Goal: Task Accomplishment & Management: Manage account settings

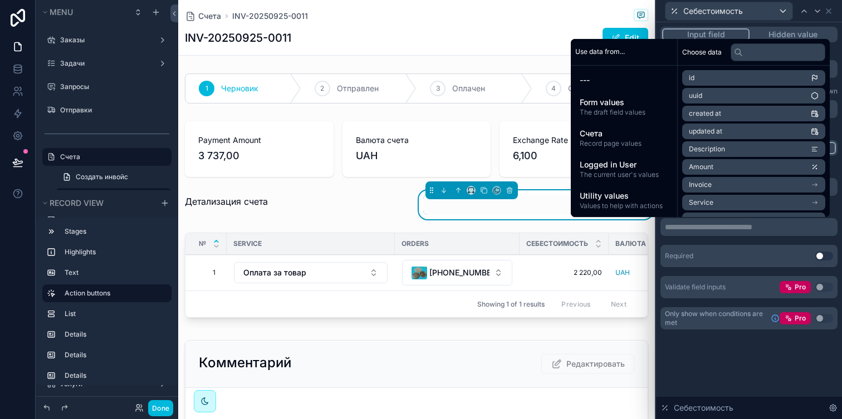
scroll to position [176, 0]
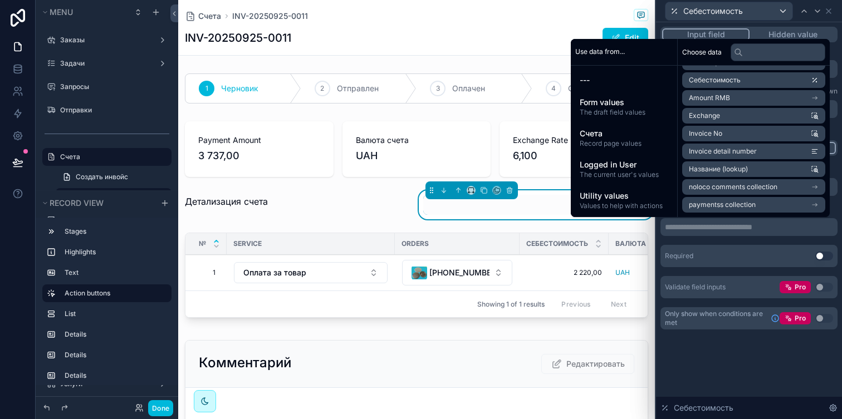
click at [688, 230] on p "**********" at bounding box center [750, 227] width 170 height 11
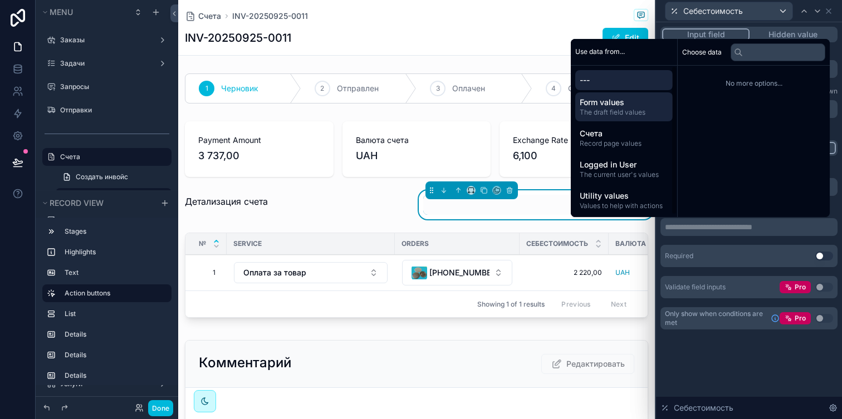
click at [615, 104] on span "Form values" at bounding box center [624, 102] width 89 height 11
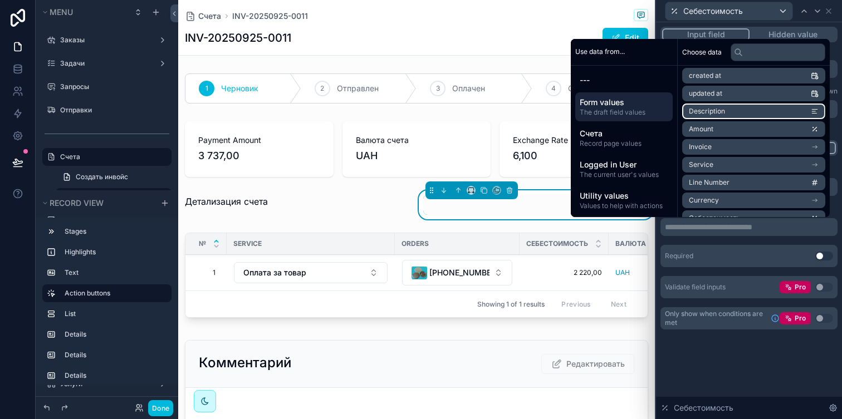
scroll to position [0, 0]
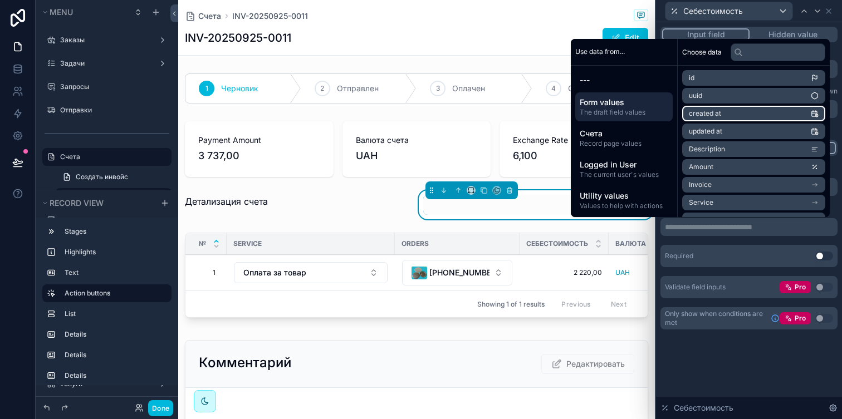
click at [718, 117] on li "created at" at bounding box center [753, 114] width 143 height 16
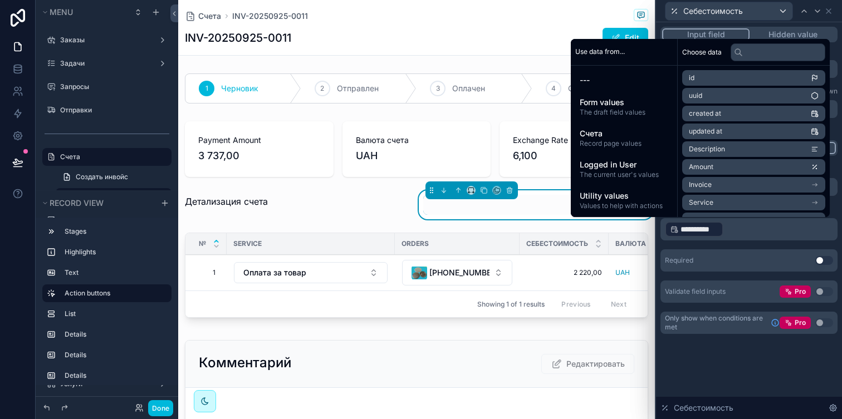
click at [733, 224] on p "**********" at bounding box center [750, 229] width 170 height 18
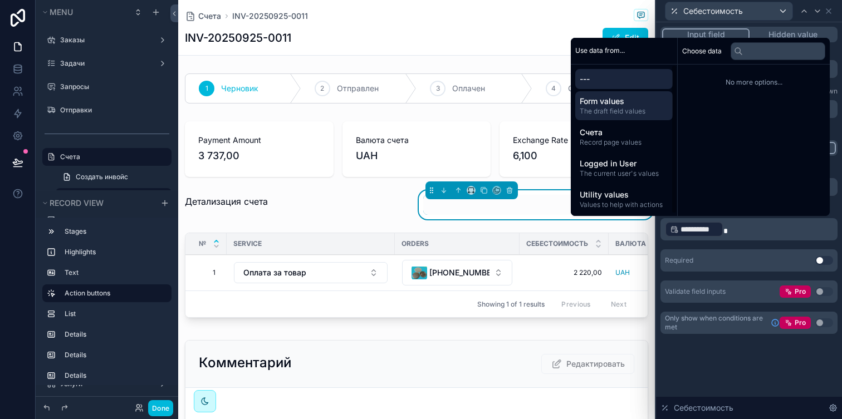
click at [629, 102] on span "Form values" at bounding box center [624, 101] width 89 height 11
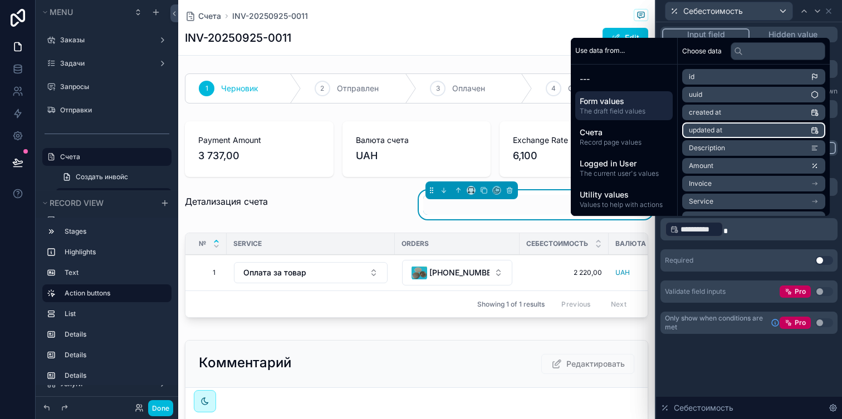
click at [704, 128] on span "updated at" at bounding box center [705, 130] width 33 height 9
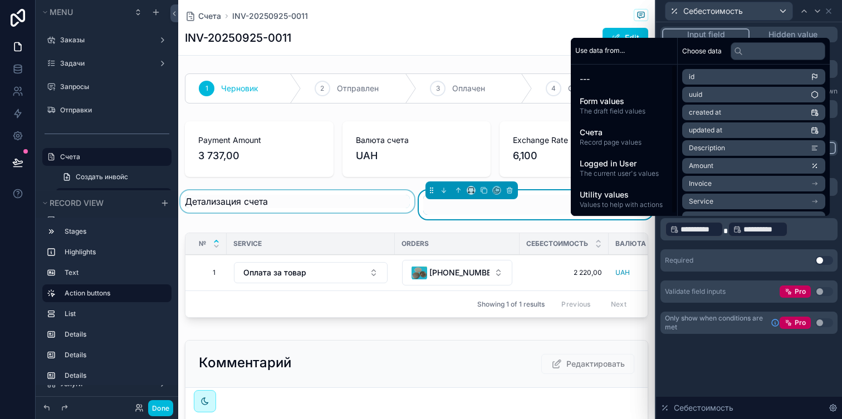
click at [409, 192] on div "scrollable content" at bounding box center [297, 204] width 238 height 29
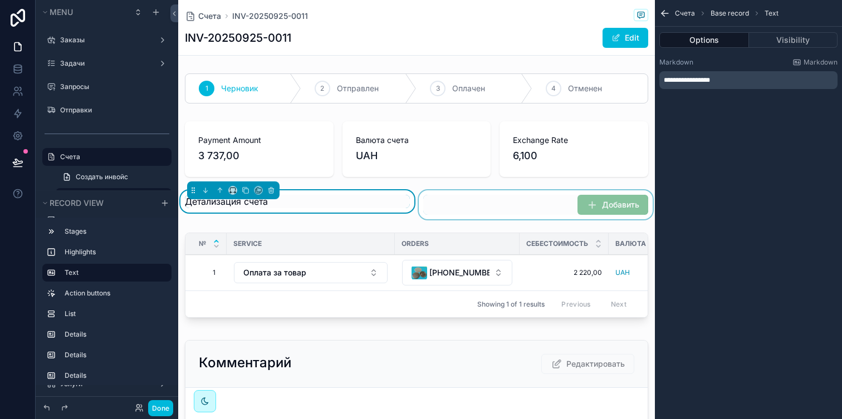
click at [616, 203] on div "scrollable content" at bounding box center [535, 204] width 238 height 29
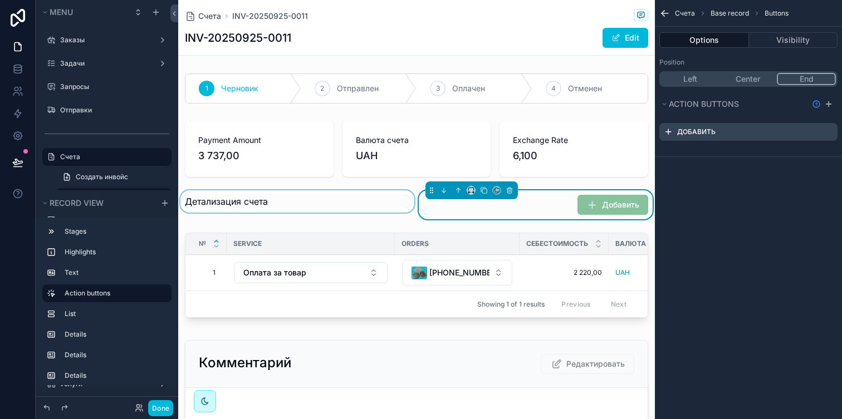
click at [0, 0] on icon "scrollable content" at bounding box center [0, 0] width 0 height 0
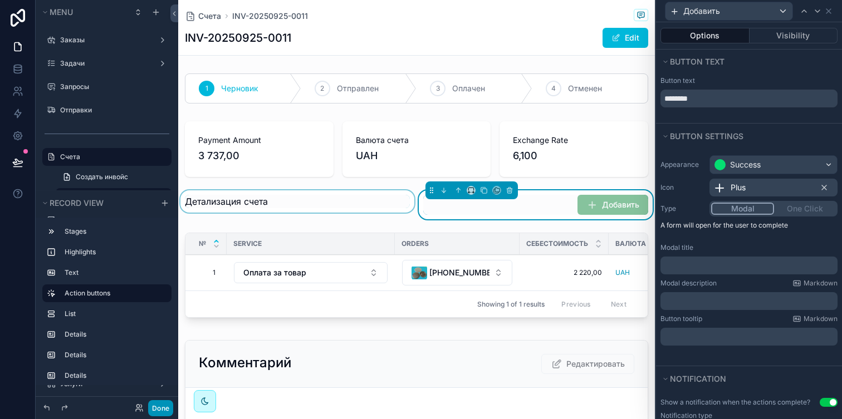
click at [160, 409] on button "Done" at bounding box center [160, 408] width 25 height 16
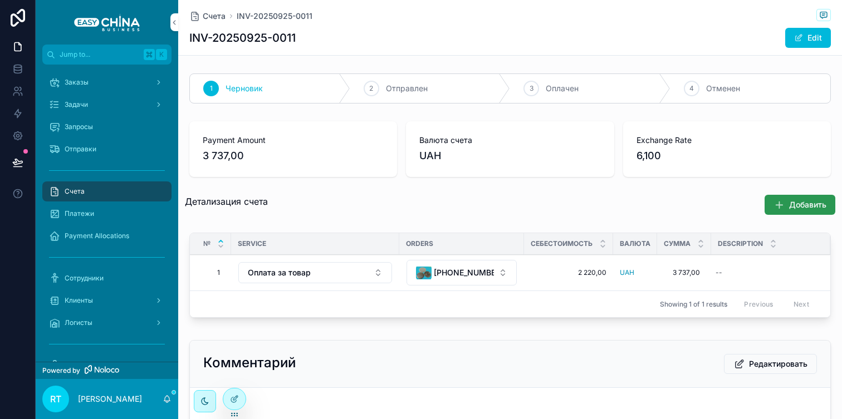
click at [766, 204] on button "Добавить" at bounding box center [799, 205] width 71 height 20
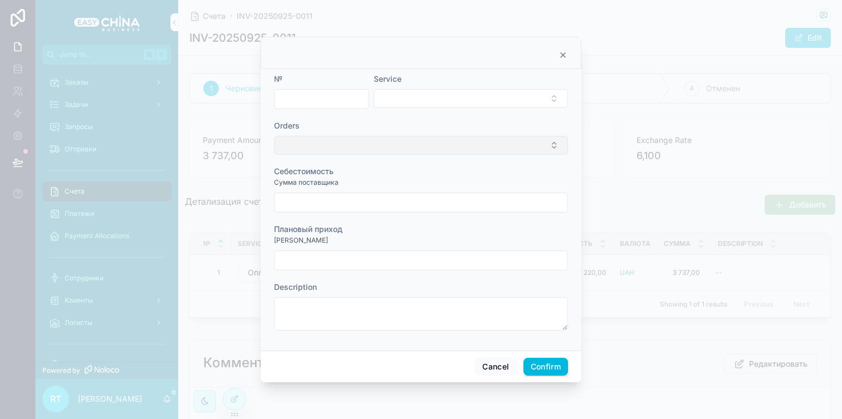
click at [389, 146] on button "Select Button" at bounding box center [421, 145] width 294 height 19
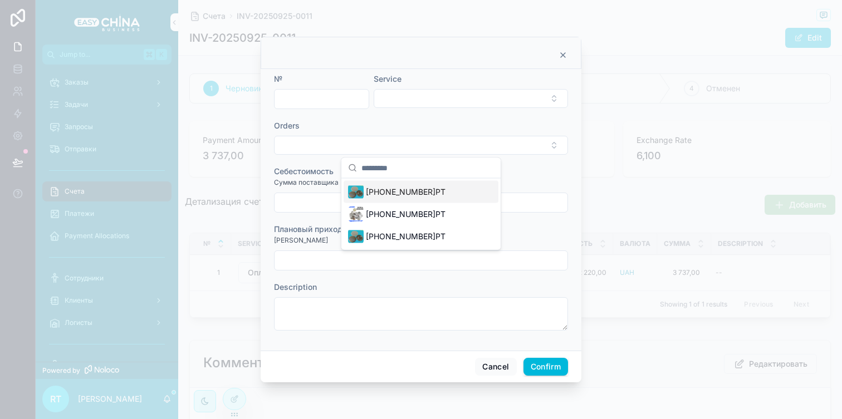
click at [394, 187] on span "[PHONE_NUMBER]РТ" at bounding box center [406, 192] width 80 height 11
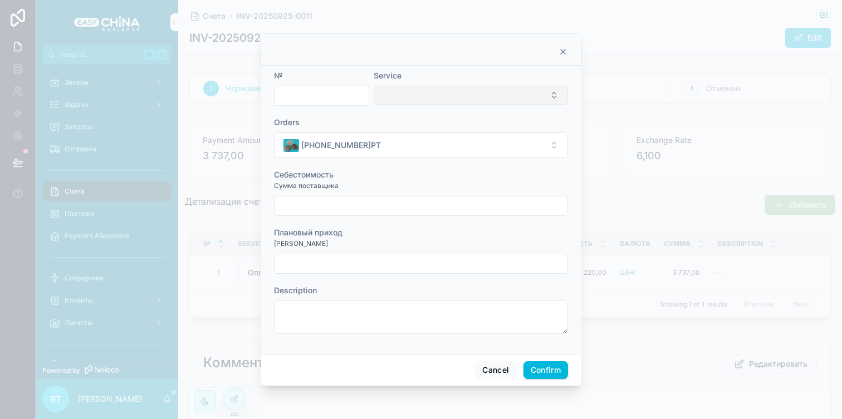
click at [451, 97] on button "Select Button" at bounding box center [471, 95] width 194 height 19
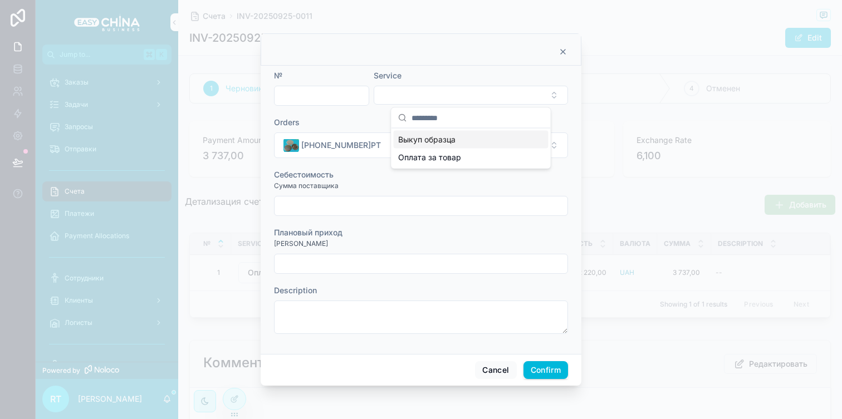
click at [452, 136] on span "Выкуп образца" at bounding box center [426, 139] width 57 height 11
click at [404, 199] on input "text" at bounding box center [420, 207] width 293 height 16
click at [492, 369] on button "Cancel" at bounding box center [495, 371] width 41 height 18
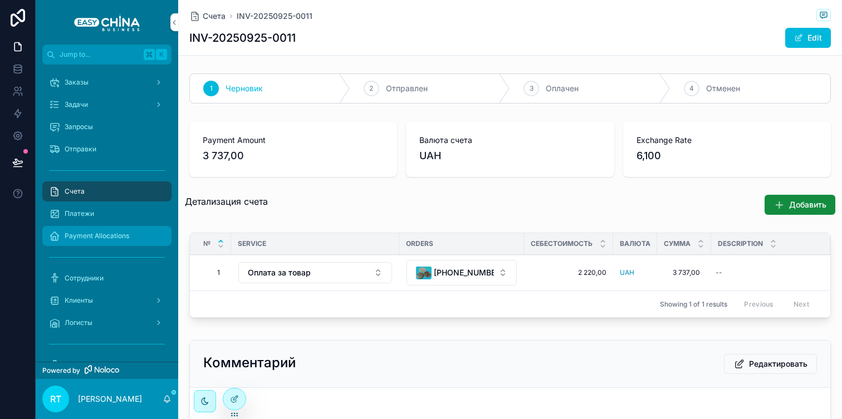
click at [107, 227] on div "Payment Allocations" at bounding box center [107, 236] width 116 height 18
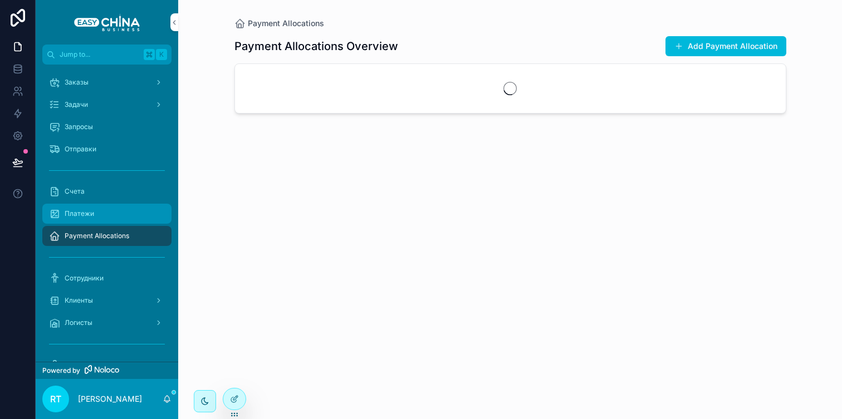
click at [107, 217] on div "Платежи" at bounding box center [107, 214] width 116 height 18
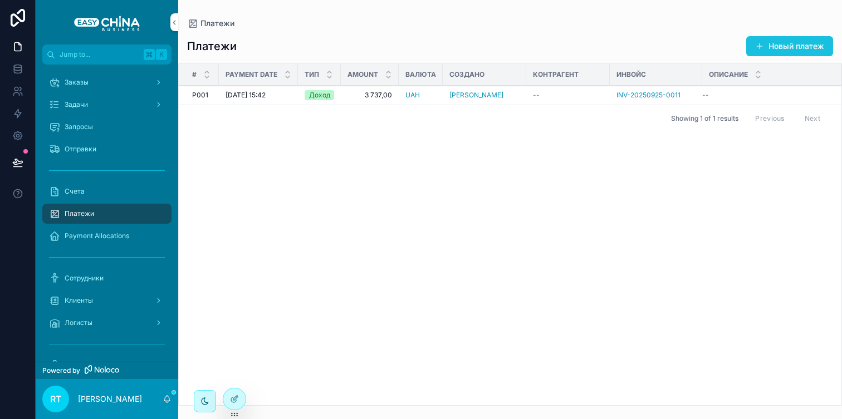
click at [762, 47] on span "scrollable content" at bounding box center [759, 46] width 9 height 9
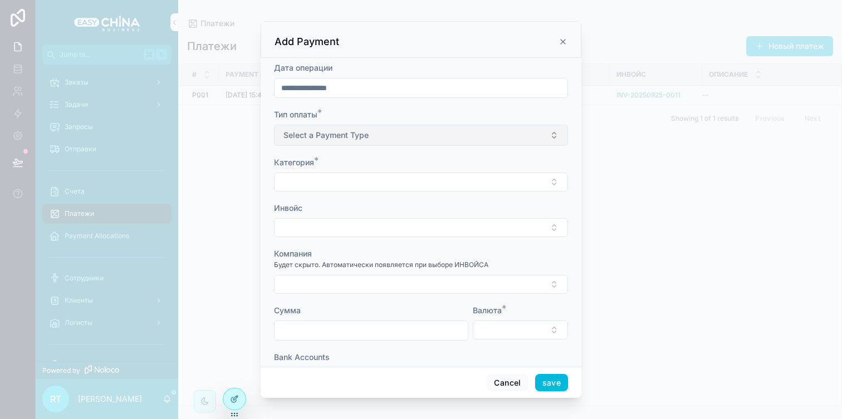
click at [368, 137] on button "Select a Payment Type" at bounding box center [421, 135] width 294 height 21
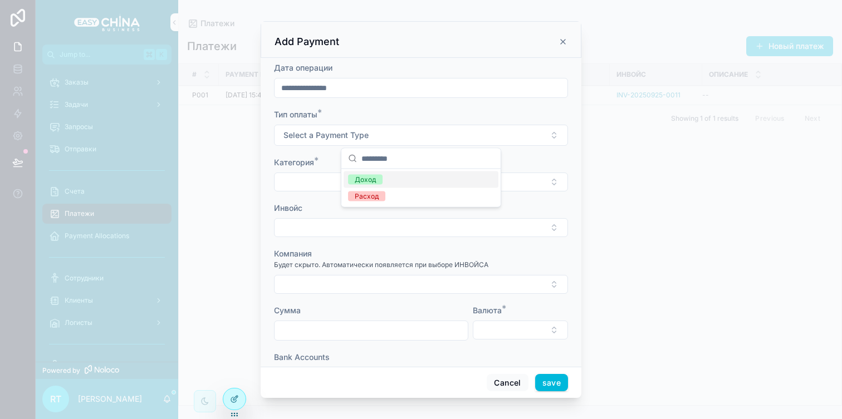
click at [368, 175] on div "Доход" at bounding box center [365, 180] width 21 height 10
click at [360, 180] on button "Select Button" at bounding box center [421, 182] width 294 height 19
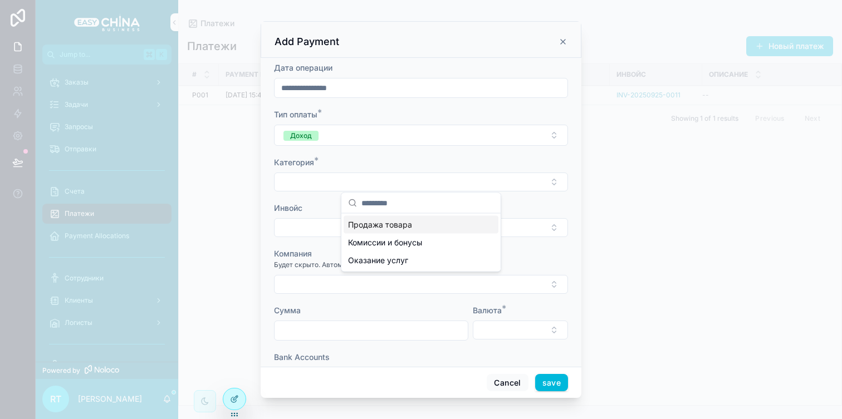
click at [367, 226] on span "Продажа товара" at bounding box center [380, 224] width 64 height 11
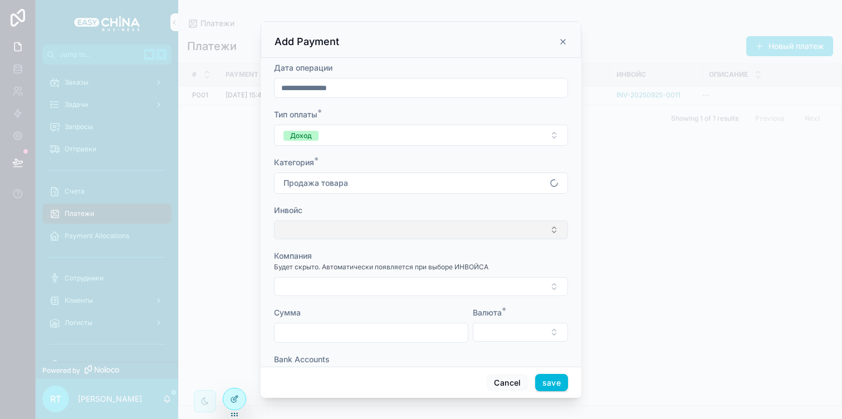
click at [359, 226] on button "Select Button" at bounding box center [421, 229] width 294 height 19
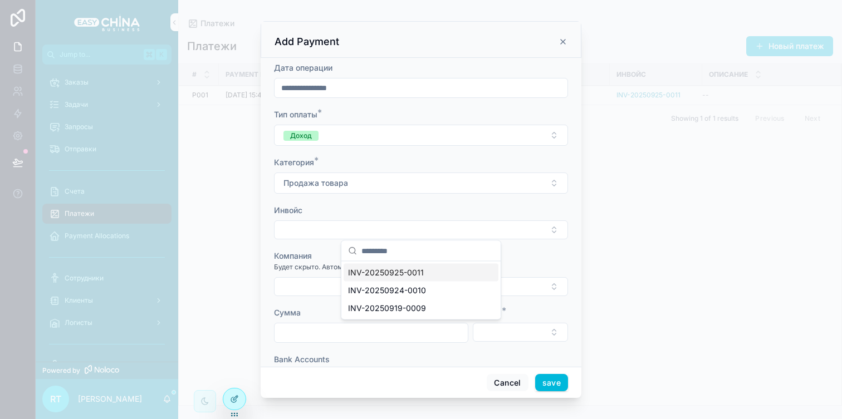
click at [372, 271] on span "INV-20250925-0011" at bounding box center [386, 272] width 76 height 11
type input "********"
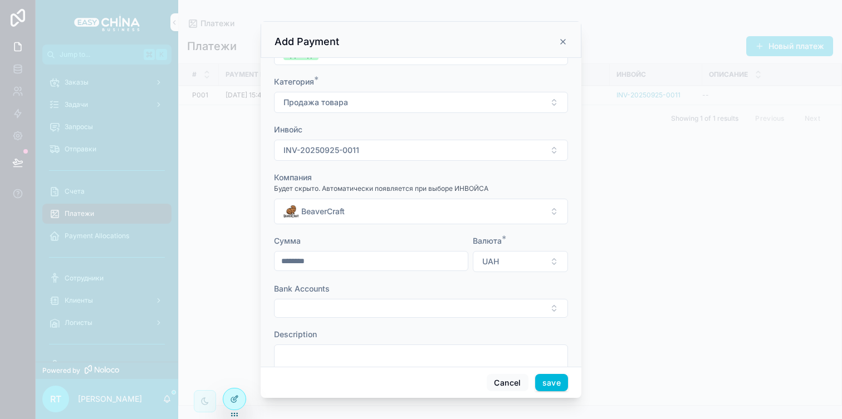
scroll to position [110, 0]
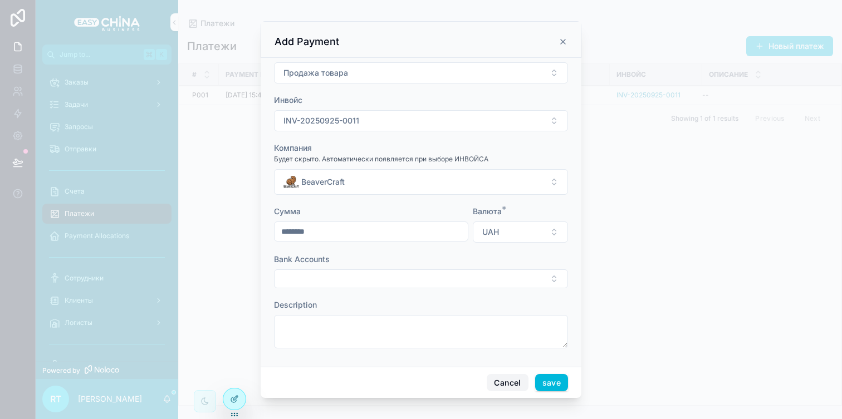
click at [508, 379] on button "Cancel" at bounding box center [507, 383] width 41 height 18
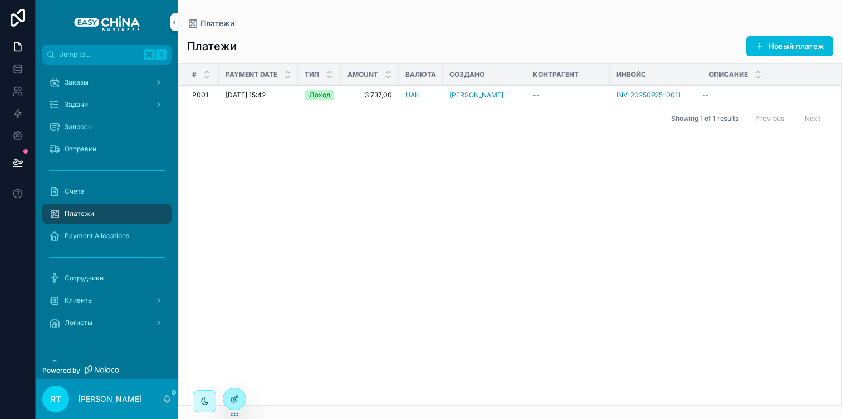
click at [238, 394] on div at bounding box center [234, 399] width 22 height 21
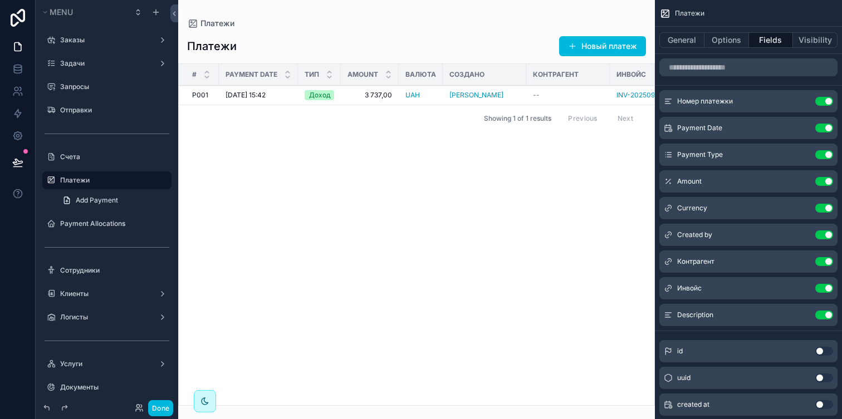
click at [615, 41] on div "scrollable content" at bounding box center [416, 209] width 477 height 419
click at [618, 54] on button "Новый платеж" at bounding box center [602, 46] width 87 height 20
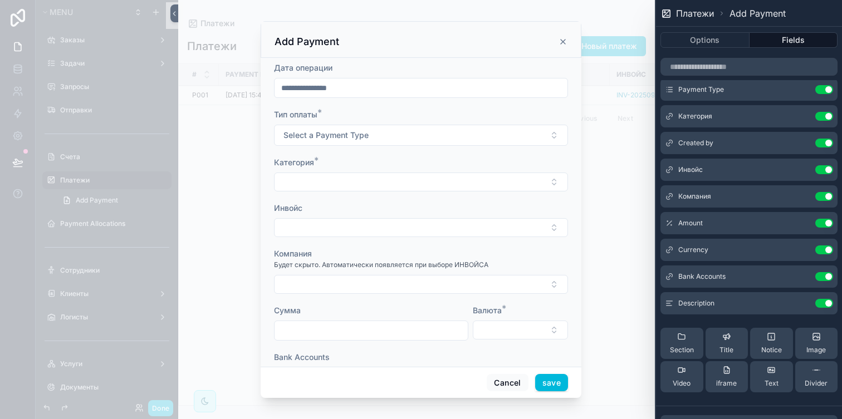
scroll to position [31, 0]
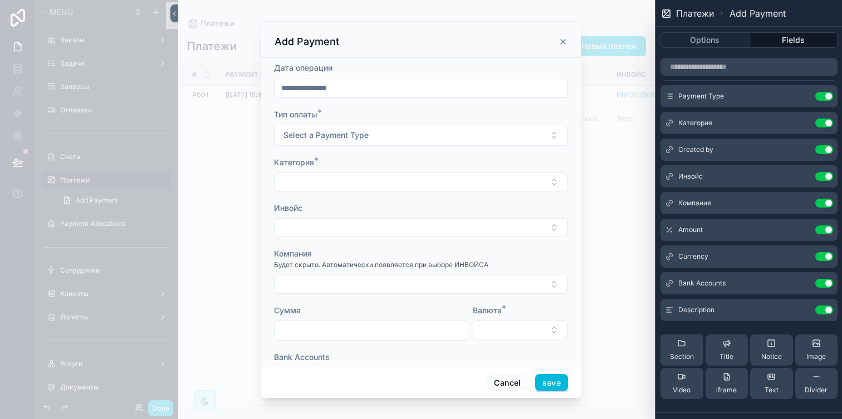
click at [0, 0] on icon at bounding box center [0, 0] width 0 height 0
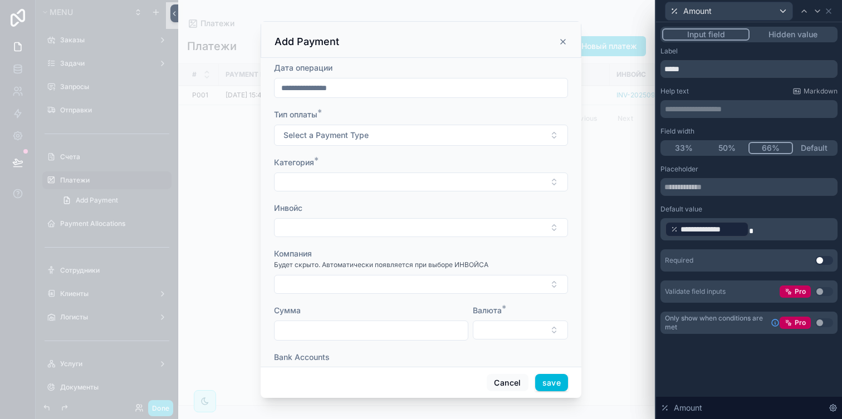
click at [769, 236] on p "**********" at bounding box center [750, 229] width 170 height 18
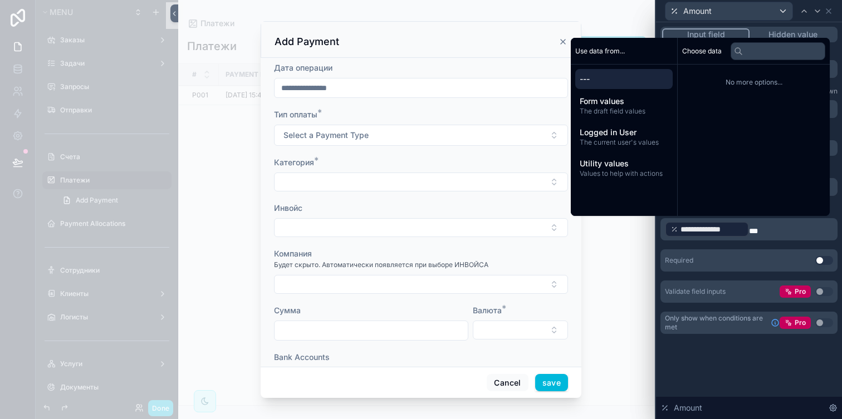
click at [597, 87] on div "---" at bounding box center [623, 79] width 97 height 20
click at [604, 96] on span "Form values" at bounding box center [624, 101] width 89 height 11
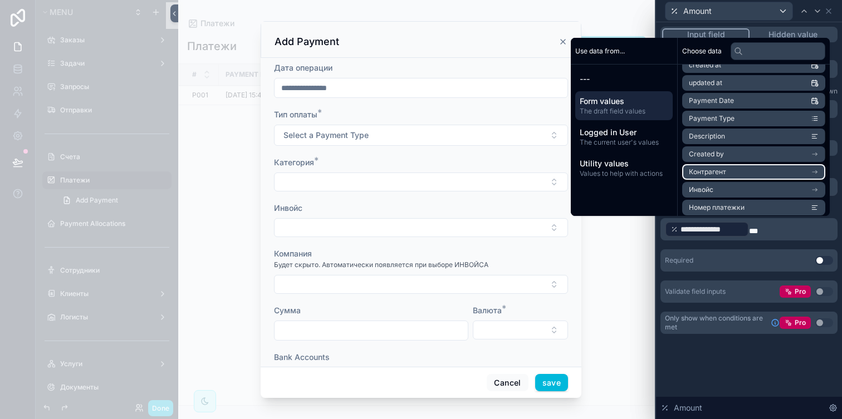
scroll to position [47, 0]
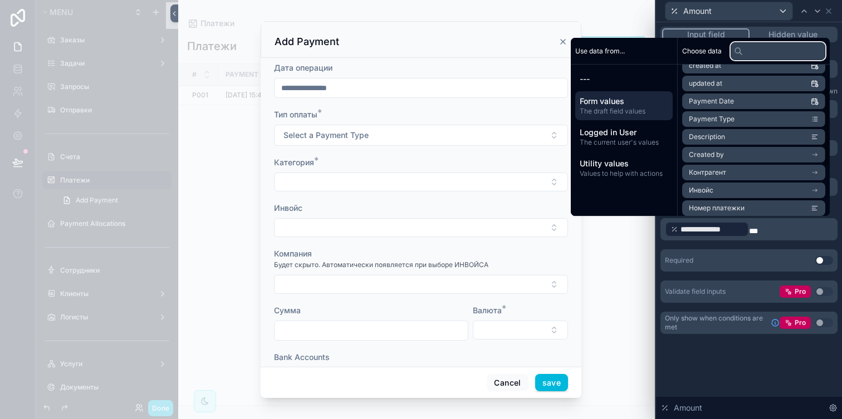
click at [743, 48] on input "text" at bounding box center [777, 51] width 95 height 18
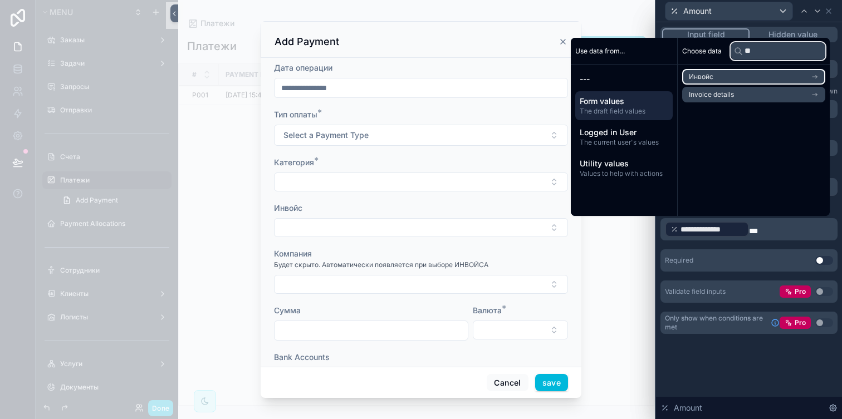
type input "*"
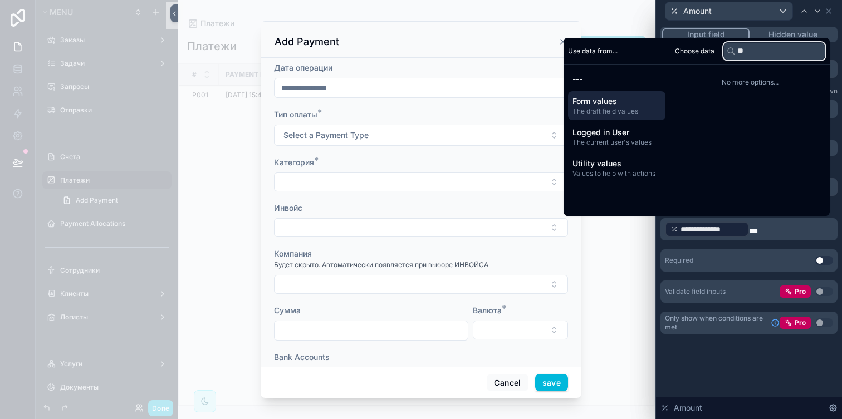
type input "*"
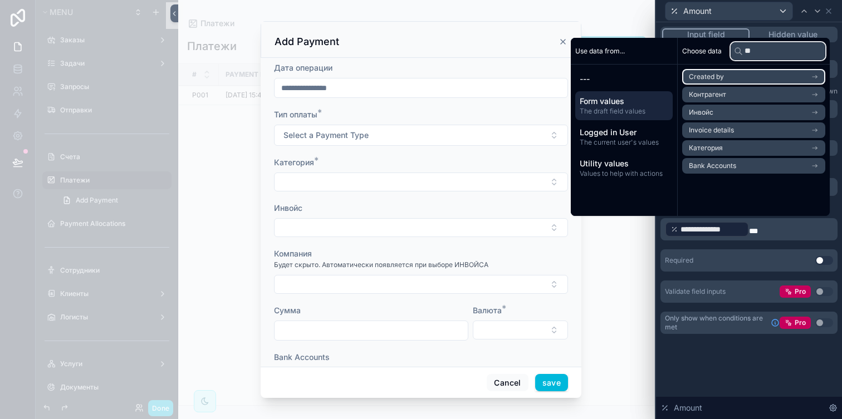
type input "*"
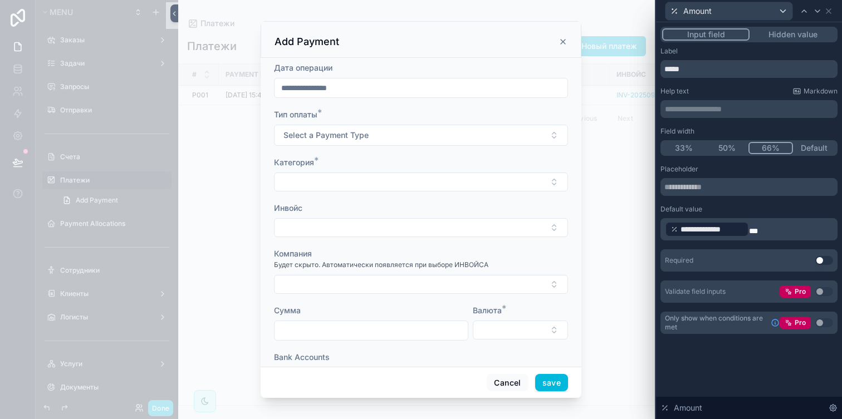
click at [734, 231] on span "**********" at bounding box center [711, 229] width 63 height 11
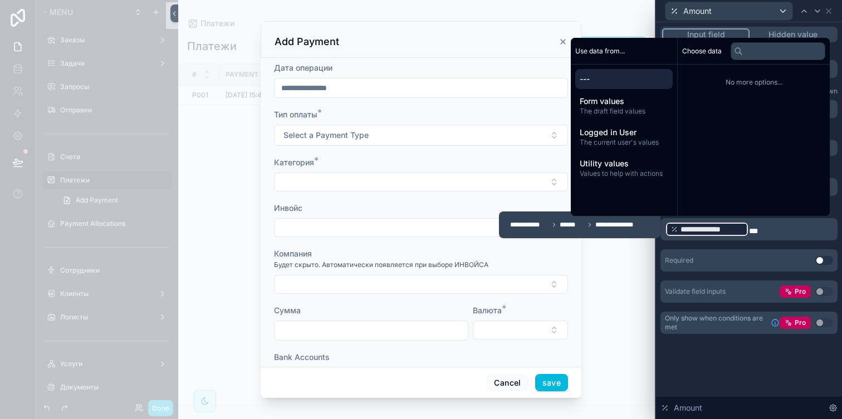
click at [773, 234] on p "**********" at bounding box center [750, 229] width 170 height 18
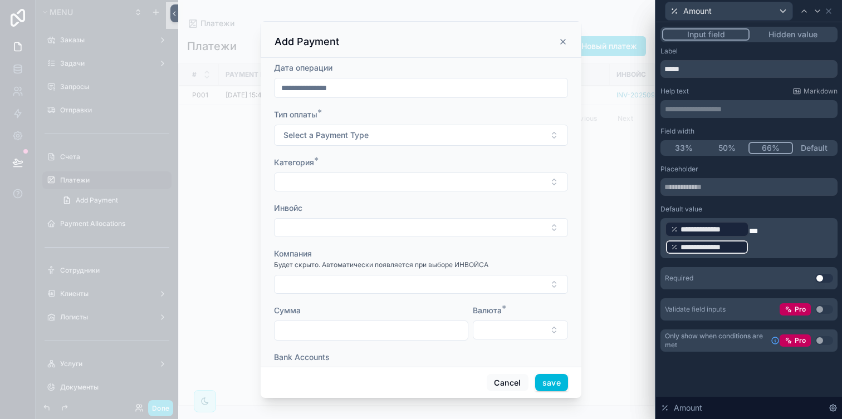
click at [775, 243] on p "**********" at bounding box center [750, 238] width 170 height 36
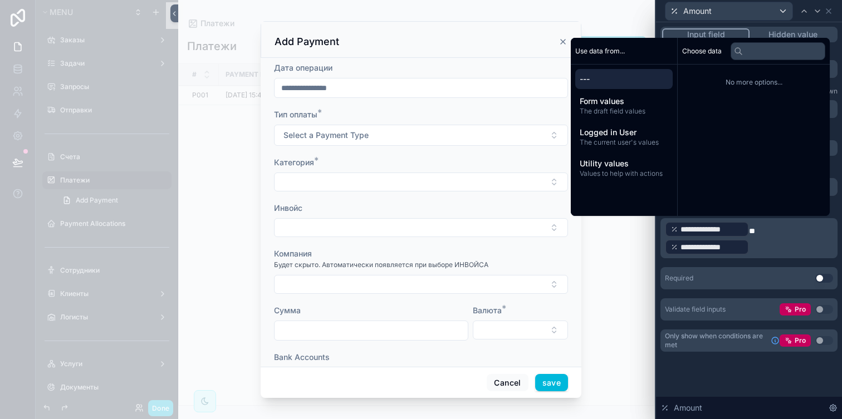
click at [763, 250] on p "**********" at bounding box center [750, 238] width 170 height 36
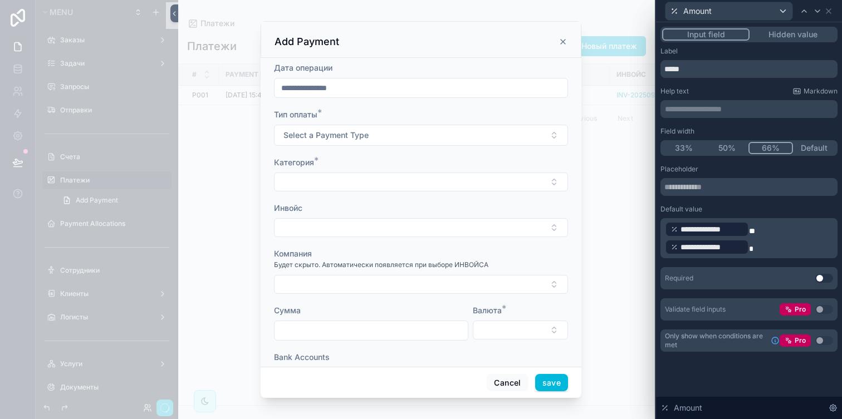
click at [665, 225] on div "**********" at bounding box center [707, 230] width 84 height 16
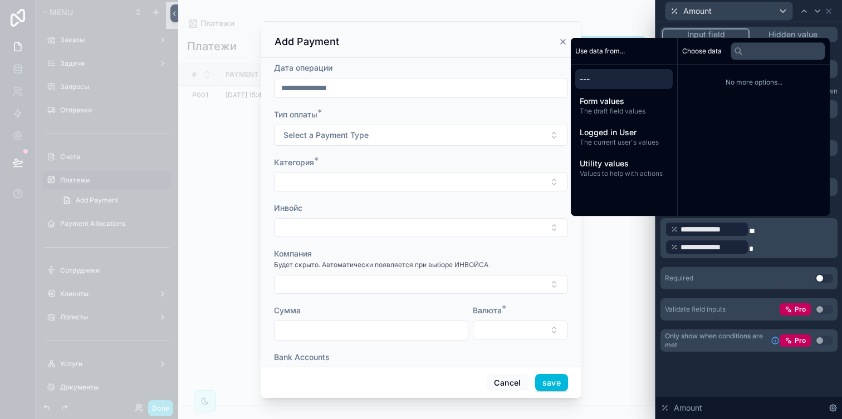
click at [767, 248] on p "**********" at bounding box center [750, 238] width 170 height 36
click at [755, 227] on span "*" at bounding box center [752, 231] width 6 height 8
click at [753, 249] on p "**********" at bounding box center [750, 238] width 170 height 36
click at [712, 376] on div "**********" at bounding box center [749, 200] width 186 height 356
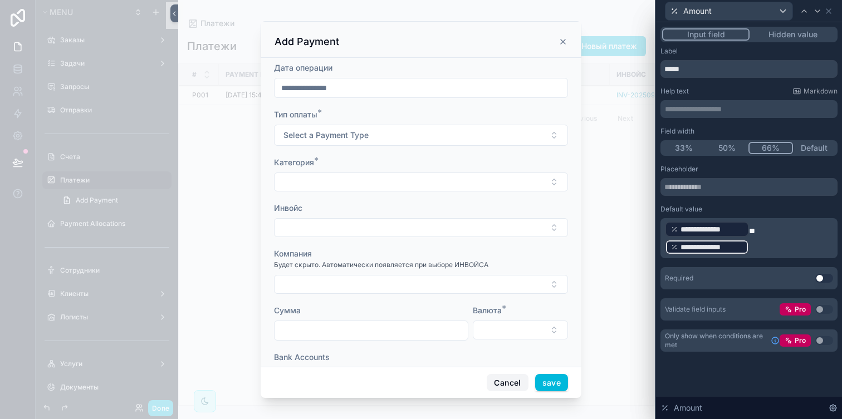
drag, startPoint x: 514, startPoint y: 381, endPoint x: 519, endPoint y: 306, distance: 75.3
click at [519, 307] on div "**********" at bounding box center [421, 209] width 321 height 377
click at [437, 180] on button "Select Button" at bounding box center [421, 182] width 294 height 19
click at [432, 132] on button "Select a Payment Type" at bounding box center [421, 135] width 294 height 21
click at [431, 200] on div "Расход" at bounding box center [421, 196] width 155 height 17
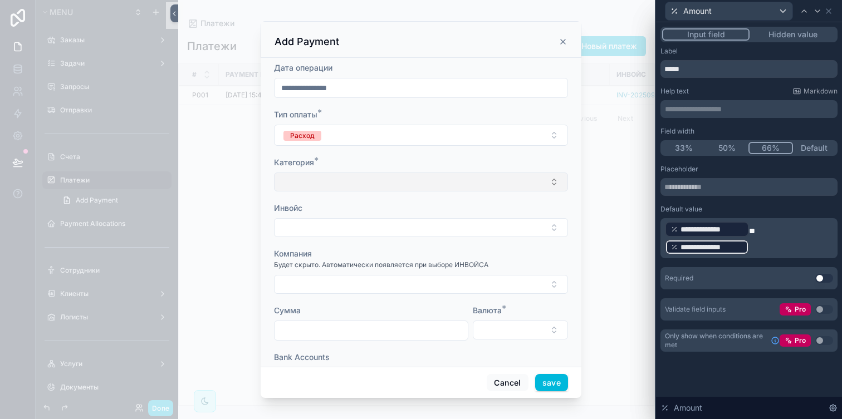
click at [417, 186] on button "Select Button" at bounding box center [421, 182] width 294 height 19
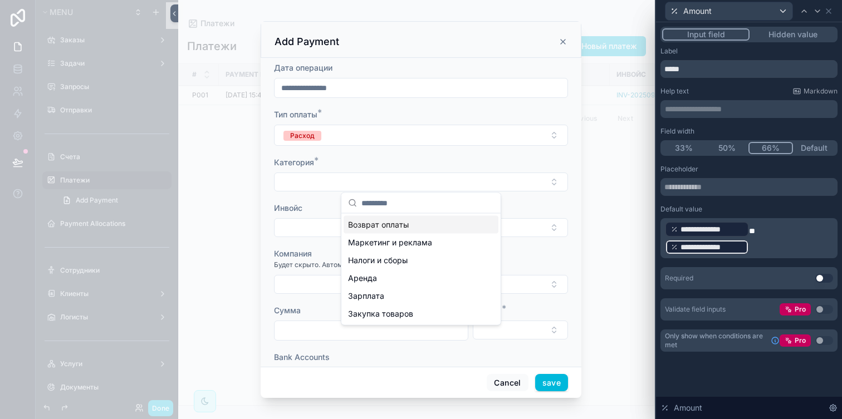
click at [413, 225] on div "Возврат оплаты" at bounding box center [421, 225] width 155 height 18
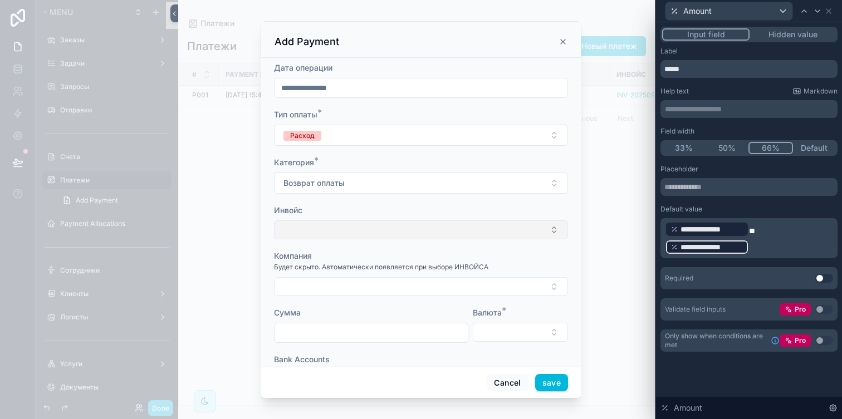
click at [398, 231] on button "Select Button" at bounding box center [421, 229] width 294 height 19
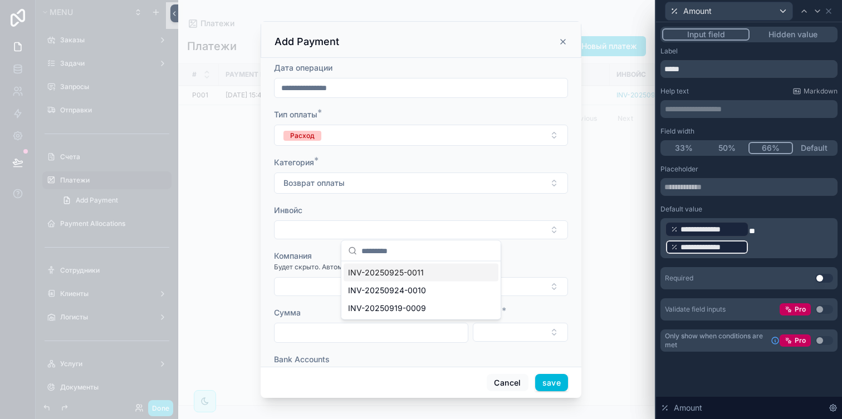
click at [395, 276] on span "INV-20250925-0011" at bounding box center [386, 272] width 76 height 11
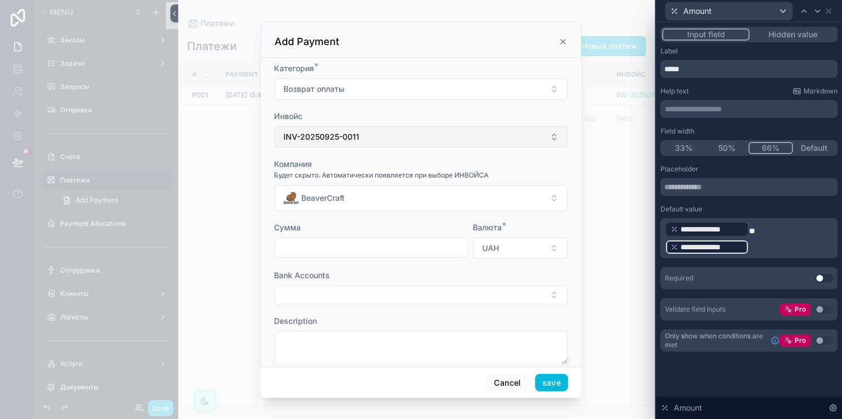
scroll to position [110, 0]
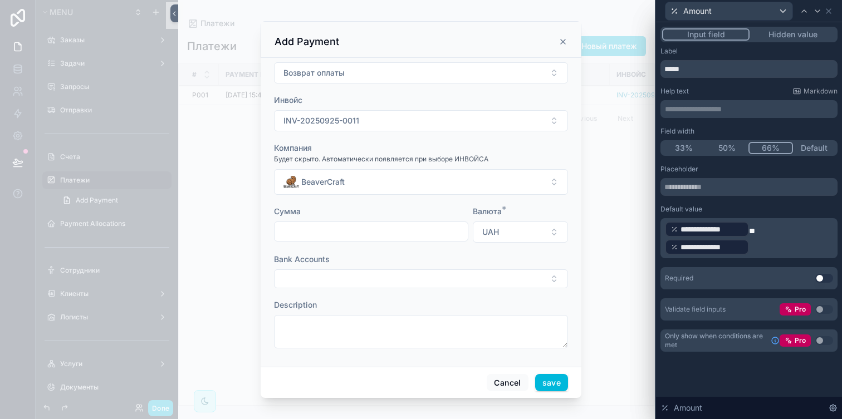
click at [754, 231] on span "*" at bounding box center [752, 231] width 6 height 8
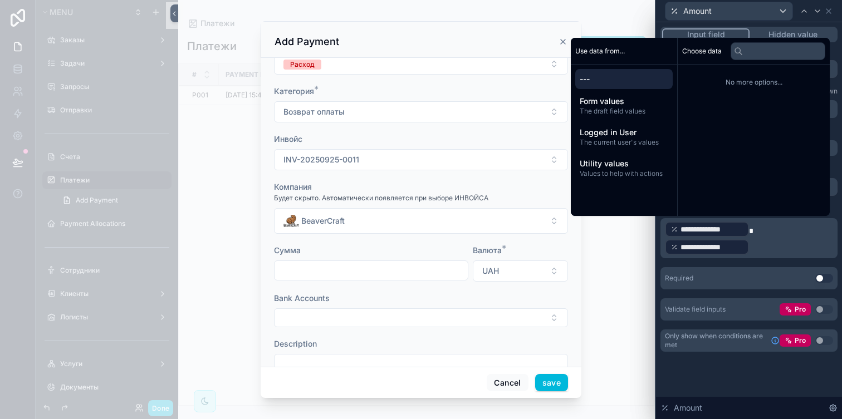
scroll to position [82, 0]
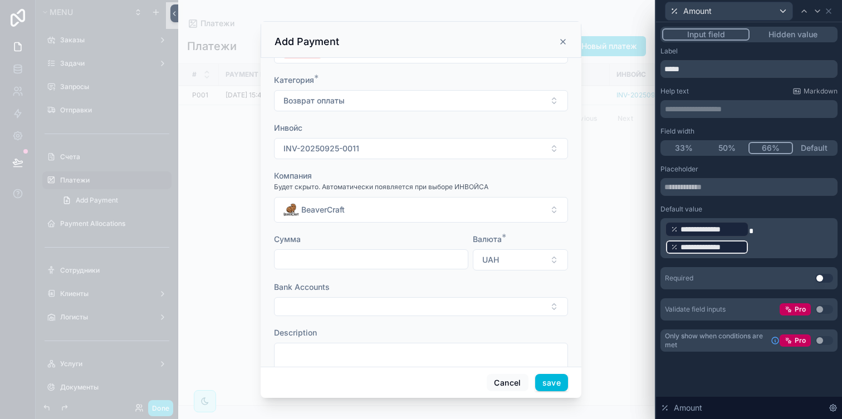
click at [752, 243] on p "**********" at bounding box center [750, 238] width 170 height 36
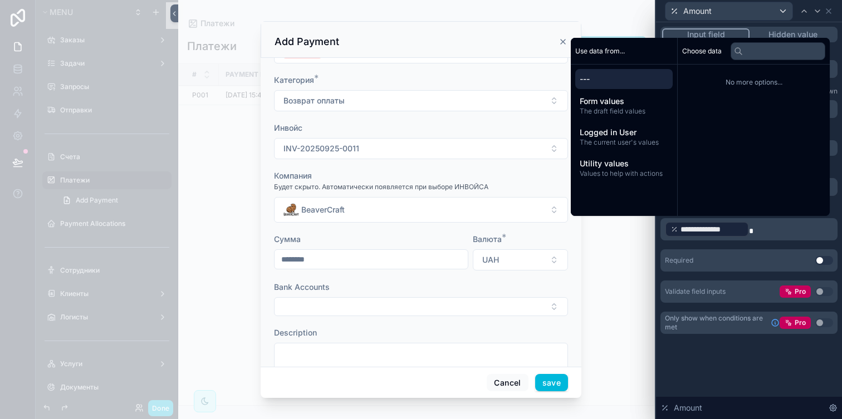
click at [757, 223] on p "**********" at bounding box center [750, 229] width 170 height 18
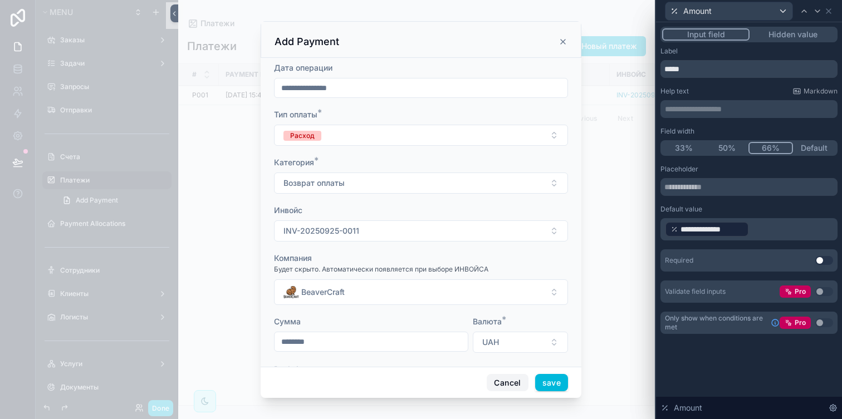
click at [504, 387] on button "Cancel" at bounding box center [507, 383] width 41 height 18
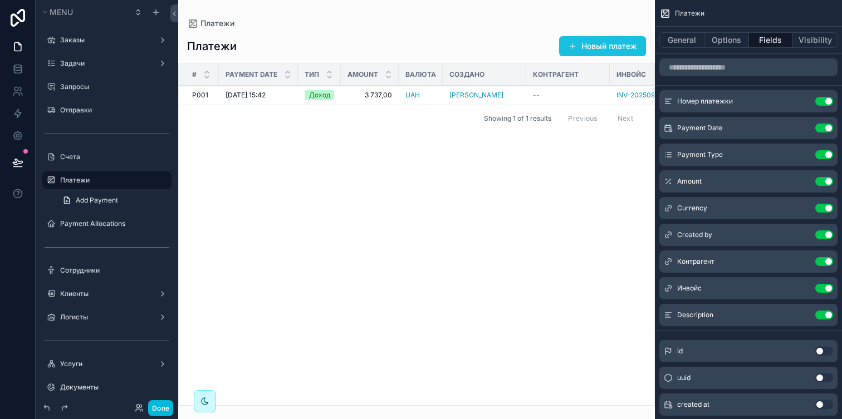
click at [576, 45] on span "scrollable content" at bounding box center [572, 46] width 9 height 9
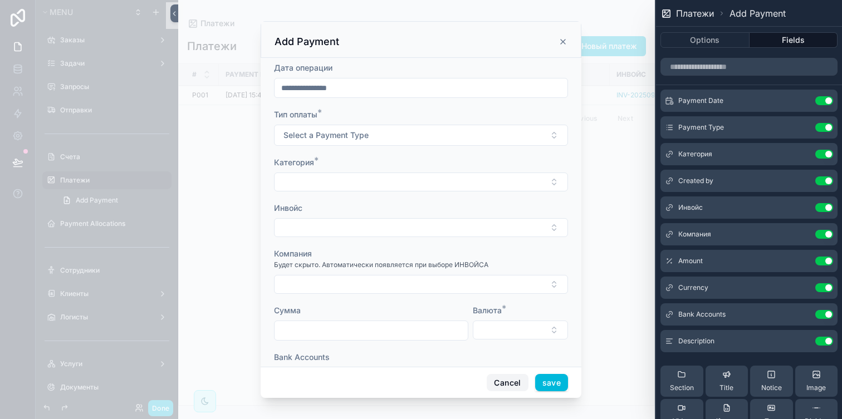
click at [501, 379] on button "Cancel" at bounding box center [507, 383] width 41 height 18
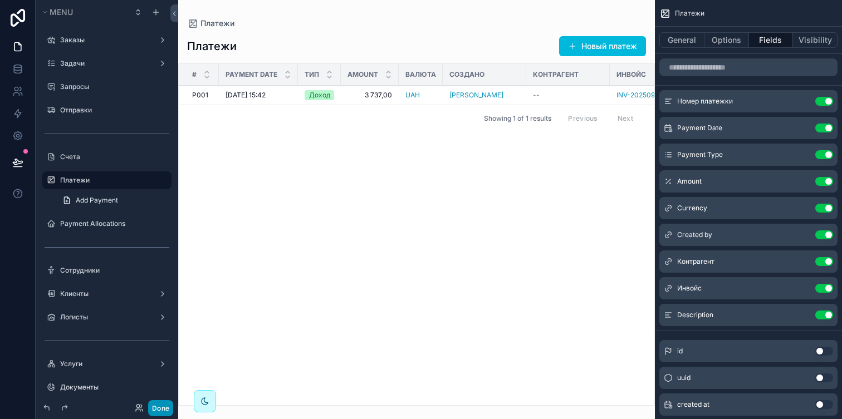
click at [170, 400] on button "Done" at bounding box center [160, 408] width 25 height 16
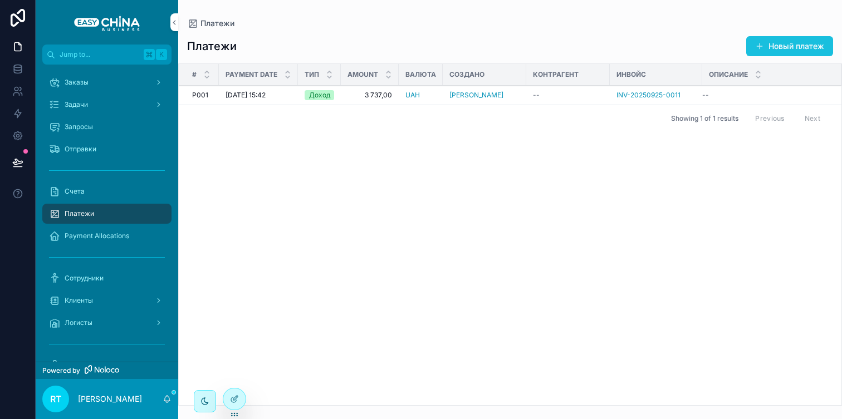
click at [761, 40] on button "Новый платеж" at bounding box center [789, 46] width 87 height 20
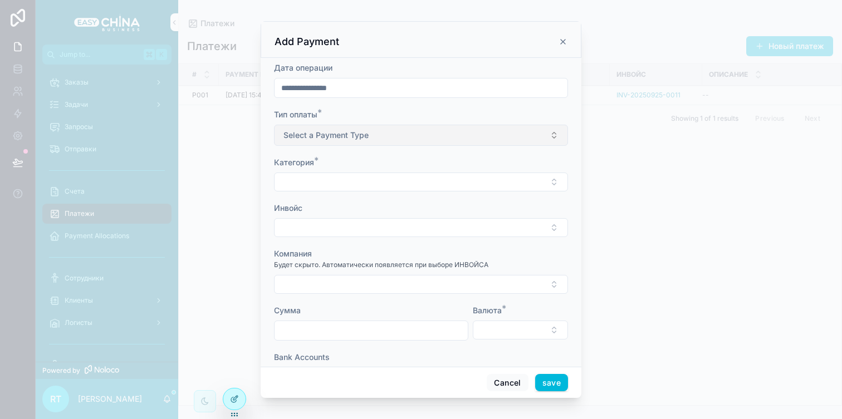
click at [361, 134] on span "Select a Payment Type" at bounding box center [325, 135] width 85 height 11
click at [562, 40] on icon "scrollable content" at bounding box center [562, 41] width 9 height 9
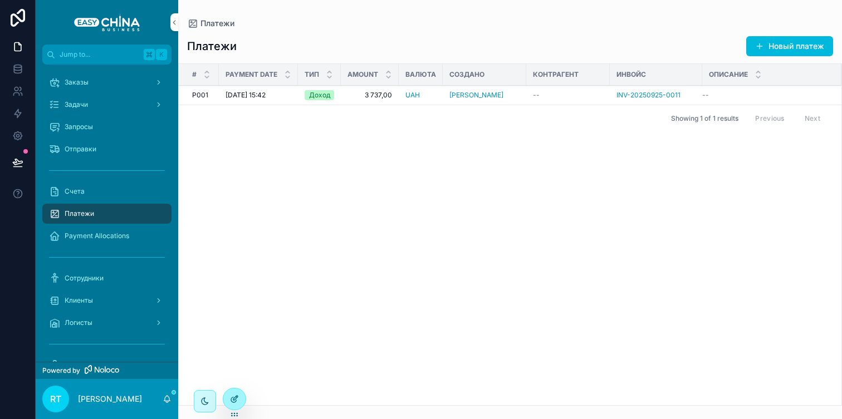
click at [231, 401] on icon at bounding box center [233, 400] width 5 height 5
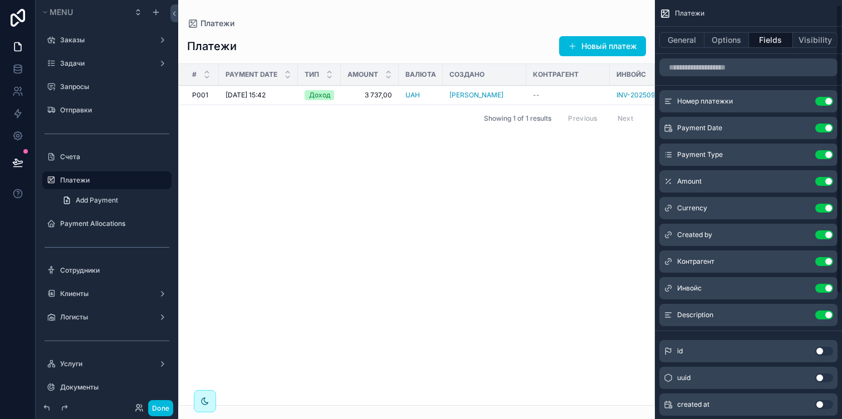
scroll to position [188, 0]
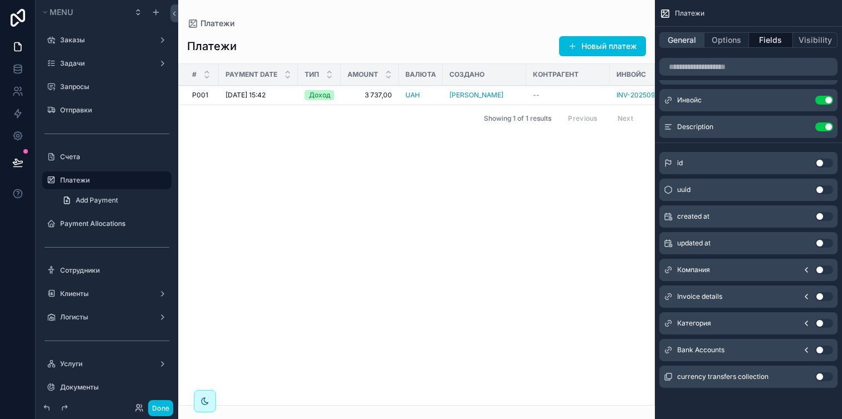
click at [685, 43] on button "General" at bounding box center [681, 40] width 45 height 16
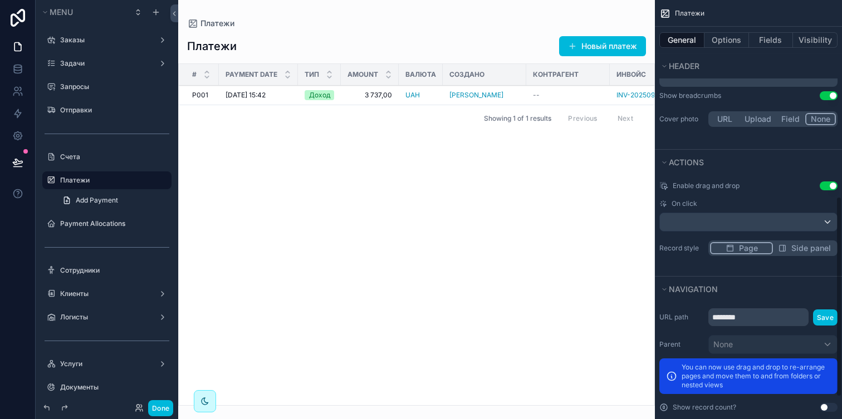
scroll to position [410, 0]
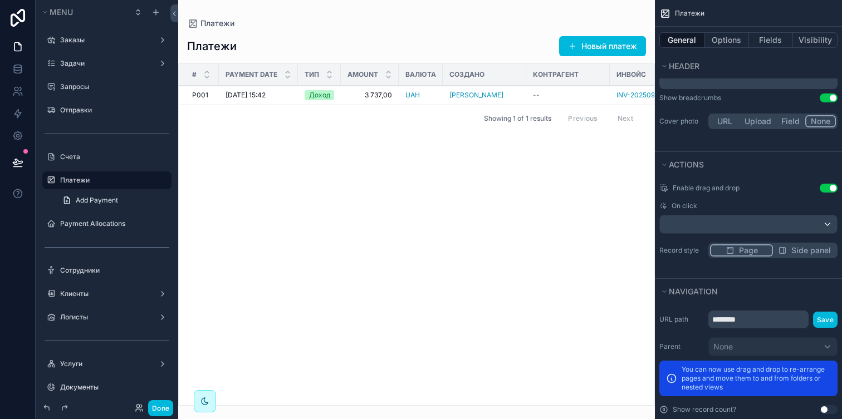
click at [280, 97] on div "scrollable content" at bounding box center [416, 209] width 477 height 419
click at [163, 404] on button "Done" at bounding box center [160, 408] width 25 height 16
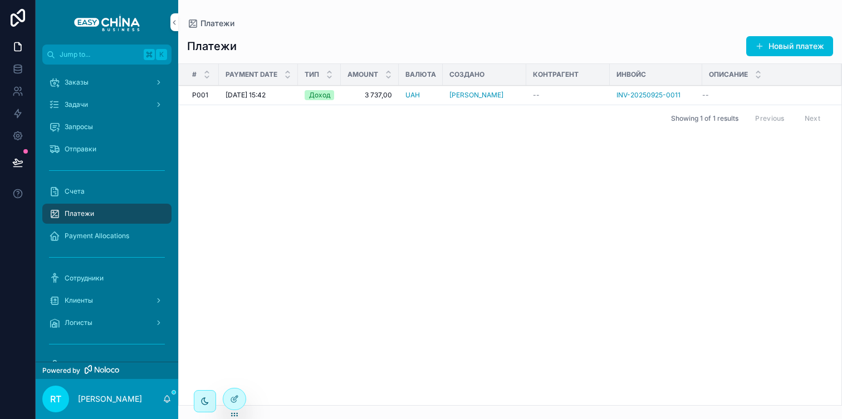
click at [265, 92] on span "[DATE] 15:42" at bounding box center [245, 95] width 40 height 9
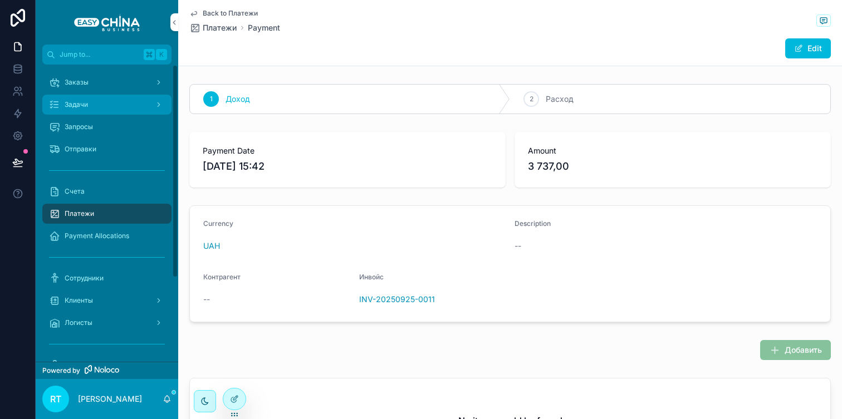
click at [156, 101] on icon "scrollable content" at bounding box center [159, 105] width 8 height 8
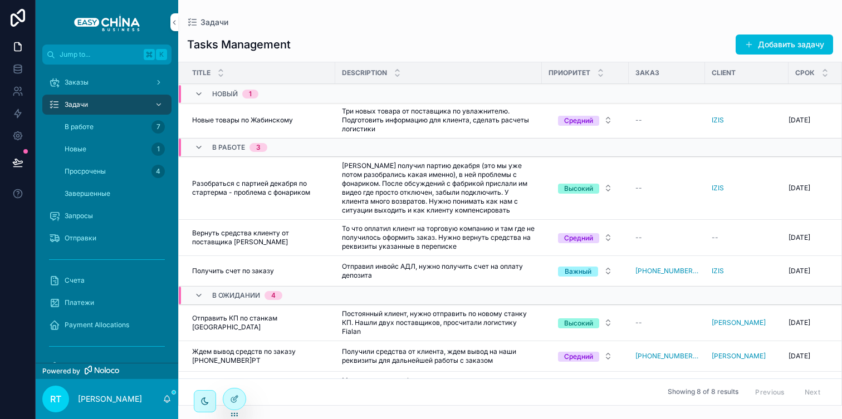
click at [133, 100] on div "Задачи" at bounding box center [107, 105] width 116 height 18
click at [124, 84] on div "Заказы" at bounding box center [107, 82] width 116 height 18
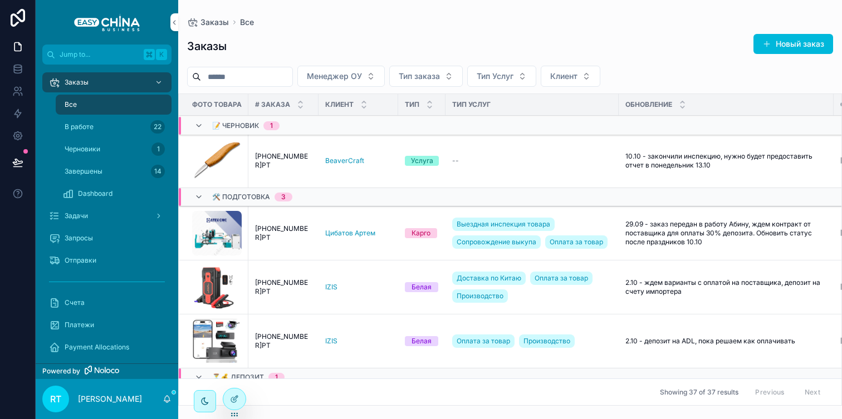
click at [111, 81] on div "Заказы" at bounding box center [107, 82] width 116 height 18
click at [158, 82] on icon "scrollable content" at bounding box center [159, 82] width 4 height 2
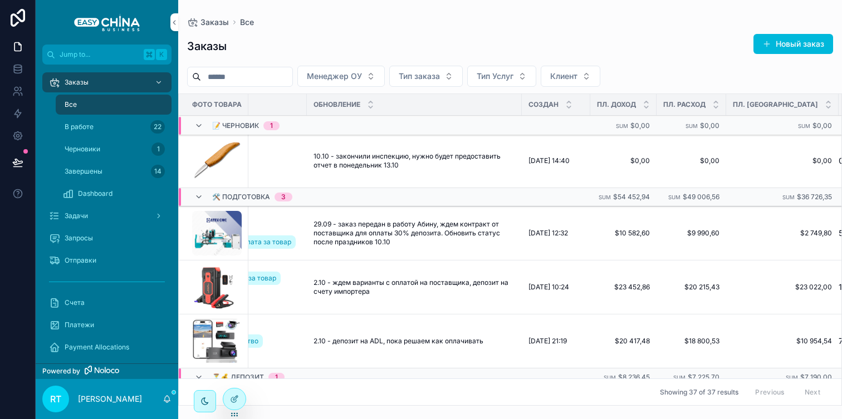
scroll to position [0, 346]
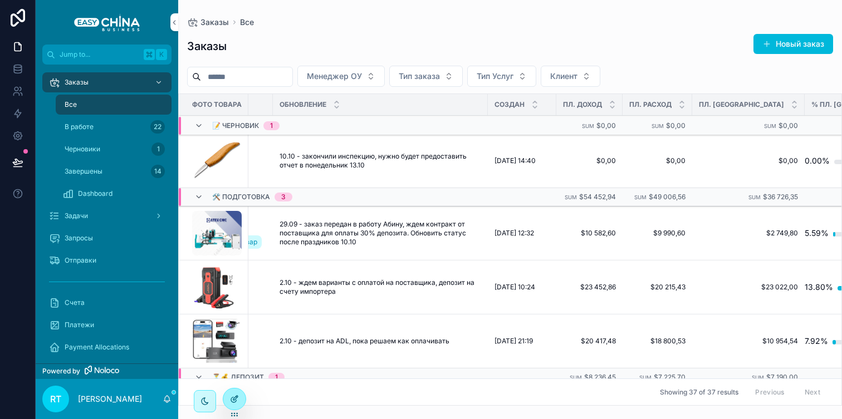
click at [233, 389] on div at bounding box center [234, 399] width 22 height 21
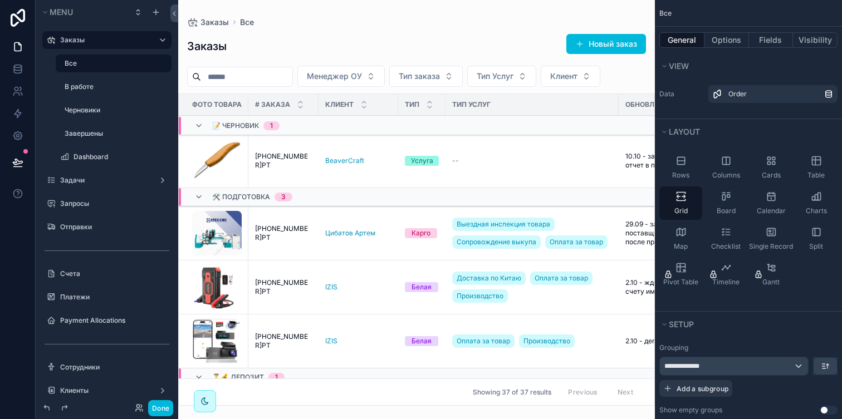
click at [546, 154] on div "scrollable content" at bounding box center [416, 209] width 477 height 419
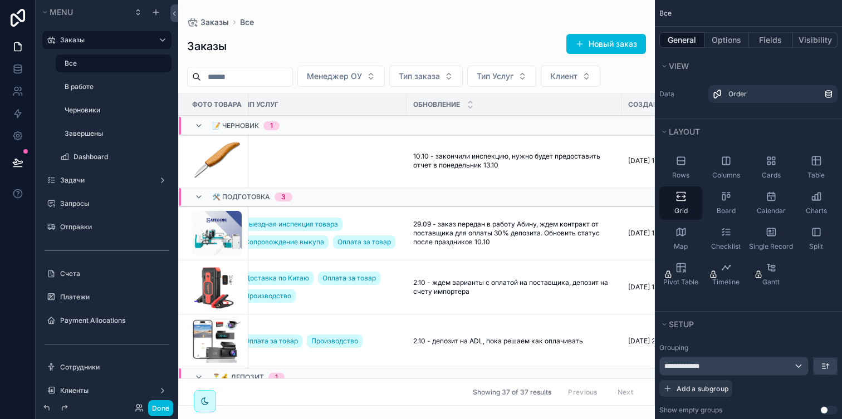
scroll to position [0, 216]
click at [763, 47] on button "Fields" at bounding box center [771, 40] width 45 height 16
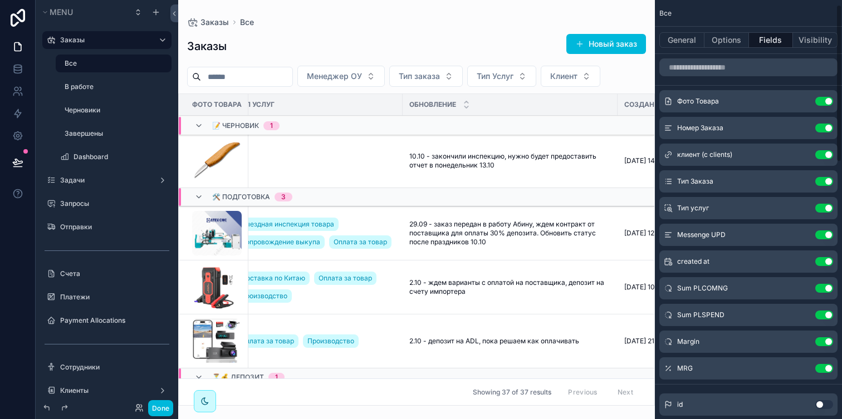
scroll to position [24, 0]
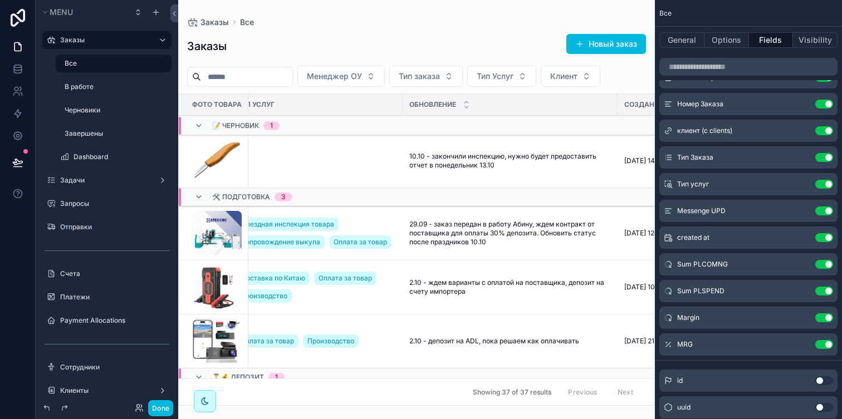
click at [0, 0] on icon "scrollable content" at bounding box center [0, 0] width 0 height 0
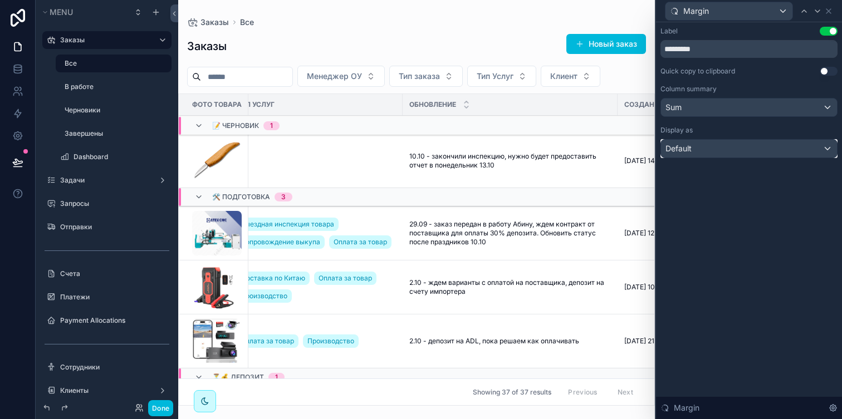
click at [727, 150] on div "Default" at bounding box center [749, 149] width 176 height 18
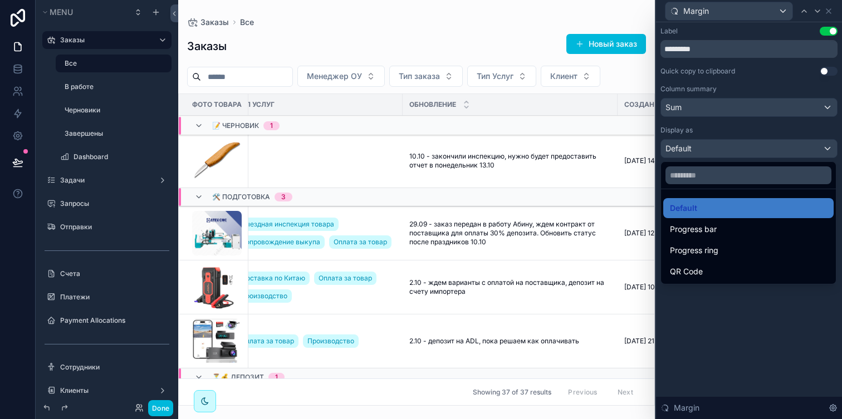
click at [727, 150] on div at bounding box center [749, 209] width 186 height 419
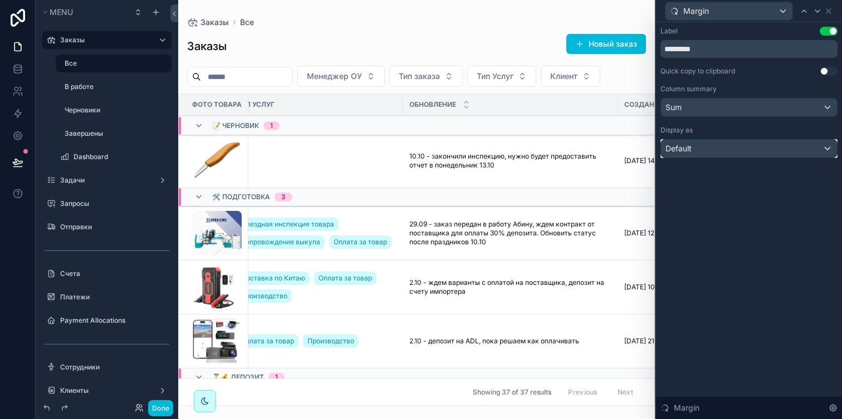
click at [727, 150] on div "Default" at bounding box center [749, 149] width 176 height 18
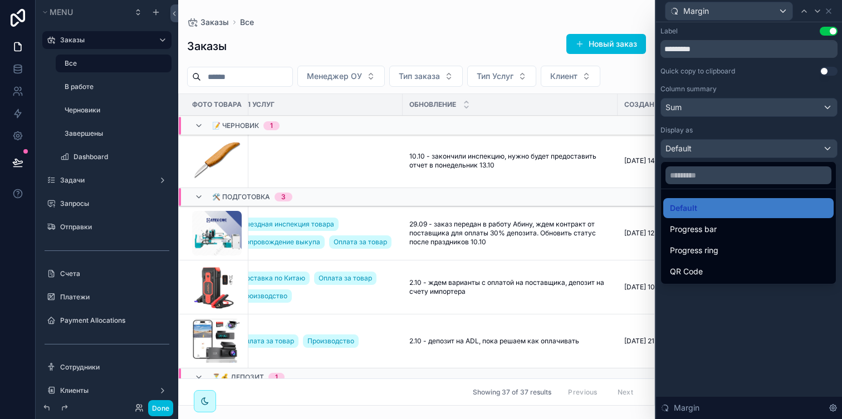
click at [727, 150] on div at bounding box center [749, 209] width 186 height 419
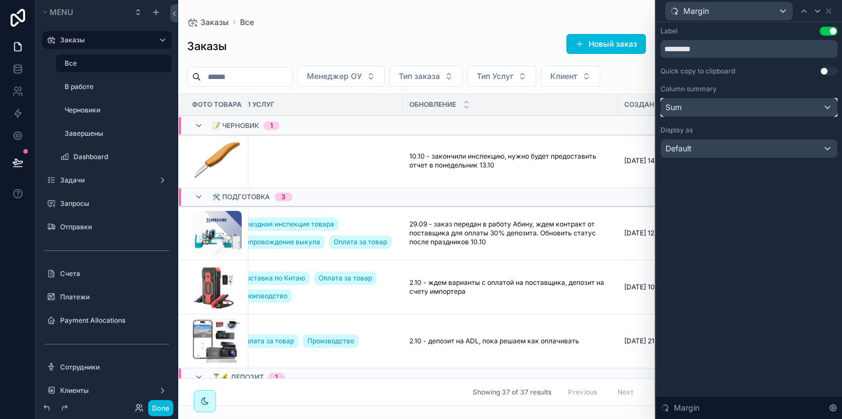
click at [736, 110] on div "Sum" at bounding box center [749, 108] width 176 height 18
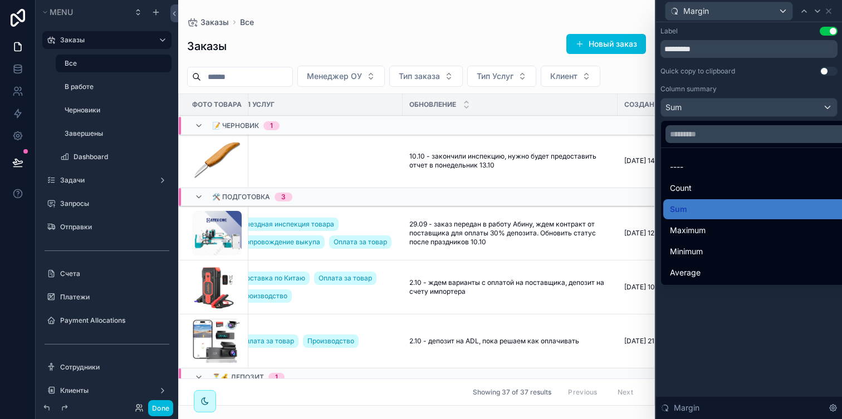
click at [736, 110] on div at bounding box center [749, 209] width 186 height 419
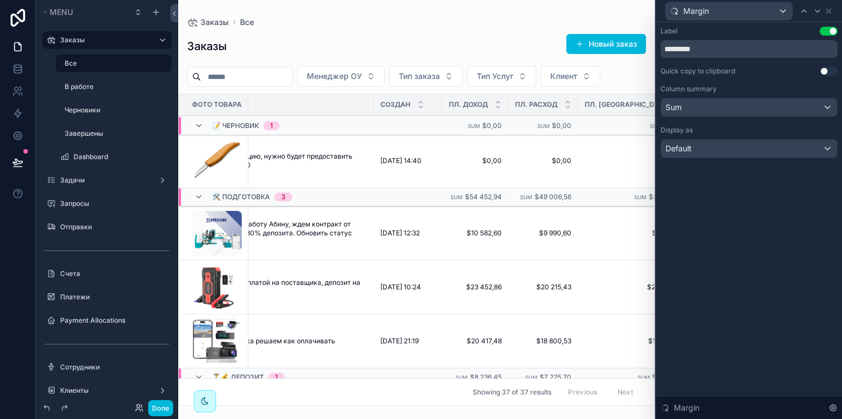
scroll to position [0, 533]
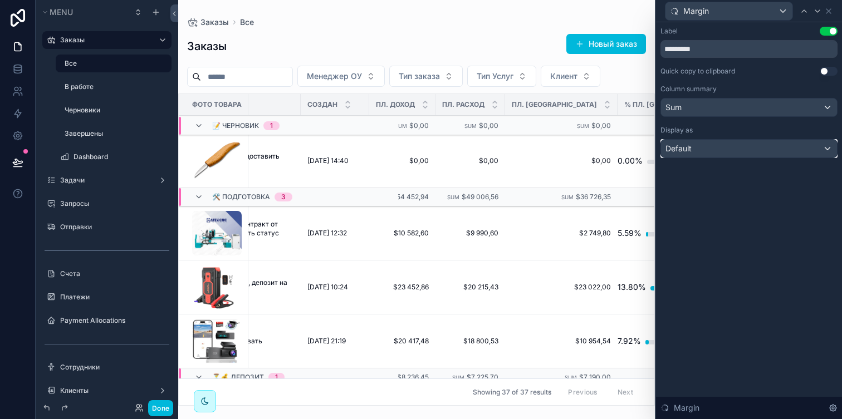
click at [699, 144] on div "Default" at bounding box center [749, 149] width 176 height 18
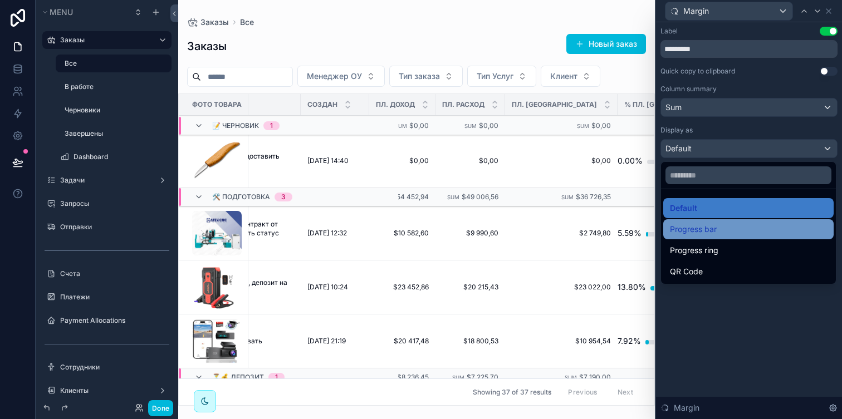
click at [693, 231] on span "Progress bar" at bounding box center [693, 229] width 47 height 13
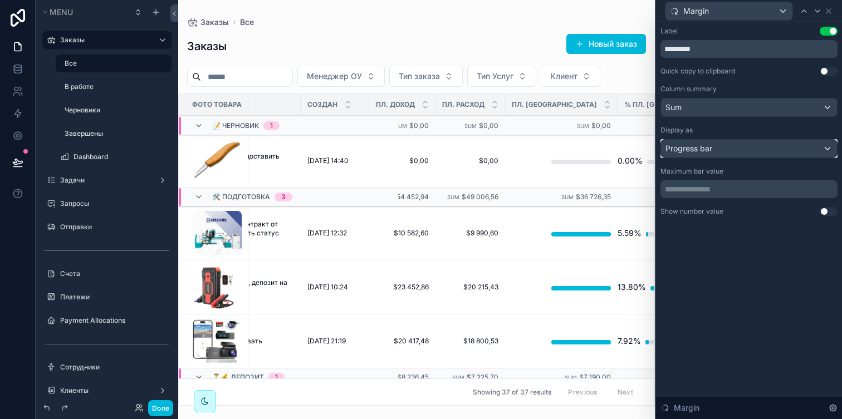
click at [736, 148] on div "Progress bar" at bounding box center [749, 149] width 176 height 18
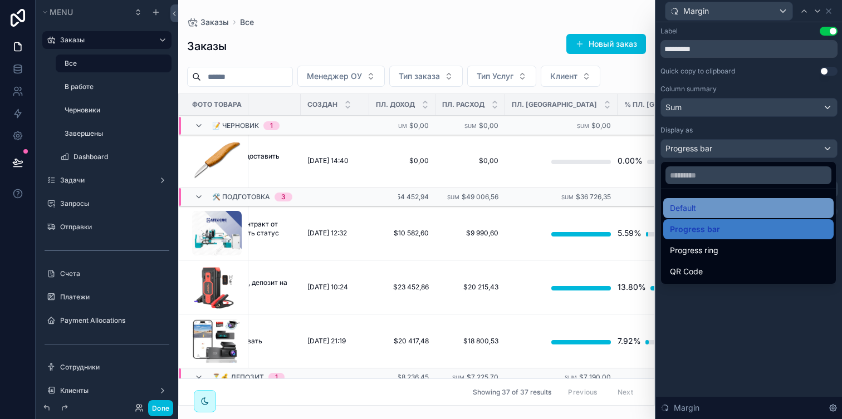
click at [694, 204] on span "Default" at bounding box center [683, 208] width 26 height 13
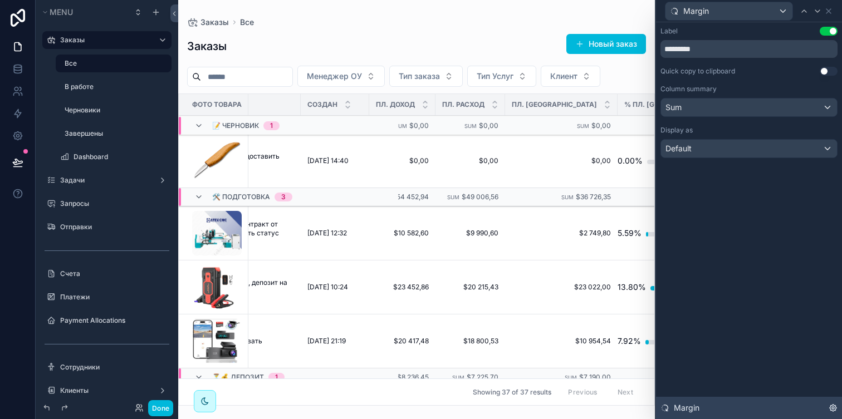
click at [831, 405] on icon at bounding box center [833, 408] width 7 height 7
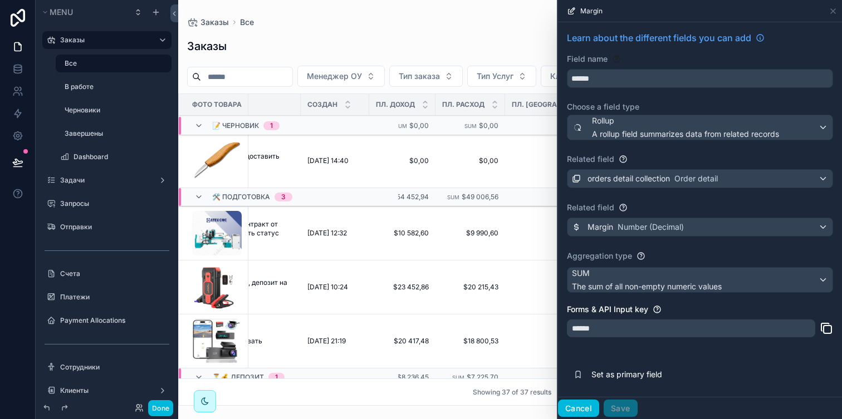
click at [578, 404] on button "Cancel" at bounding box center [578, 409] width 41 height 18
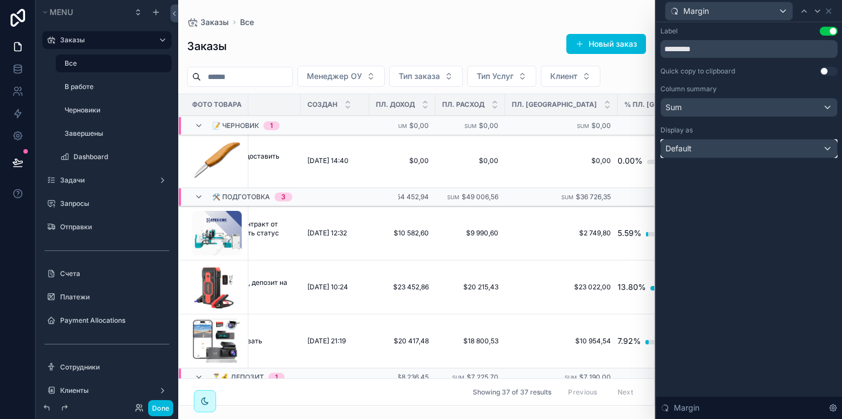
click at [739, 148] on div "Default" at bounding box center [749, 149] width 176 height 18
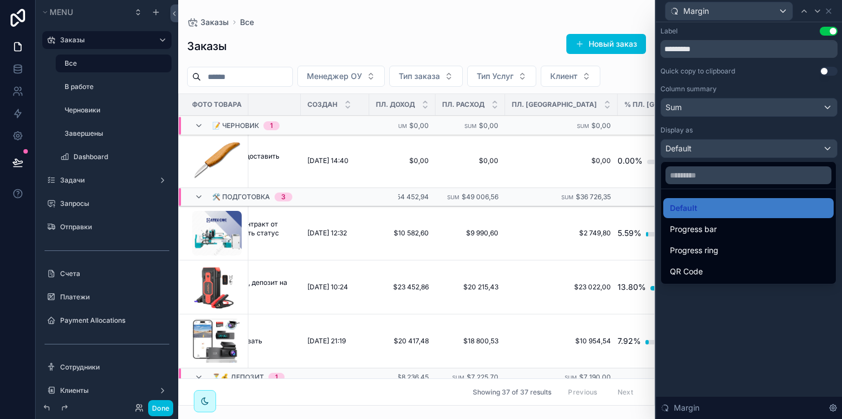
click at [835, 406] on div at bounding box center [749, 209] width 186 height 419
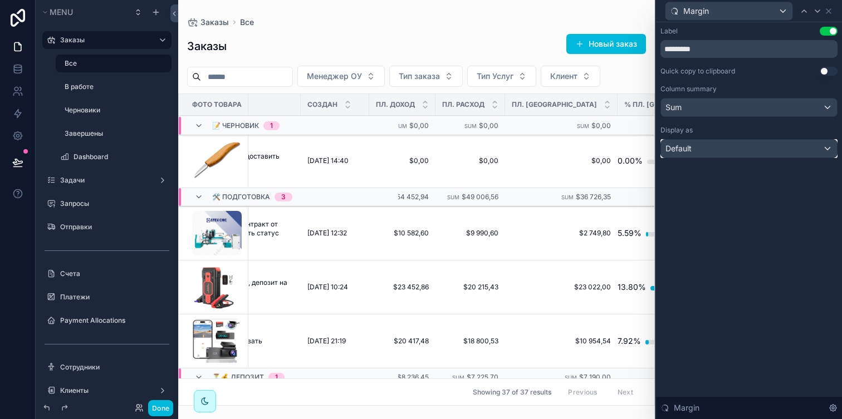
click at [756, 143] on div "Default" at bounding box center [749, 149] width 176 height 18
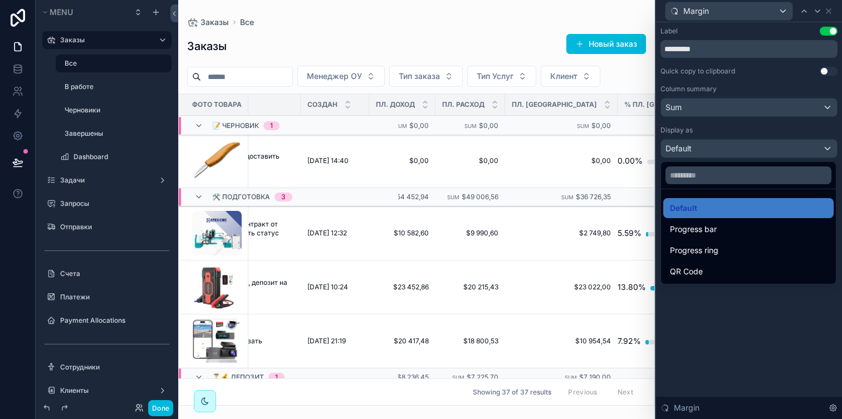
click at [756, 143] on div at bounding box center [749, 209] width 186 height 419
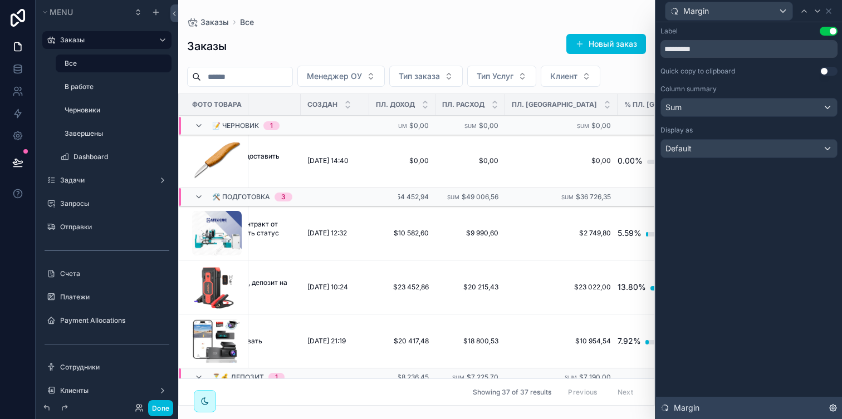
click at [832, 404] on icon at bounding box center [832, 408] width 9 height 9
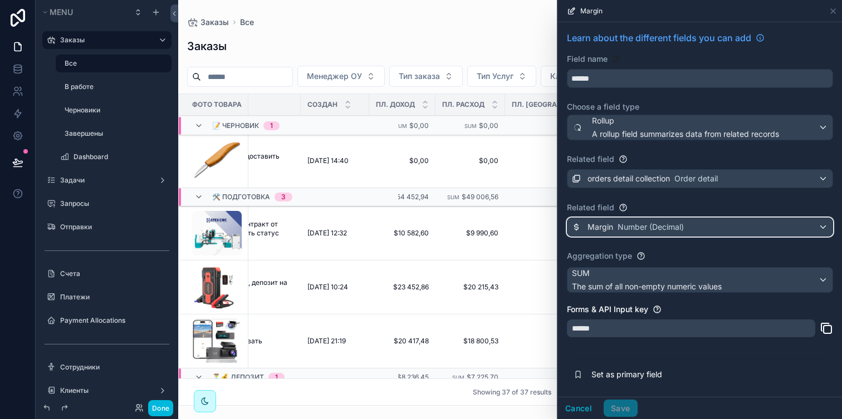
click at [721, 228] on div "Margin Number (Decimal)" at bounding box center [699, 227] width 265 height 18
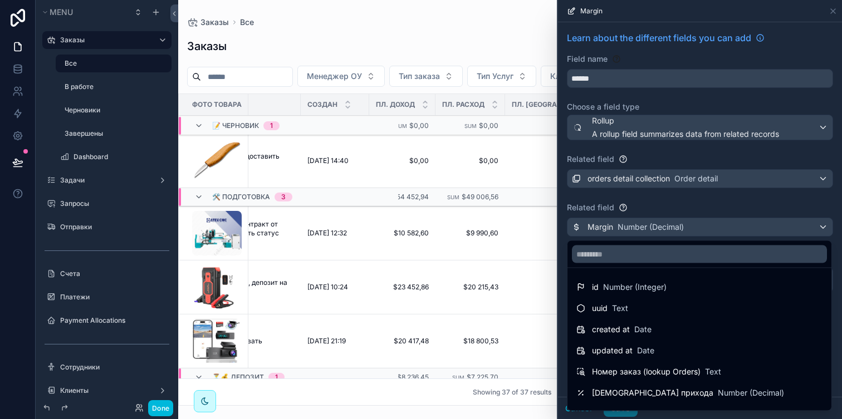
click at [721, 228] on div at bounding box center [700, 209] width 284 height 419
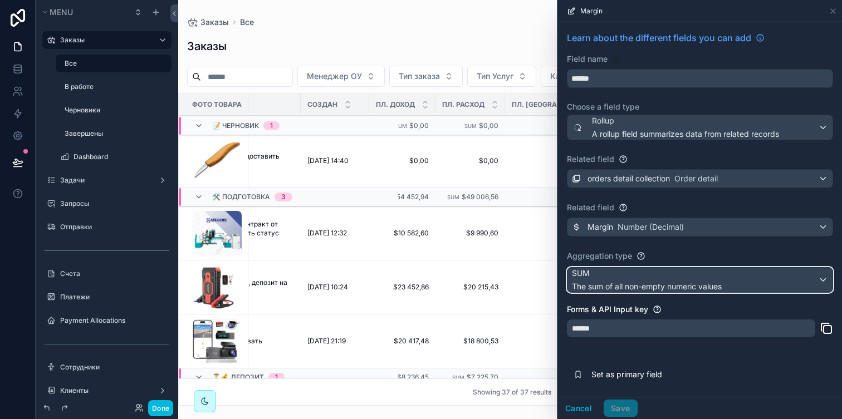
click at [730, 274] on div "SUM The sum of all non-empty numeric values" at bounding box center [699, 280] width 265 height 24
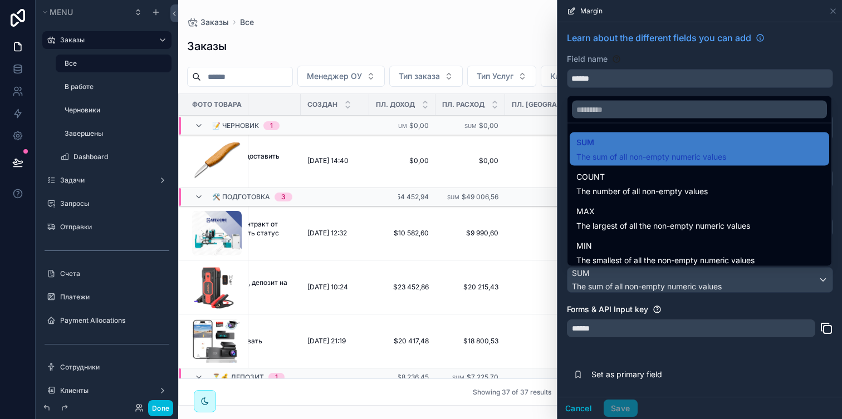
click at [730, 274] on div at bounding box center [700, 209] width 284 height 419
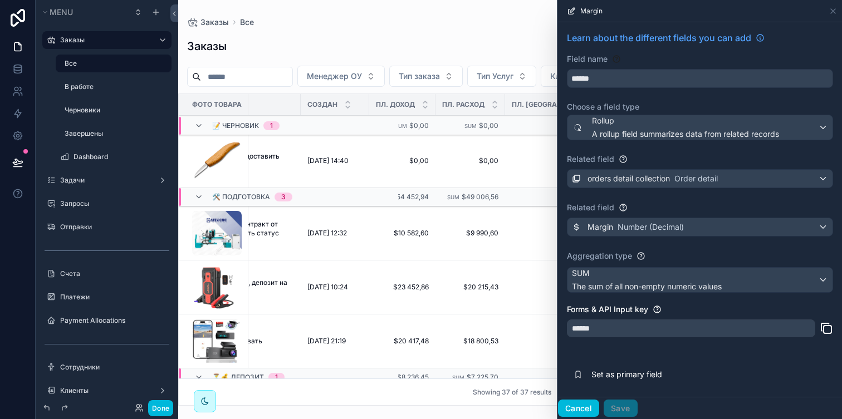
click at [588, 401] on button "Cancel" at bounding box center [578, 409] width 41 height 18
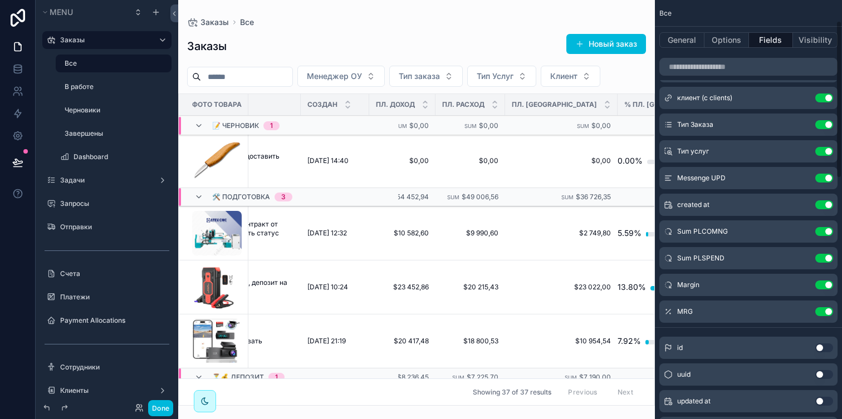
scroll to position [59, 0]
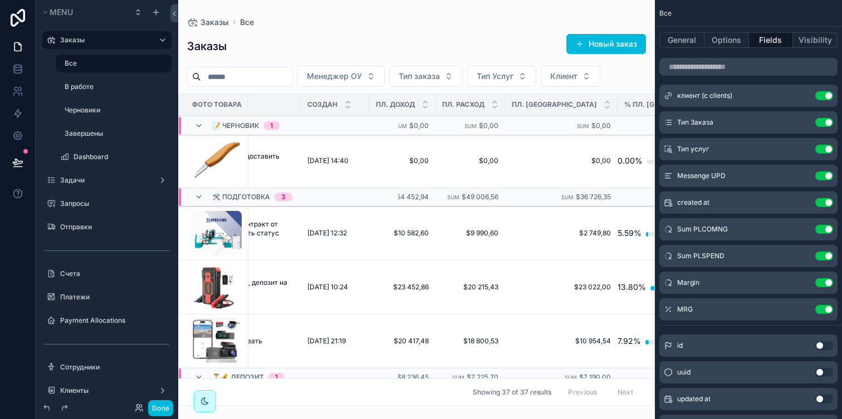
click at [0, 0] on icon "scrollable content" at bounding box center [0, 0] width 0 height 0
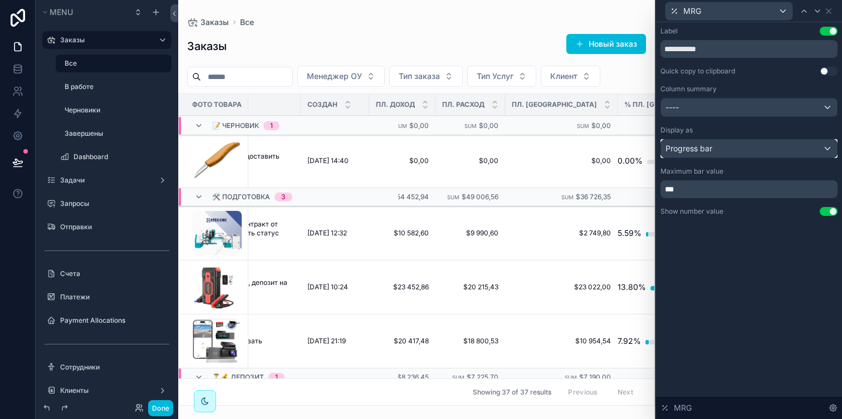
click at [741, 150] on div "Progress bar" at bounding box center [749, 149] width 176 height 18
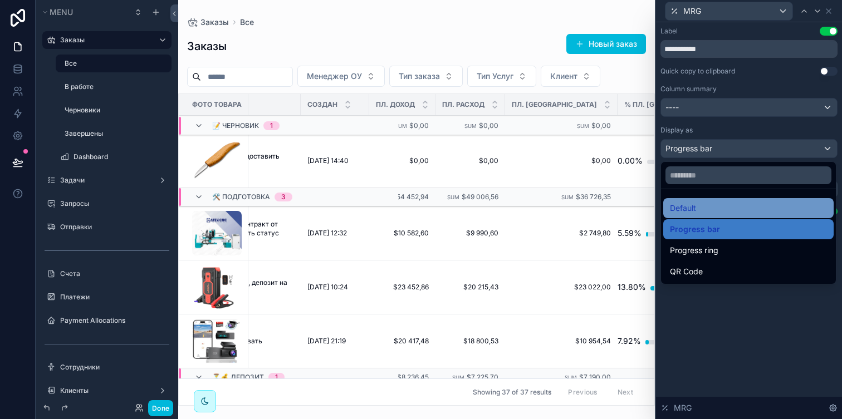
click at [735, 208] on div "Default" at bounding box center [748, 208] width 157 height 13
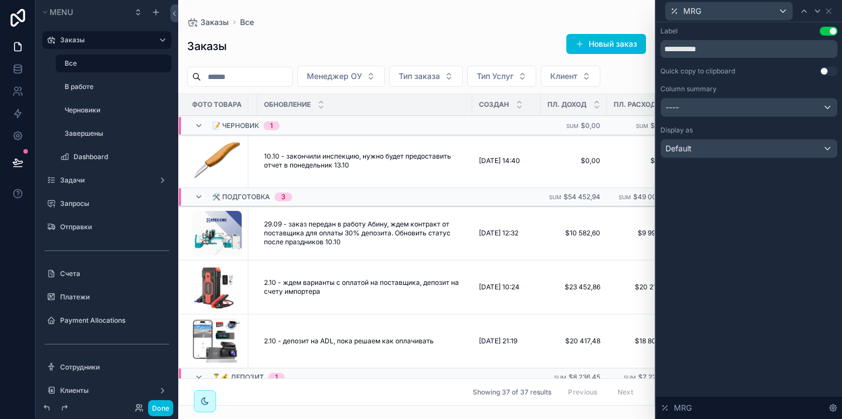
scroll to position [0, 533]
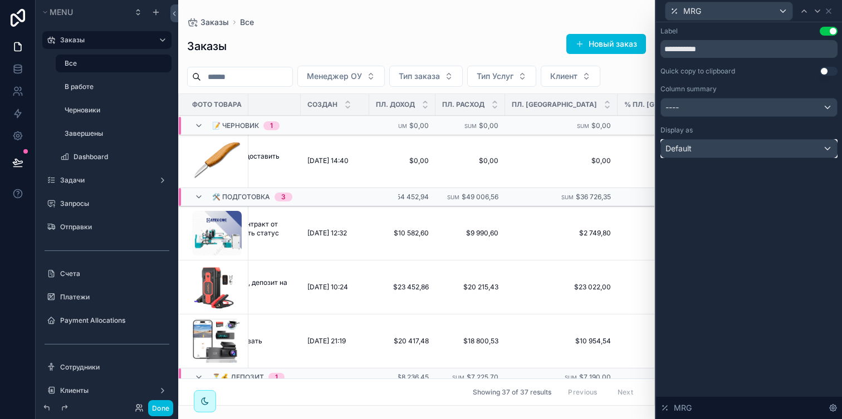
click at [726, 148] on div "Default" at bounding box center [749, 149] width 176 height 18
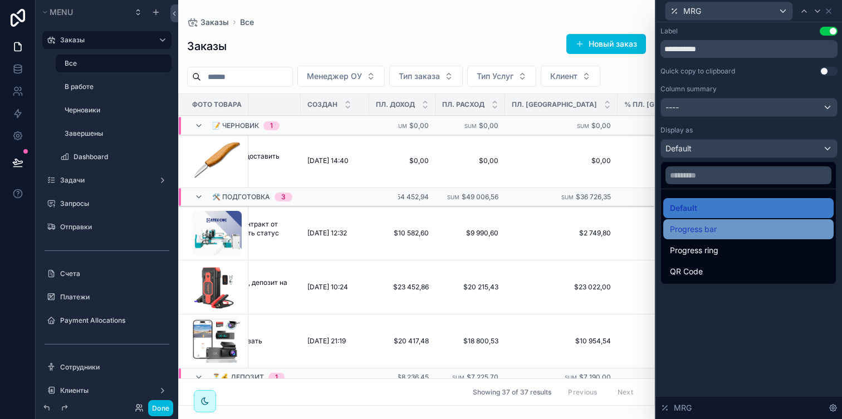
click at [718, 222] on div "Progress bar" at bounding box center [748, 229] width 170 height 20
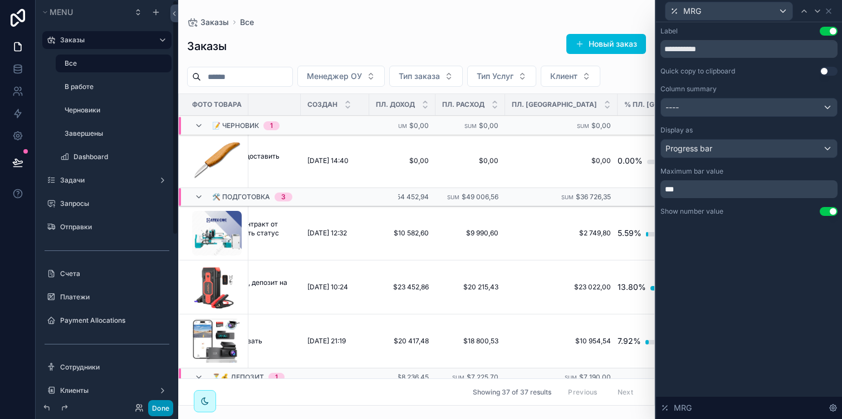
click at [161, 401] on button "Done" at bounding box center [160, 408] width 25 height 16
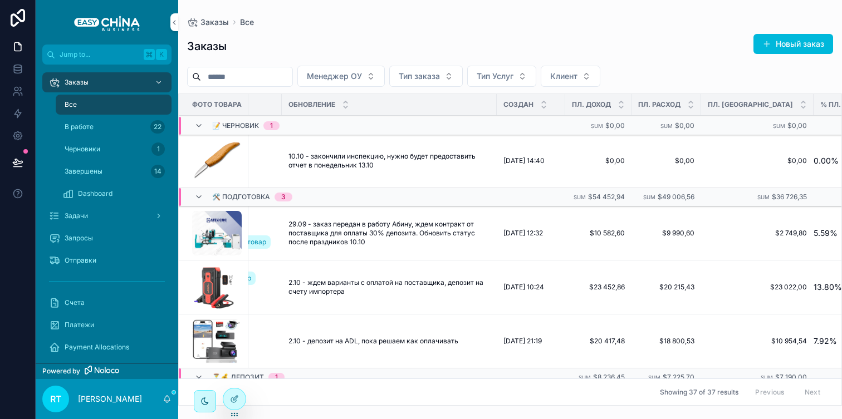
scroll to position [0, 346]
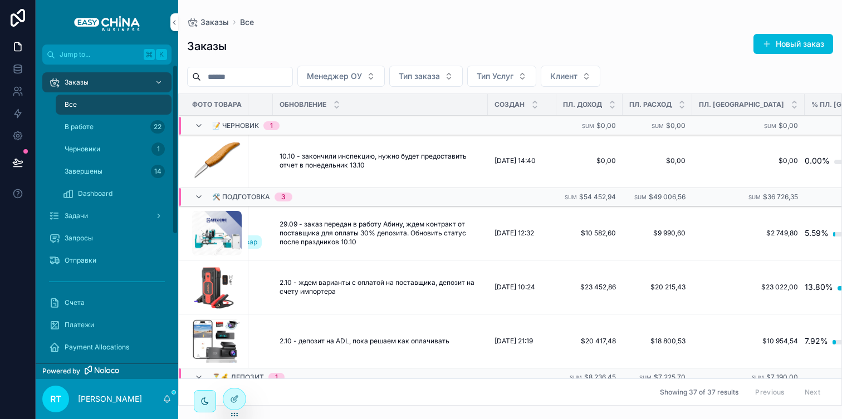
click at [101, 100] on div "Все" at bounding box center [113, 105] width 102 height 18
click at [113, 224] on div "Задачи" at bounding box center [107, 216] width 116 height 18
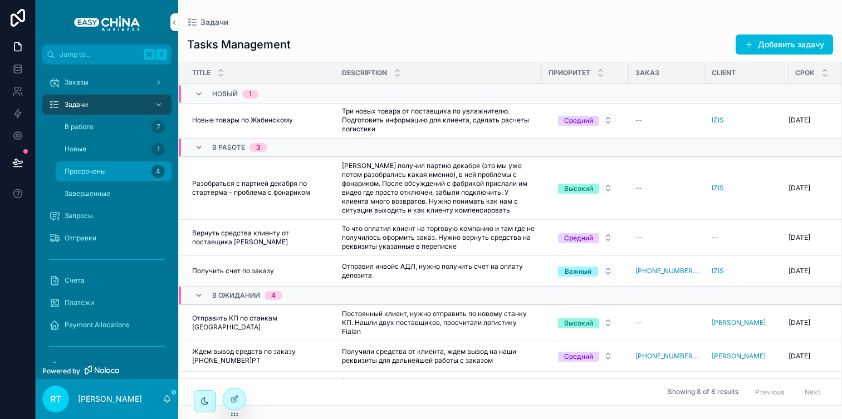
click at [109, 166] on div "Просрочены 4" at bounding box center [113, 172] width 102 height 18
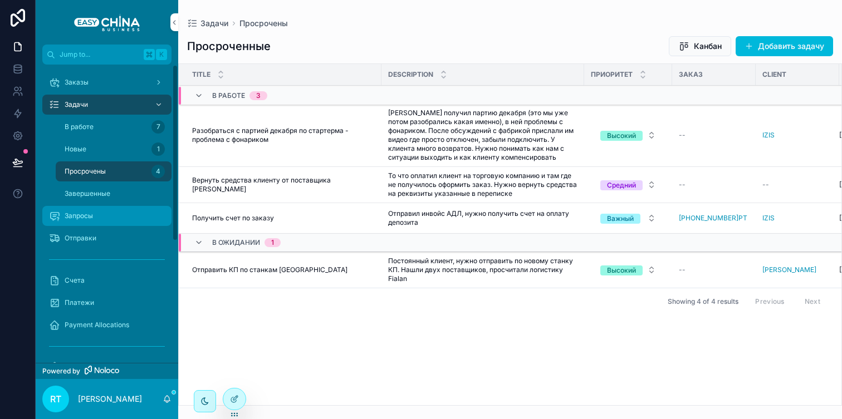
click at [90, 208] on div "Запросы" at bounding box center [107, 216] width 116 height 18
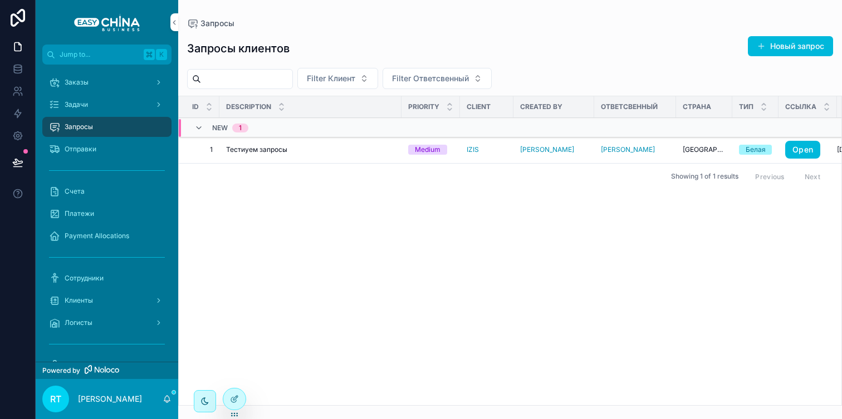
click at [277, 154] on span "Тестиуем запросы" at bounding box center [256, 149] width 61 height 9
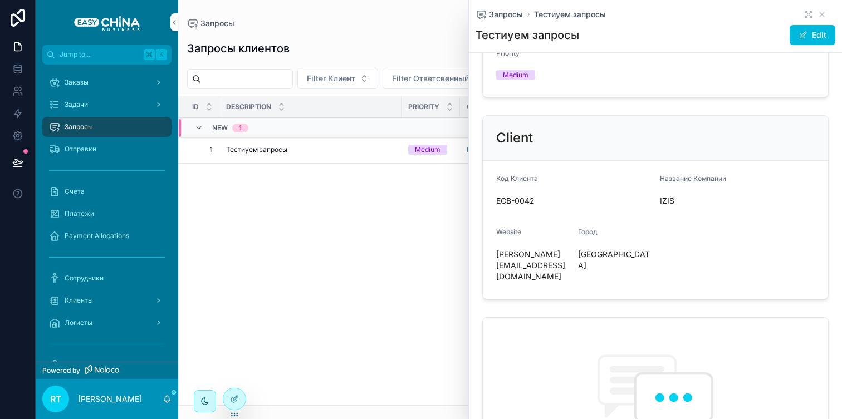
scroll to position [211, 0]
click at [234, 396] on icon at bounding box center [234, 399] width 9 height 9
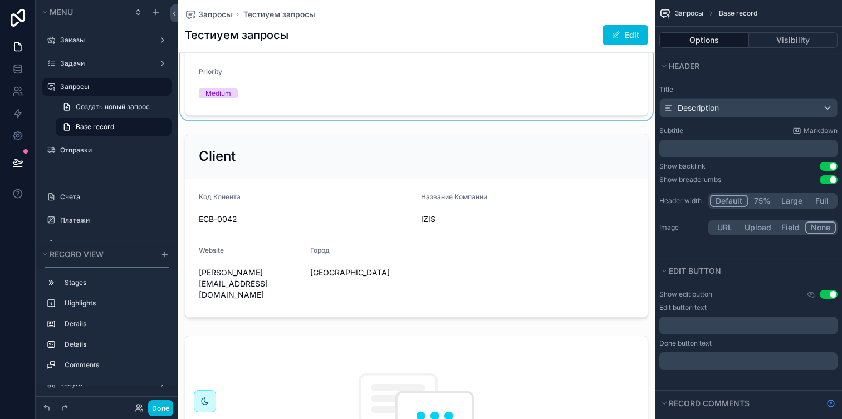
scroll to position [198, 0]
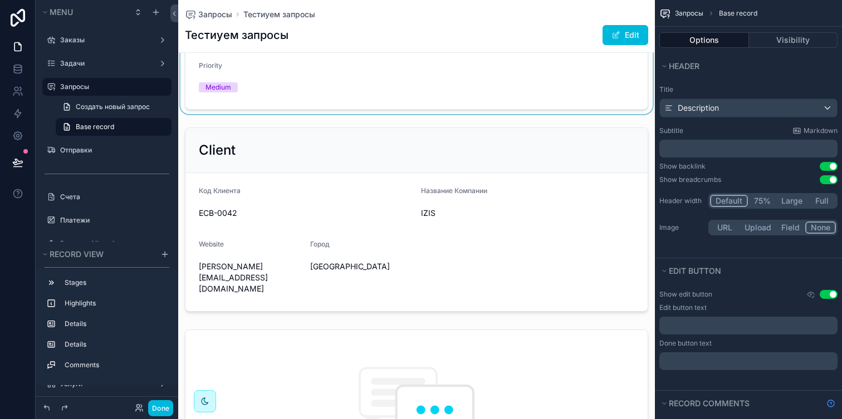
click at [454, 198] on div "scrollable content" at bounding box center [416, 219] width 477 height 193
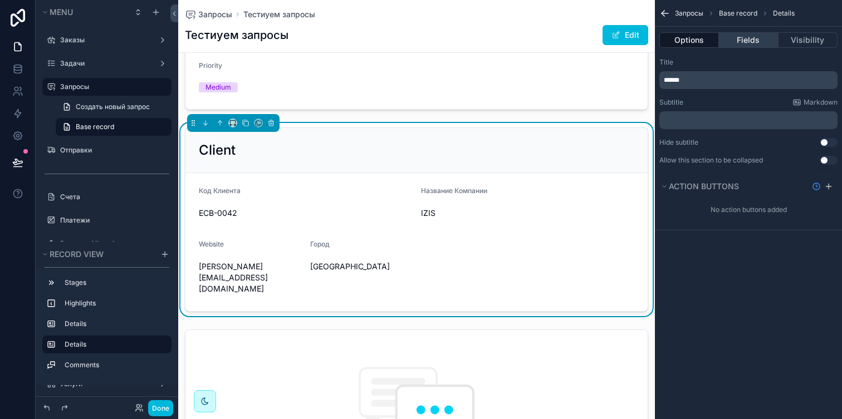
click at [750, 43] on button "Fields" at bounding box center [748, 40] width 59 height 16
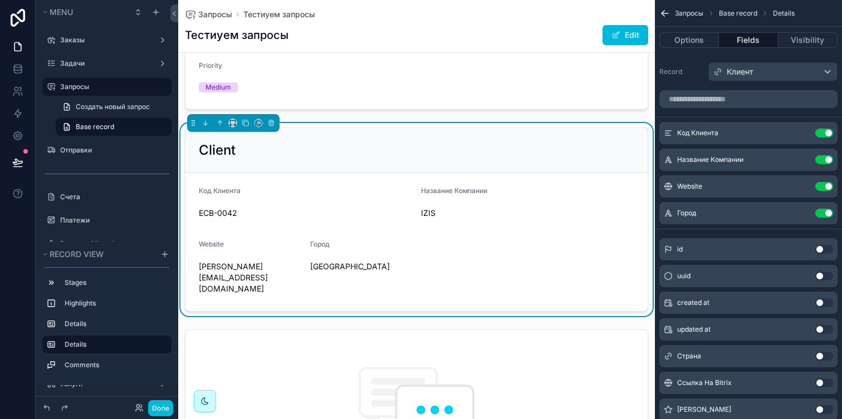
click at [821, 130] on button "Use setting" at bounding box center [824, 133] width 18 height 9
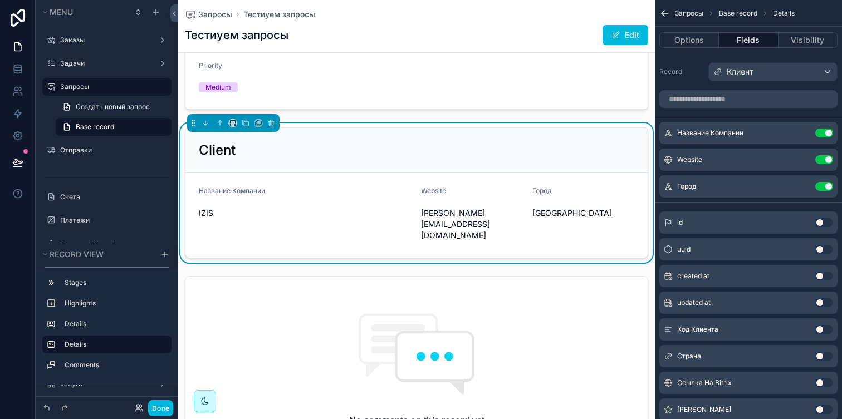
click at [827, 160] on button "Use setting" at bounding box center [824, 159] width 18 height 9
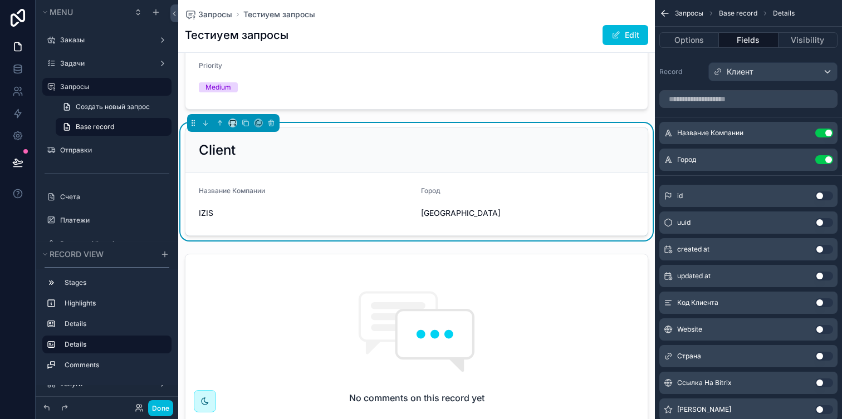
click at [827, 160] on button "Use setting" at bounding box center [824, 159] width 18 height 9
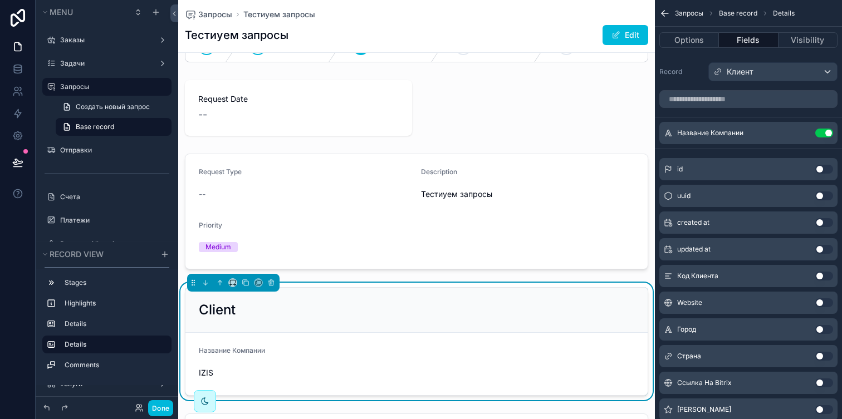
scroll to position [45, 0]
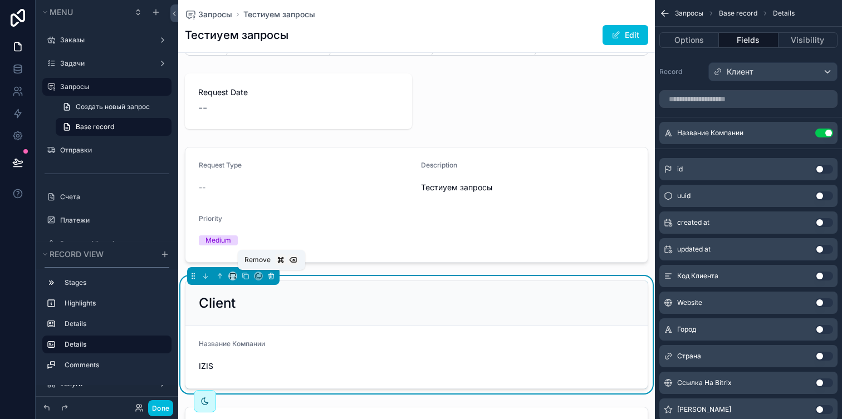
click at [270, 274] on icon "scrollable content" at bounding box center [271, 276] width 8 height 8
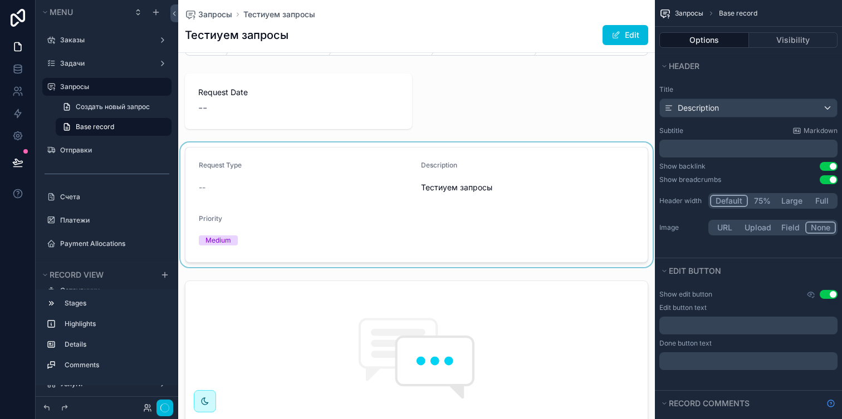
click at [316, 194] on div "scrollable content" at bounding box center [416, 205] width 477 height 125
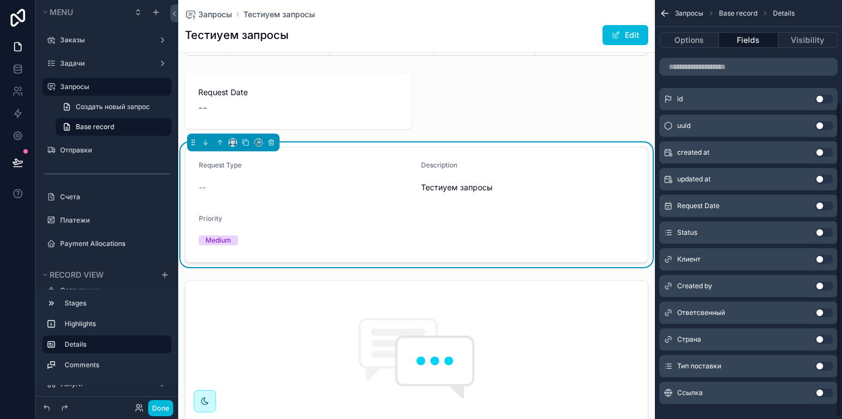
scroll to position [140, 0]
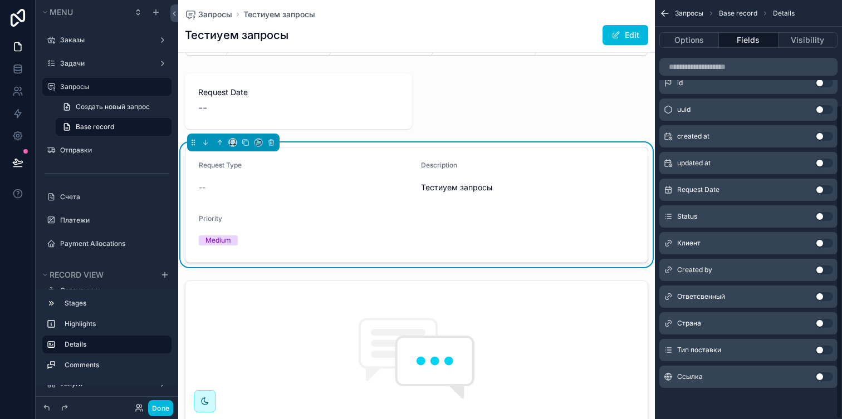
click at [823, 246] on button "Use setting" at bounding box center [824, 243] width 18 height 9
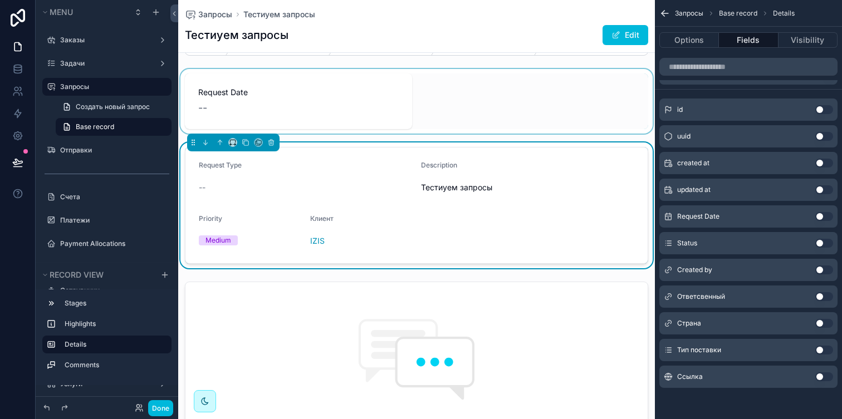
click at [386, 108] on div "scrollable content" at bounding box center [416, 101] width 477 height 65
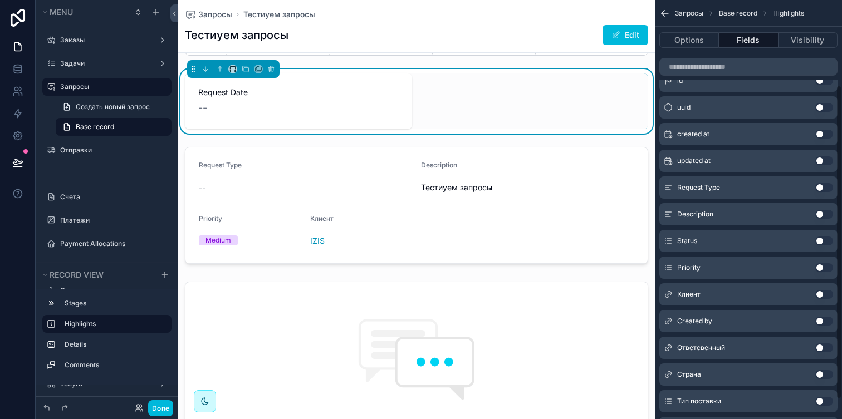
scroll to position [85, 0]
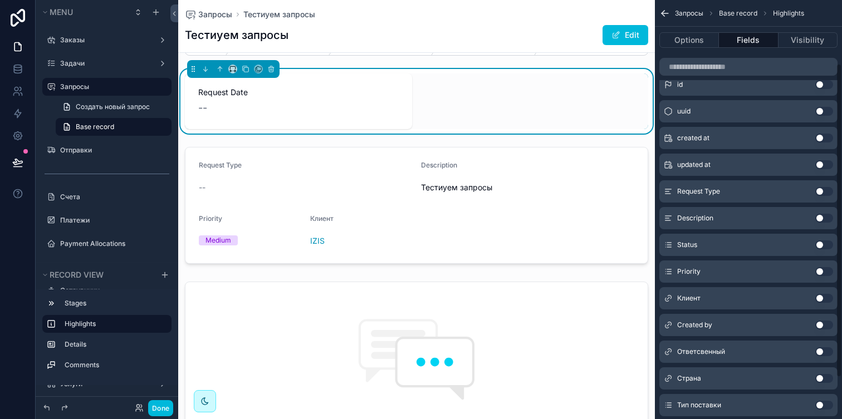
click at [822, 140] on button "Use setting" at bounding box center [824, 138] width 18 height 9
click at [399, 100] on div "Request Date --" at bounding box center [298, 101] width 227 height 56
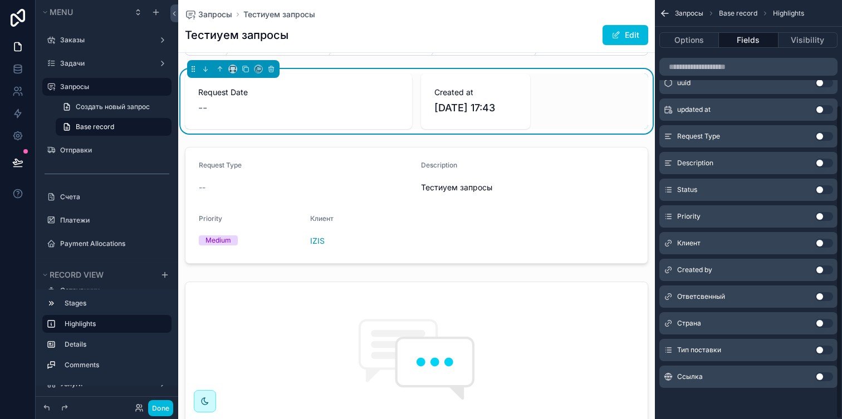
scroll to position [0, 0]
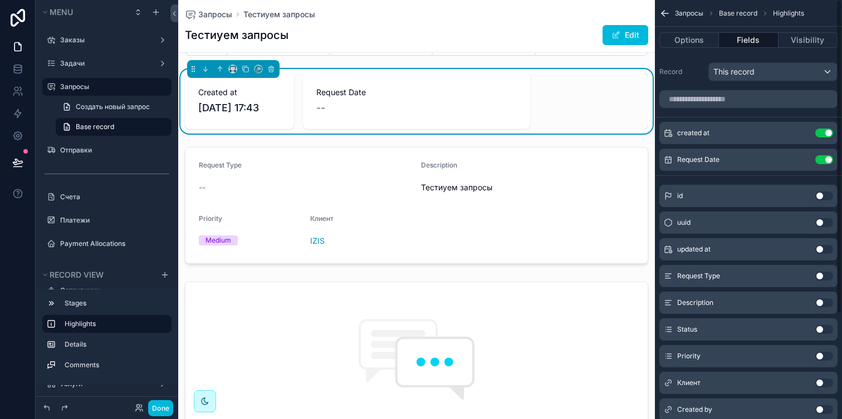
click at [0, 0] on button "scrollable content" at bounding box center [0, 0] width 0 height 0
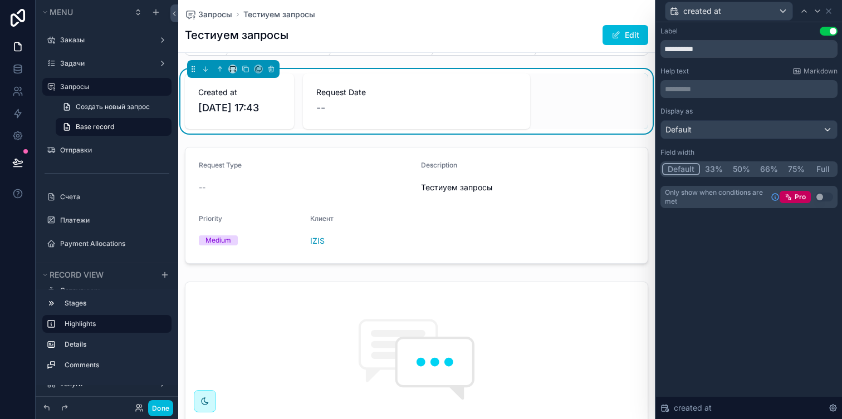
click at [734, 168] on button "50%" at bounding box center [741, 169] width 27 height 12
click at [159, 403] on button "Done" at bounding box center [160, 408] width 25 height 16
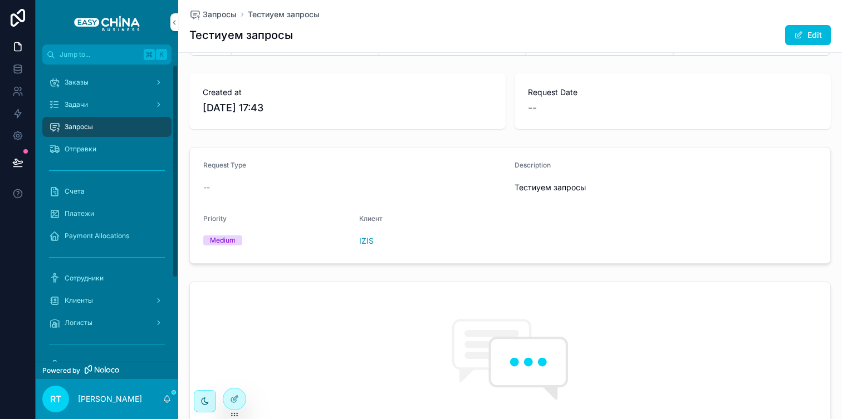
click at [101, 122] on div "Запросы" at bounding box center [107, 127] width 116 height 18
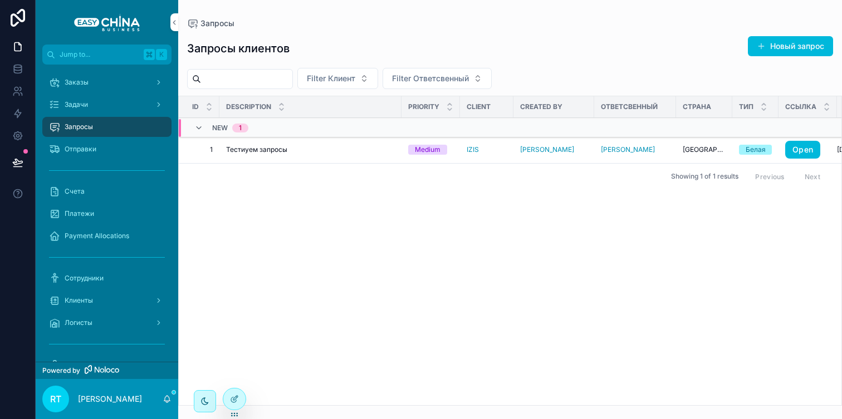
click at [263, 150] on span "Тестиуем запросы" at bounding box center [256, 149] width 61 height 9
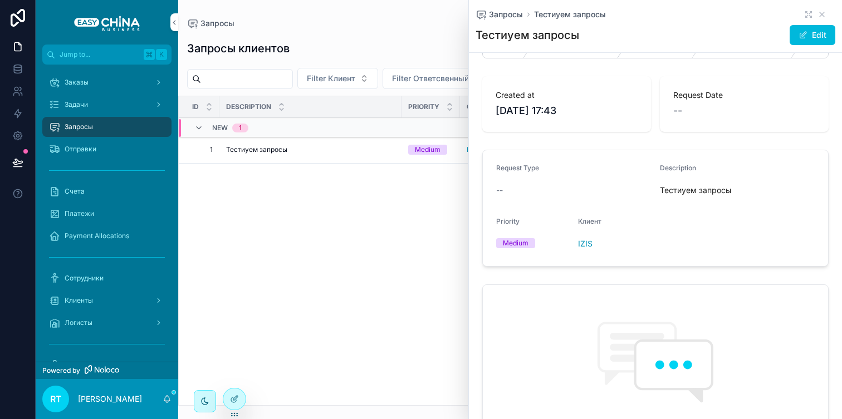
scroll to position [45, 0]
click at [259, 394] on div "Id Description Priority Client Created by Ответсвенный Страна Тип Ссылка Create…" at bounding box center [510, 250] width 663 height 309
click at [225, 394] on div at bounding box center [234, 399] width 22 height 21
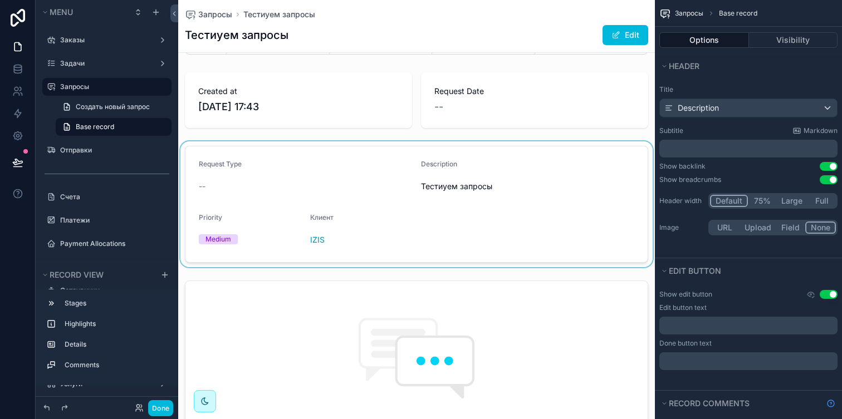
scroll to position [51, 0]
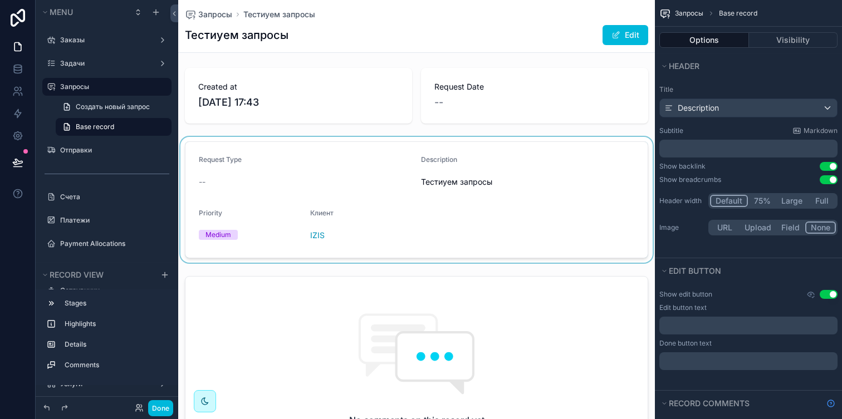
click at [359, 179] on div "scrollable content" at bounding box center [416, 200] width 477 height 126
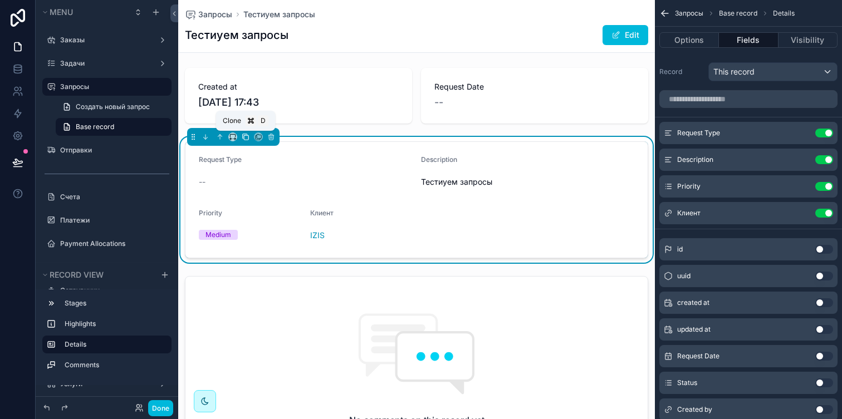
click at [245, 136] on icon "scrollable content" at bounding box center [246, 137] width 8 height 8
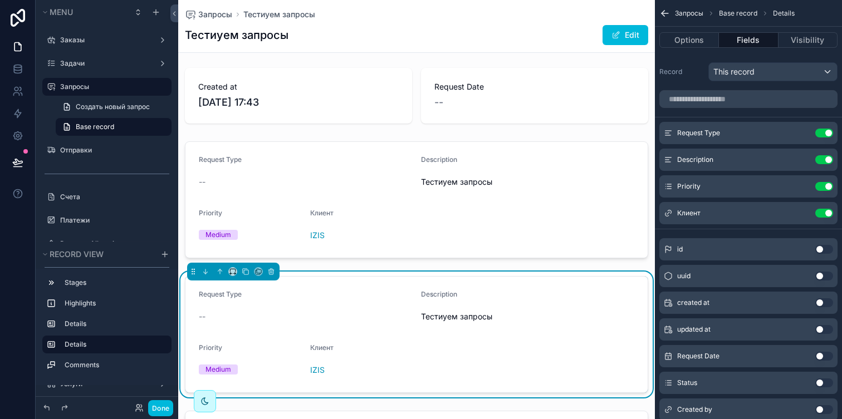
click at [391, 307] on div "Request Type --" at bounding box center [305, 308] width 213 height 36
click at [830, 213] on button "Use setting" at bounding box center [824, 213] width 18 height 9
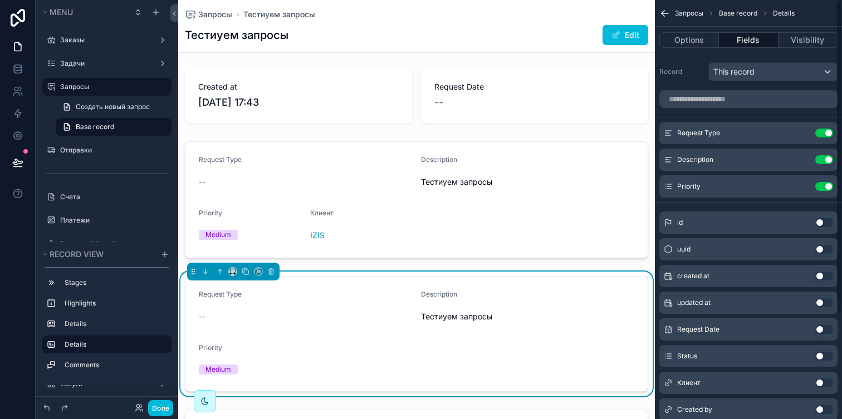
click at [830, 185] on button "Use setting" at bounding box center [824, 186] width 18 height 9
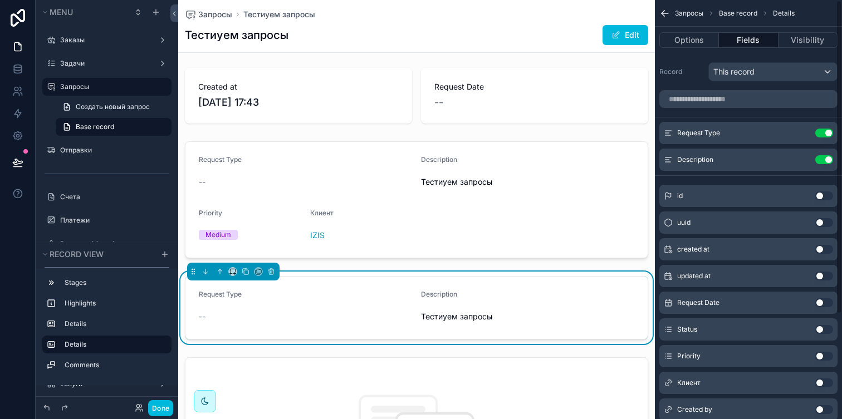
click at [825, 131] on button "Use setting" at bounding box center [824, 133] width 18 height 9
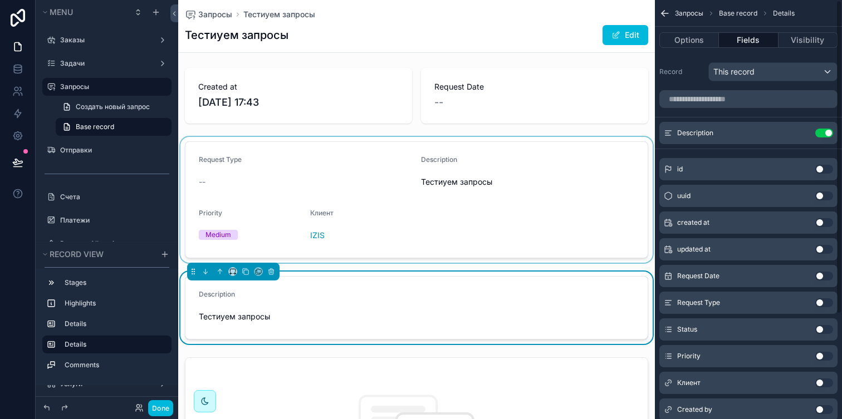
click at [473, 199] on div "scrollable content" at bounding box center [416, 200] width 477 height 126
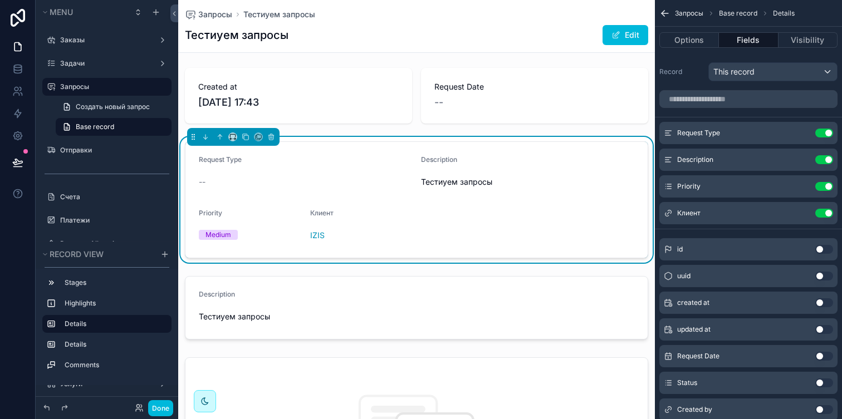
click at [0, 0] on icon "scrollable content" at bounding box center [0, 0] width 0 height 0
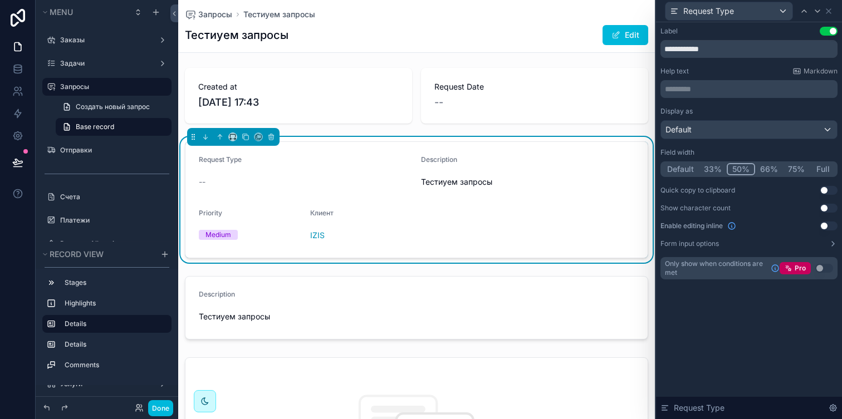
click at [686, 167] on button "Default" at bounding box center [680, 169] width 37 height 12
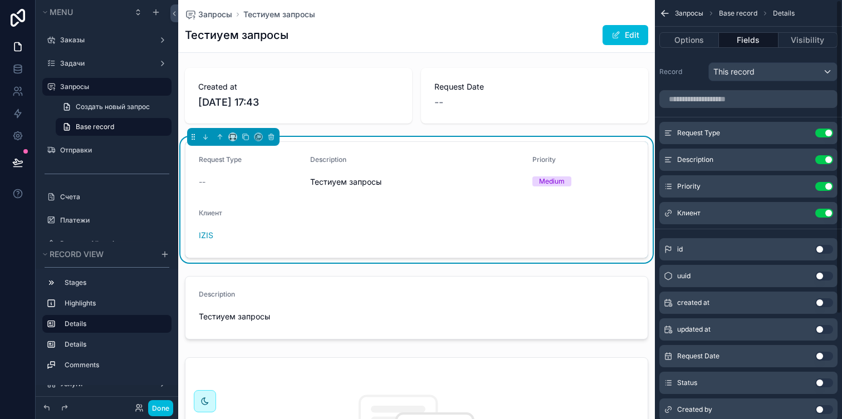
click at [0, 0] on icon "scrollable content" at bounding box center [0, 0] width 0 height 0
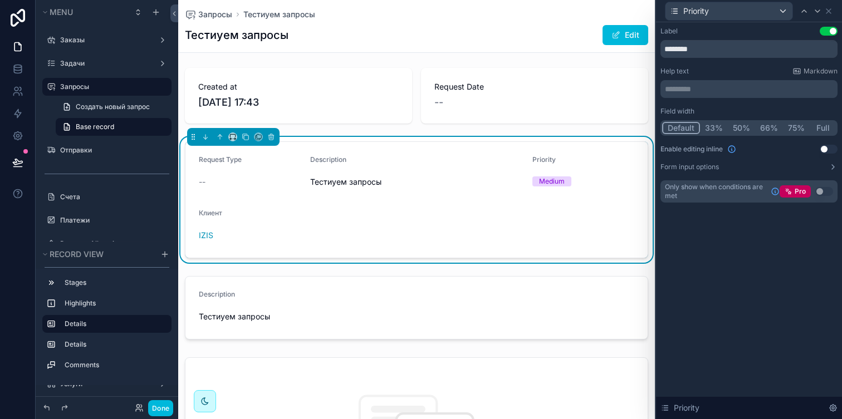
click at [685, 131] on button "Default" at bounding box center [681, 128] width 38 height 12
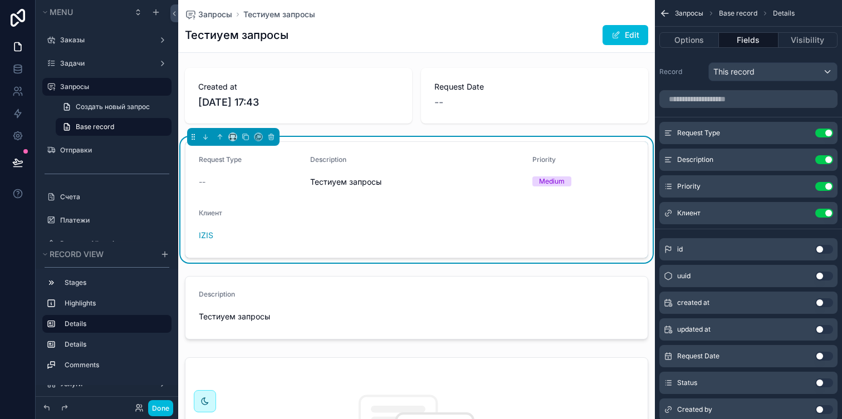
click at [0, 0] on icon "scrollable content" at bounding box center [0, 0] width 0 height 0
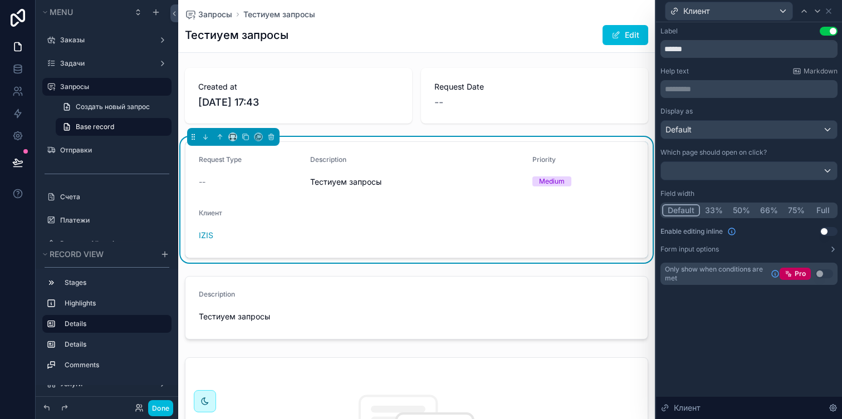
click at [685, 220] on div "Display as Default Which page should open on click? Field width Default 33% 50%…" at bounding box center [748, 180] width 177 height 147
click at [685, 210] on button "Default" at bounding box center [681, 210] width 38 height 12
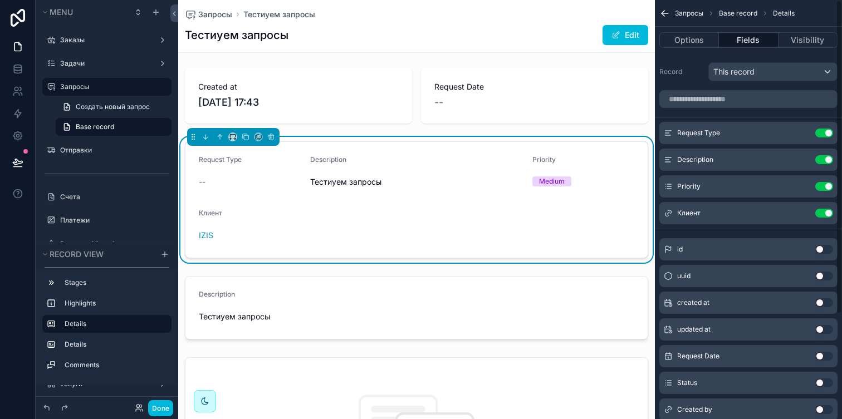
click at [0, 0] on icon "scrollable content" at bounding box center [0, 0] width 0 height 0
click at [820, 161] on button "Use setting" at bounding box center [824, 159] width 18 height 9
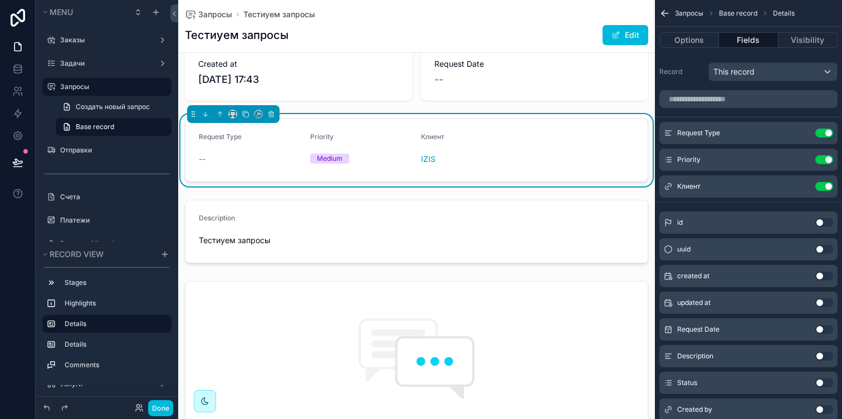
scroll to position [72, 0]
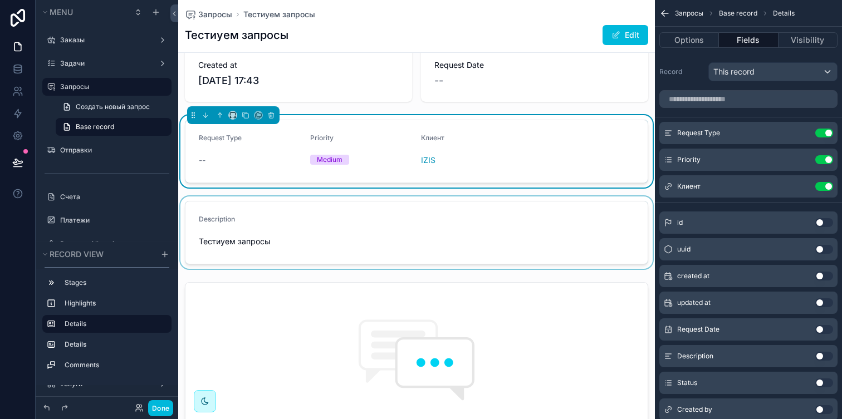
click at [380, 218] on div "scrollable content" at bounding box center [416, 233] width 477 height 72
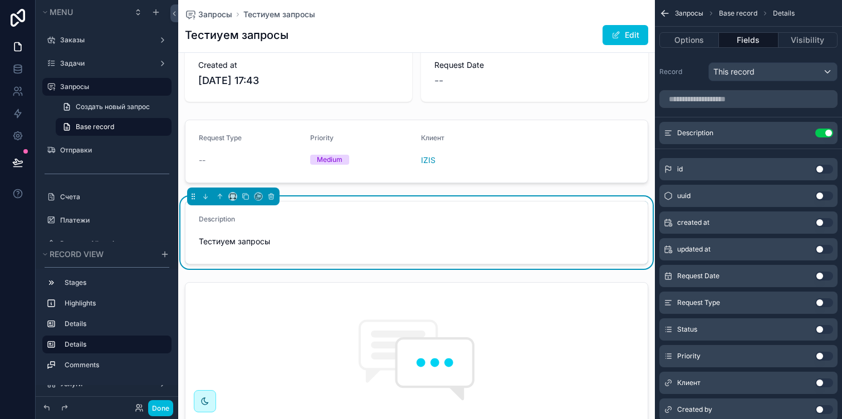
click at [0, 0] on icon "scrollable content" at bounding box center [0, 0] width 0 height 0
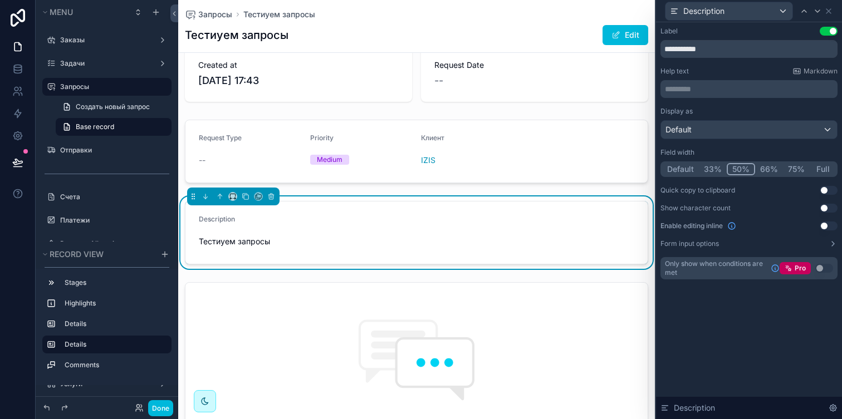
click at [826, 35] on button "Use setting" at bounding box center [829, 31] width 18 height 9
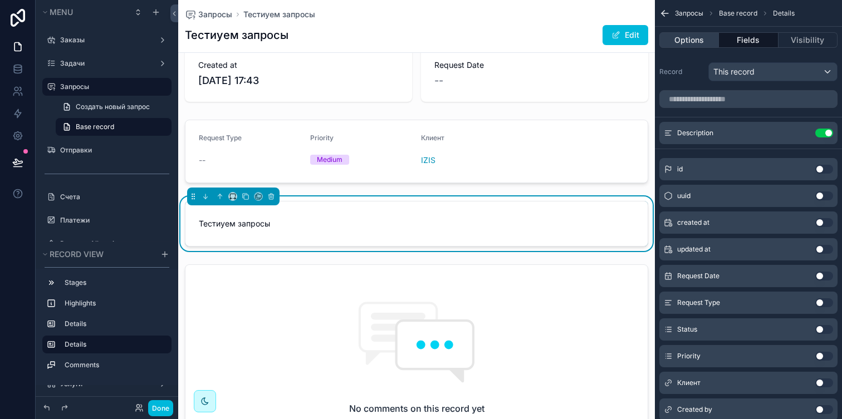
click at [700, 45] on button "Options" at bounding box center [689, 40] width 60 height 16
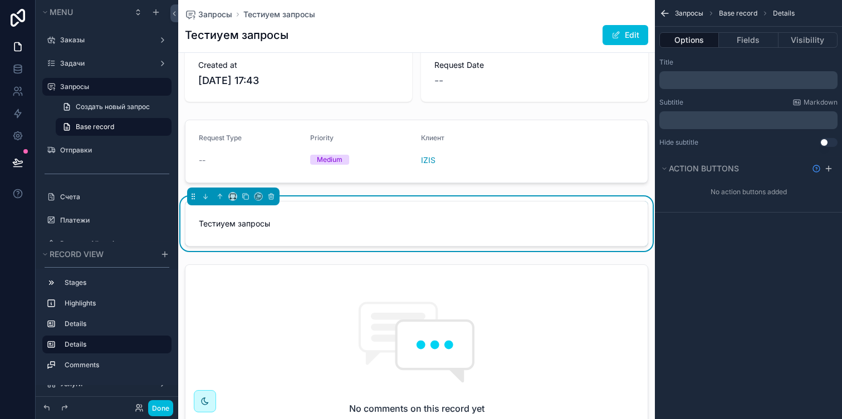
click at [705, 82] on p "﻿" at bounding box center [749, 80] width 171 height 9
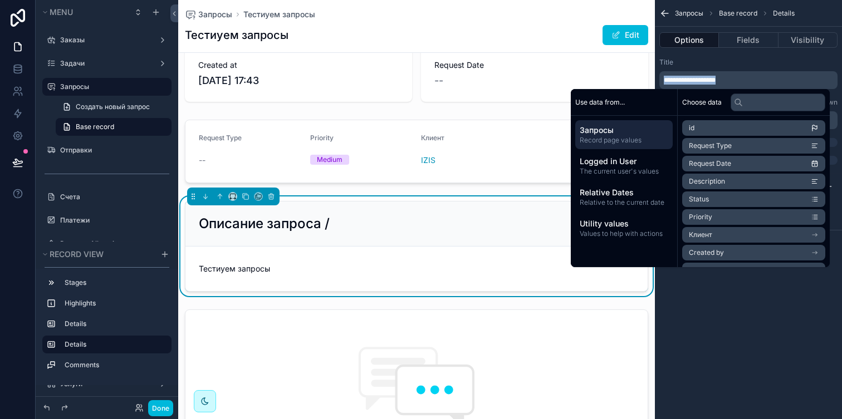
click at [734, 82] on p "**********" at bounding box center [749, 80] width 171 height 9
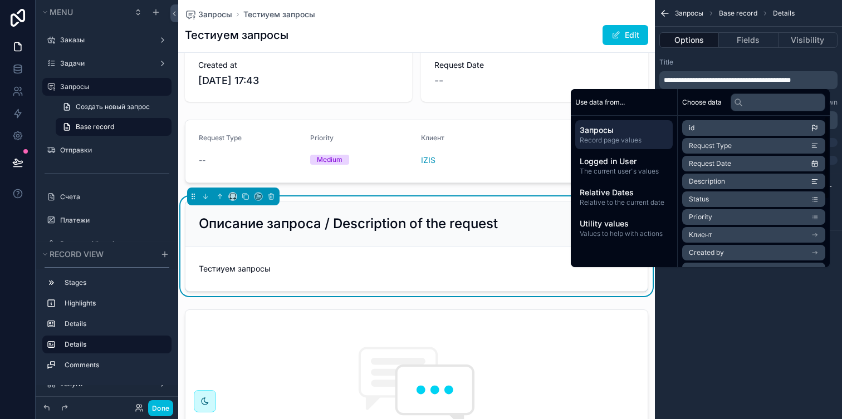
click at [724, 317] on div "**********" at bounding box center [748, 209] width 187 height 419
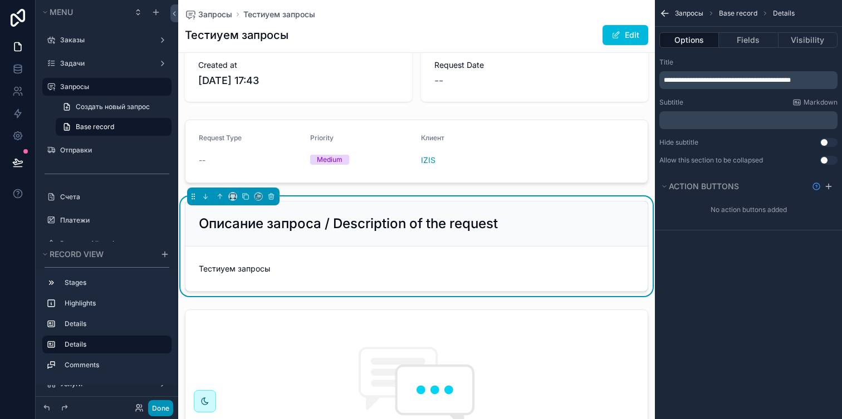
click at [162, 406] on button "Done" at bounding box center [160, 408] width 25 height 16
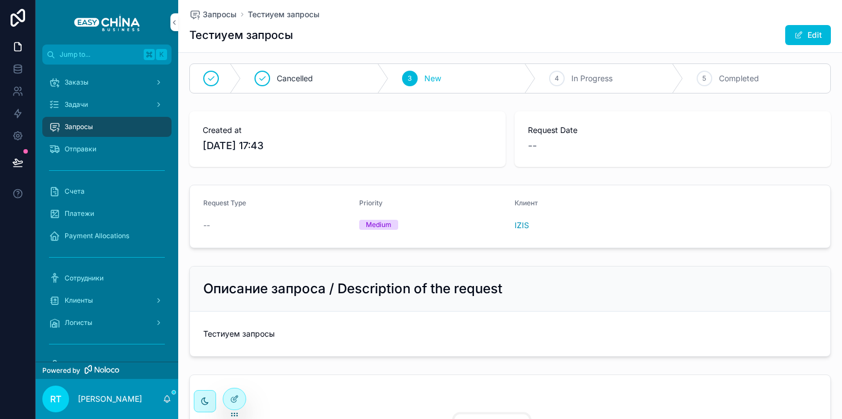
scroll to position [0, 0]
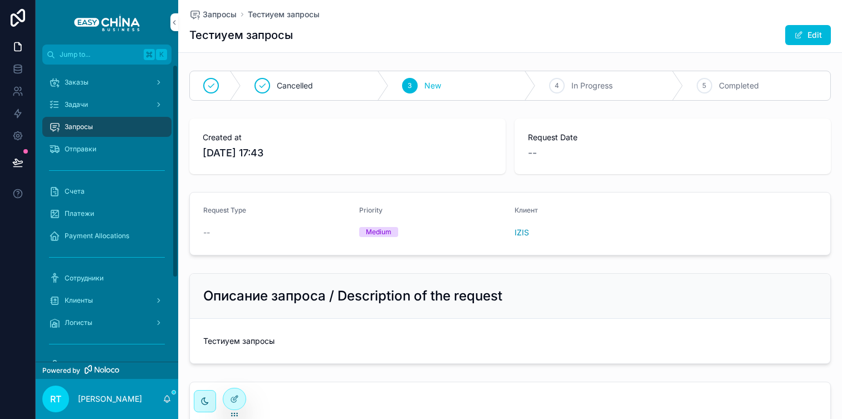
click at [115, 120] on div "Запросы" at bounding box center [107, 127] width 116 height 18
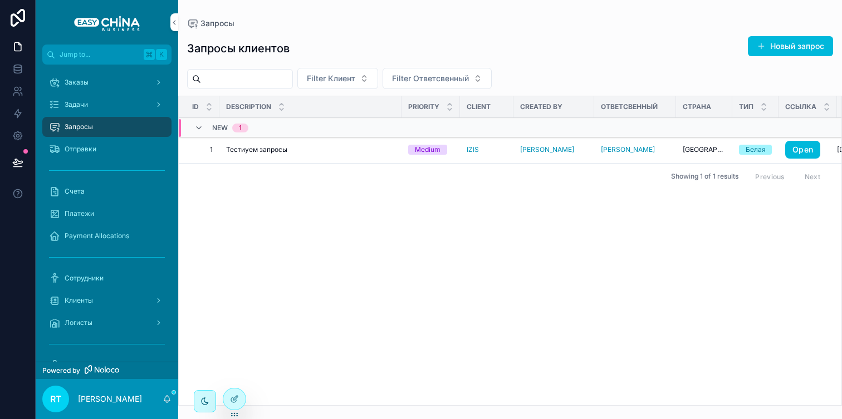
click at [310, 153] on div "Тестиуем запросы [PERSON_NAME] запросы" at bounding box center [310, 149] width 169 height 9
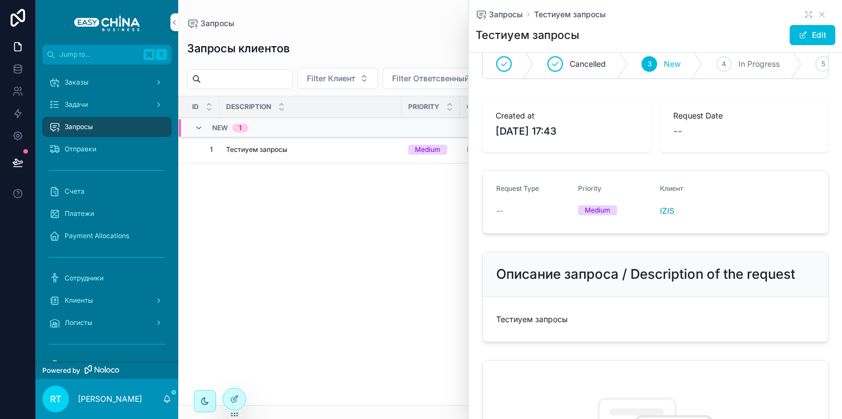
scroll to position [17, 0]
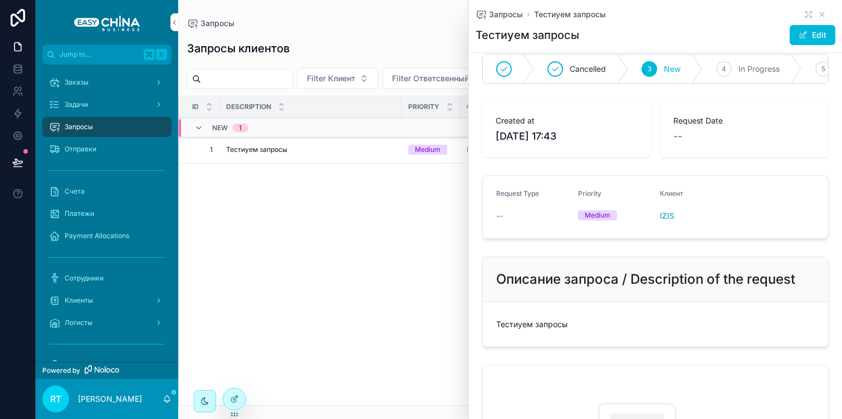
click at [394, 56] on div "Запросы клиентов Новый запрос" at bounding box center [510, 49] width 646 height 26
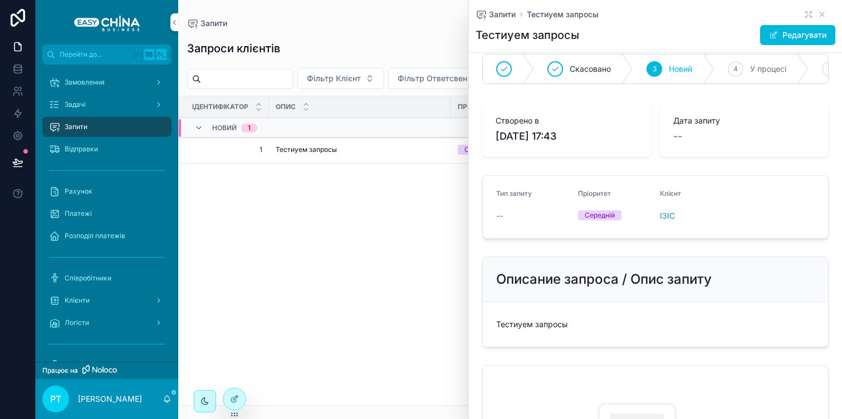
click at [355, 179] on div "Показано 1 з 1 результатів Попередній Далі" at bounding box center [510, 176] width 663 height 27
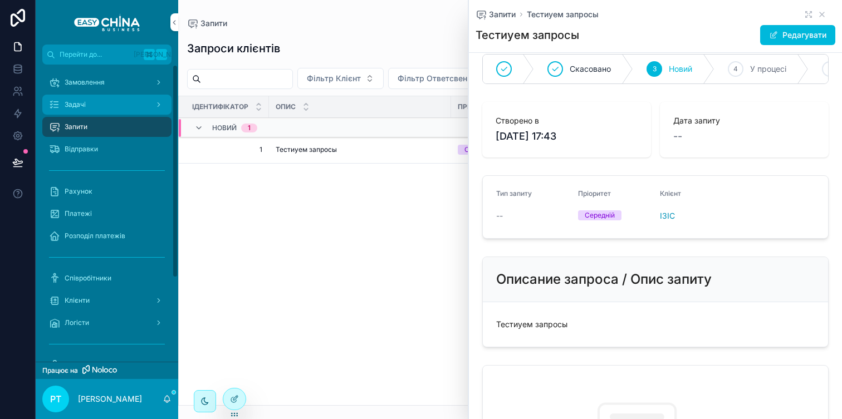
click at [128, 95] on link "Задачі" at bounding box center [106, 105] width 129 height 20
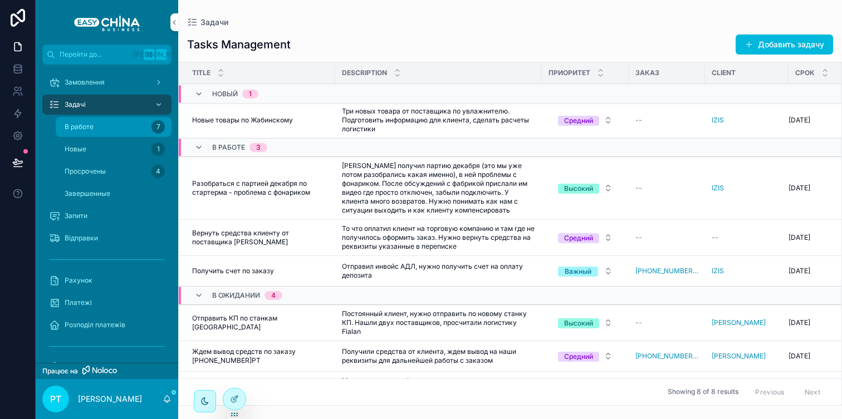
click at [123, 121] on div "В работе 7" at bounding box center [113, 127] width 102 height 18
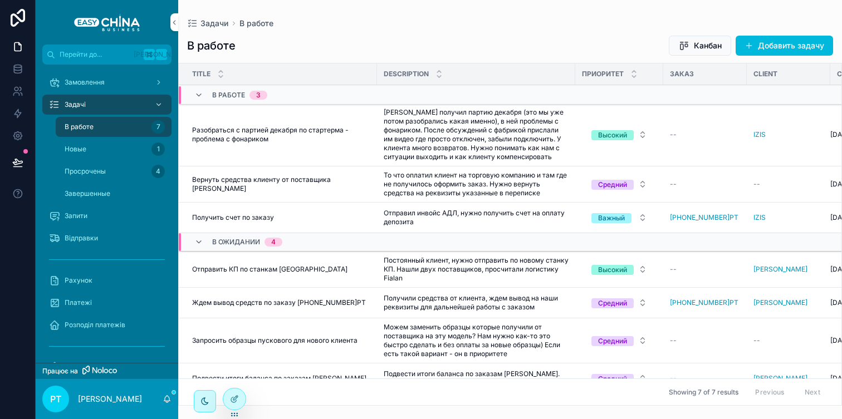
click at [99, 107] on div "Задачі" at bounding box center [107, 105] width 116 height 18
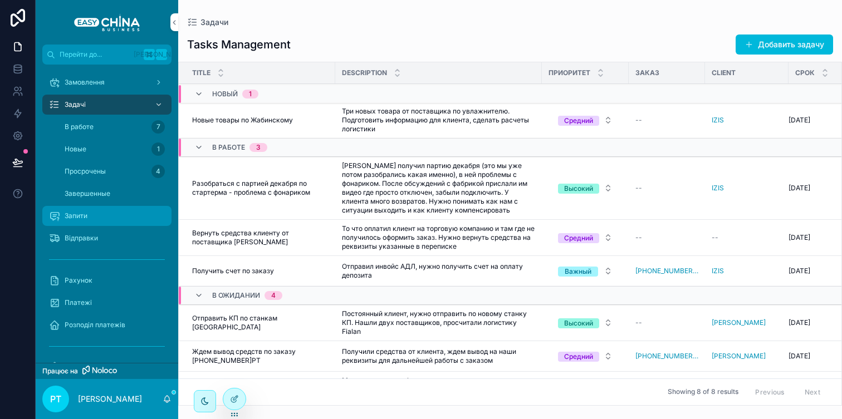
click at [83, 208] on div "Запити" at bounding box center [107, 216] width 116 height 18
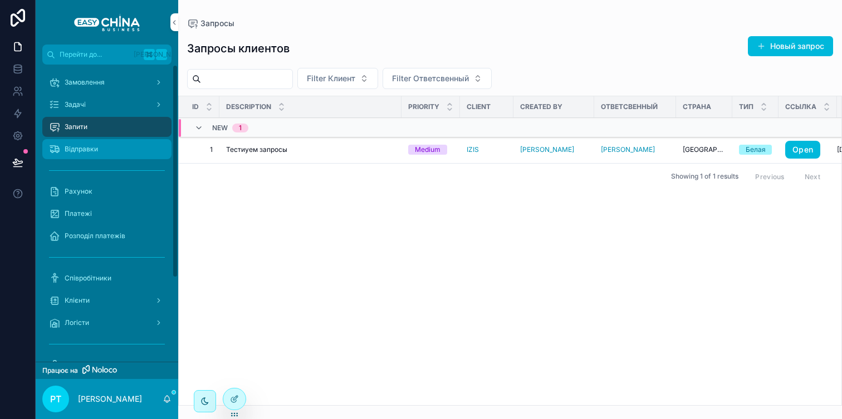
click at [87, 148] on font "Відправки" at bounding box center [81, 149] width 33 height 8
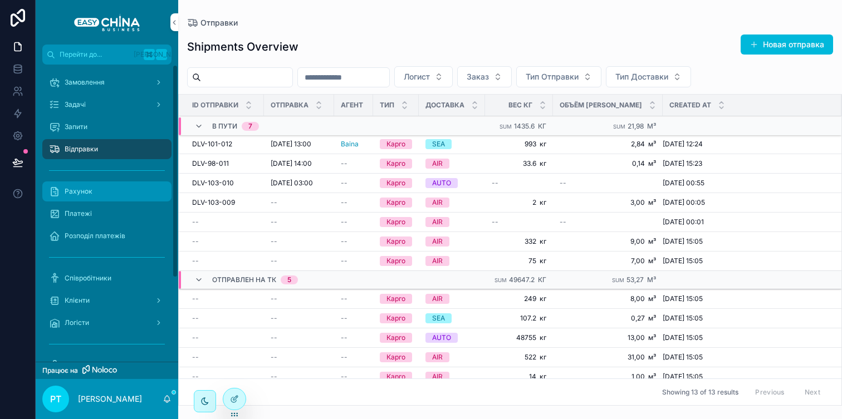
click at [141, 190] on div "Рахунок" at bounding box center [107, 192] width 116 height 18
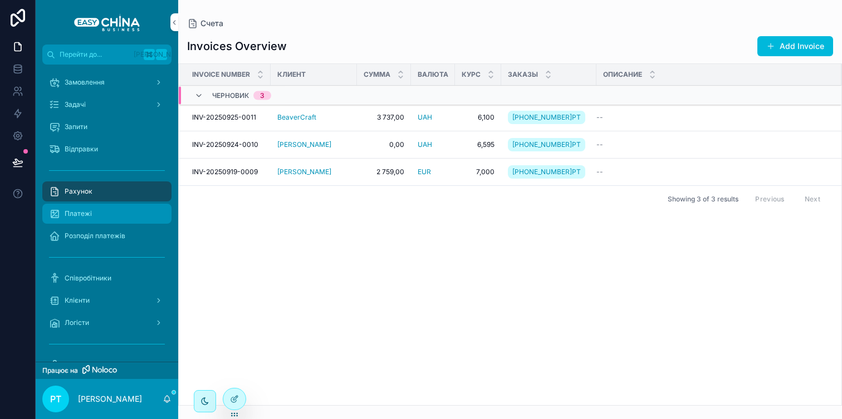
click at [130, 214] on div "Платежі" at bounding box center [107, 214] width 116 height 18
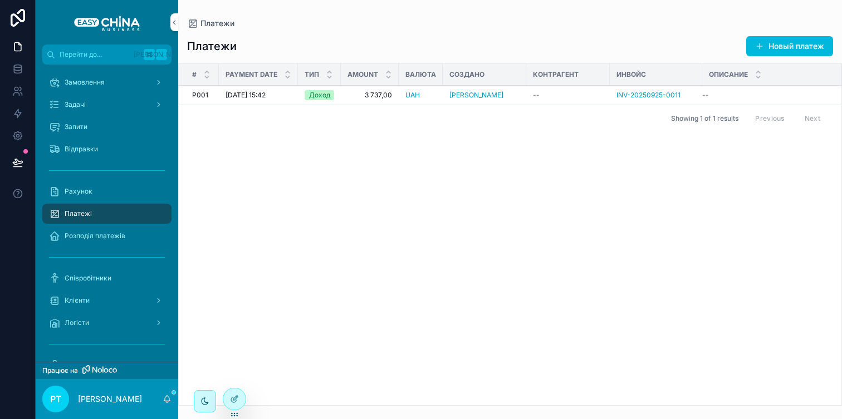
click at [266, 97] on span "[DATE] 15:42" at bounding box center [245, 95] width 40 height 9
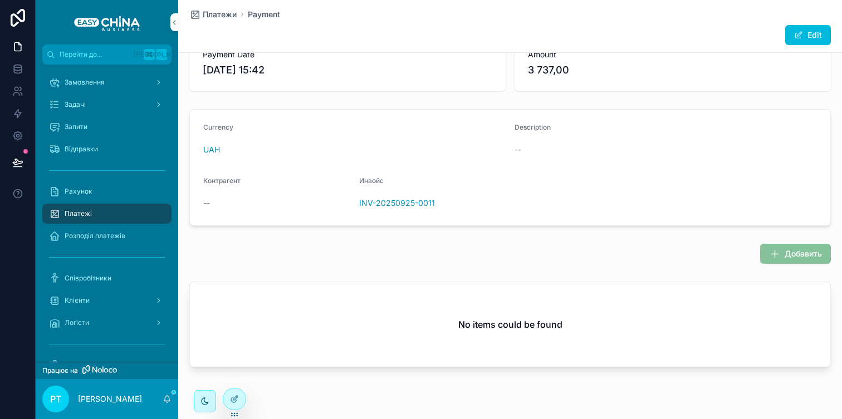
scroll to position [111, 0]
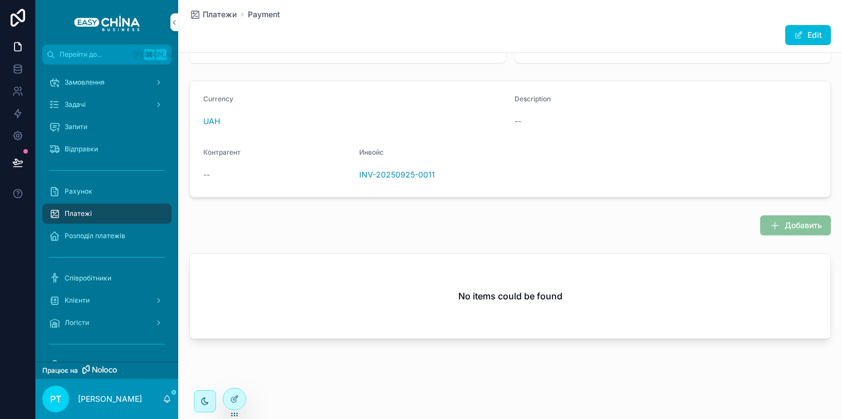
click at [777, 227] on span "Добавить" at bounding box center [795, 225] width 71 height 20
click at [97, 212] on div "Платежі" at bounding box center [107, 214] width 116 height 18
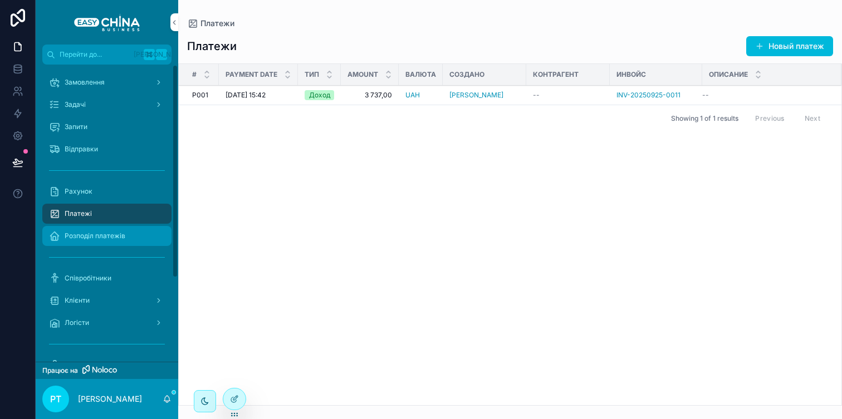
click at [116, 233] on font "Розподіл платежів" at bounding box center [95, 236] width 61 height 8
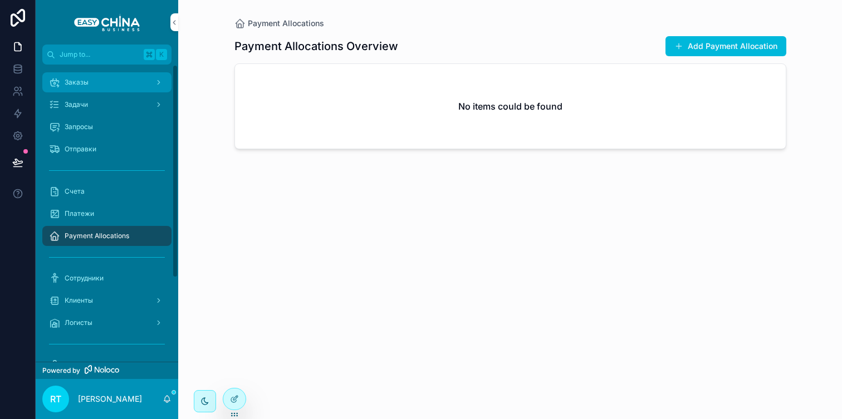
click at [71, 79] on span "Заказы" at bounding box center [77, 82] width 24 height 9
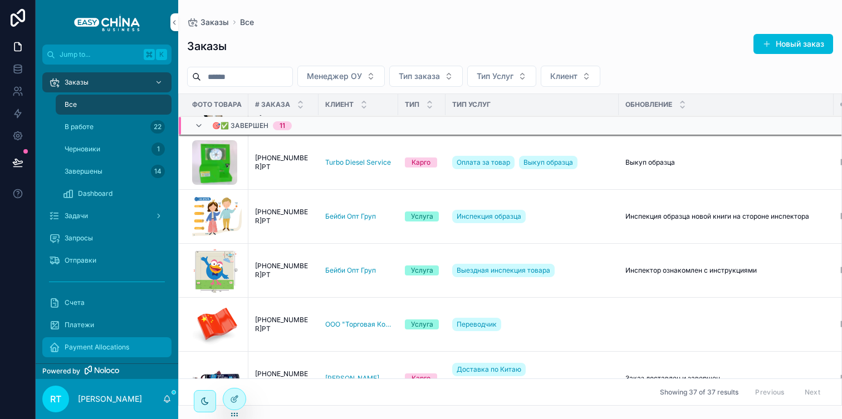
scroll to position [1958, 0]
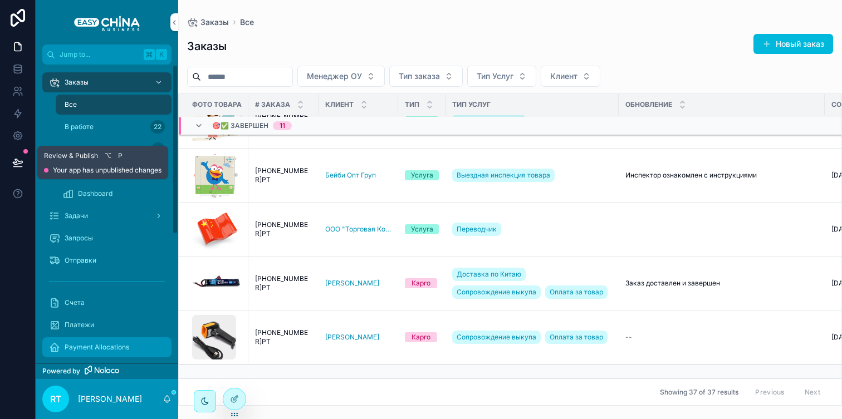
click at [16, 158] on icon at bounding box center [17, 162] width 11 height 11
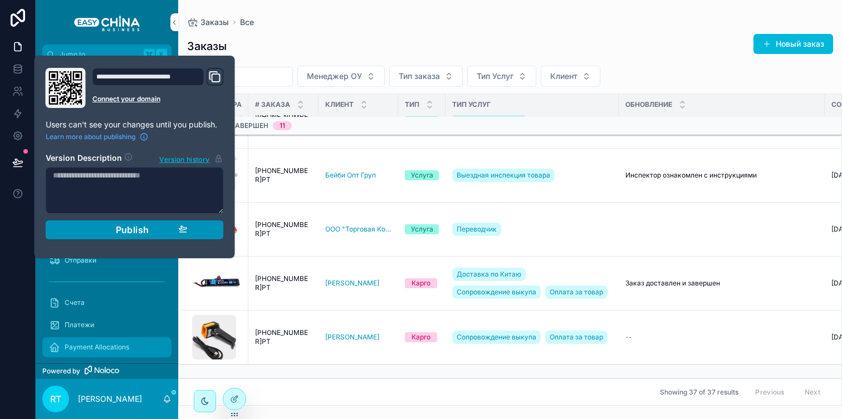
click at [121, 229] on span "Publish" at bounding box center [132, 229] width 33 height 11
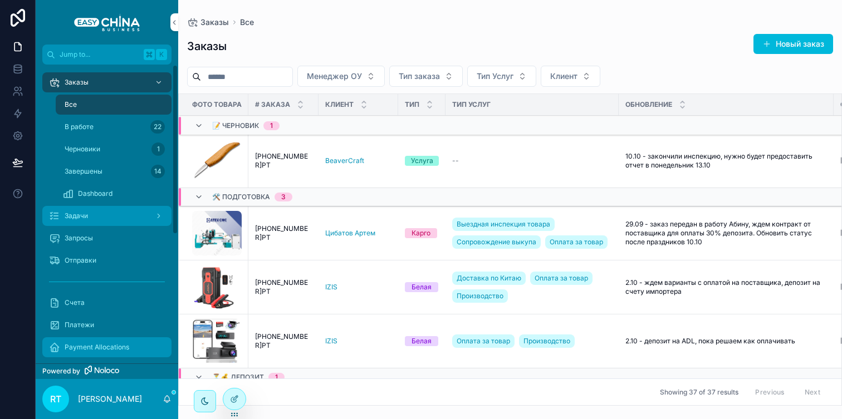
click at [110, 216] on div "Задачи" at bounding box center [107, 216] width 116 height 18
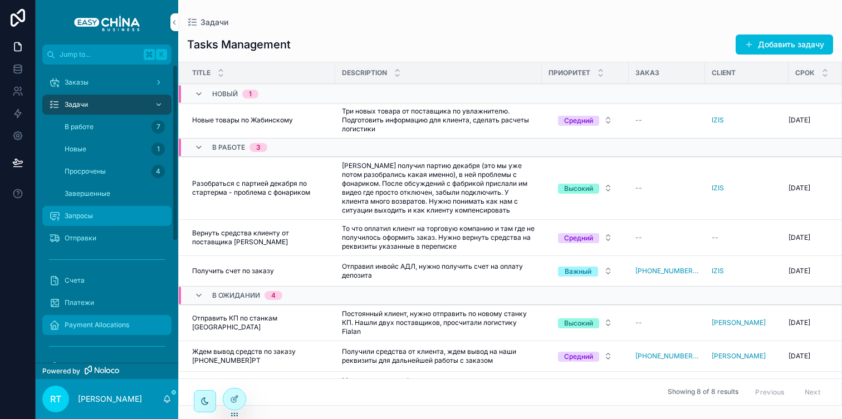
click at [99, 215] on div "Запросы" at bounding box center [107, 216] width 116 height 18
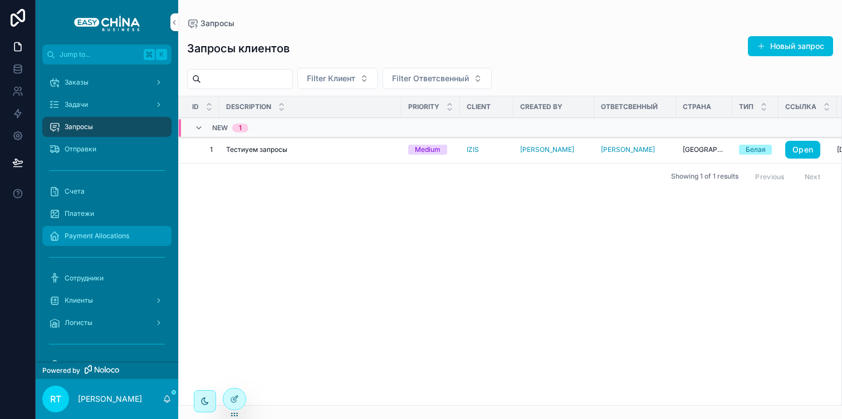
click at [426, 149] on div "Medium" at bounding box center [428, 150] width 26 height 10
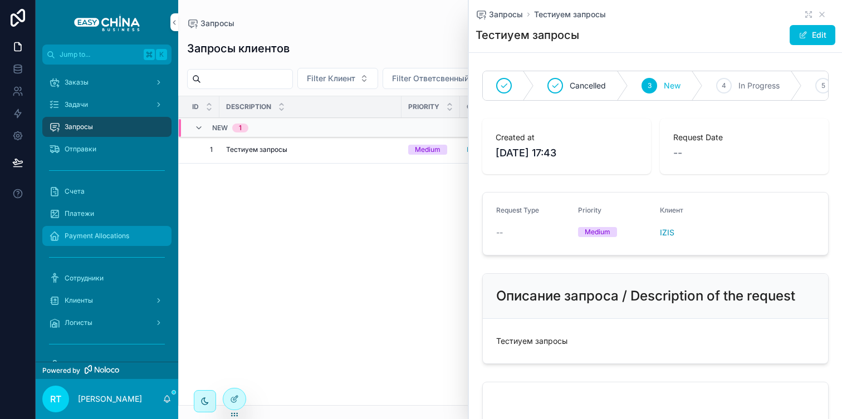
click at [418, 185] on div "Showing 1 of 1 results Previous Next" at bounding box center [510, 176] width 663 height 27
click at [822, 14] on icon "scrollable content" at bounding box center [821, 14] width 9 height 9
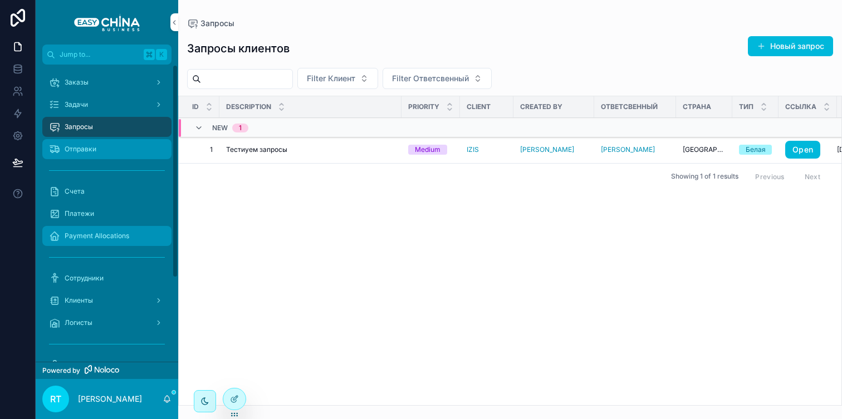
click at [116, 154] on div "Отправки" at bounding box center [107, 149] width 116 height 18
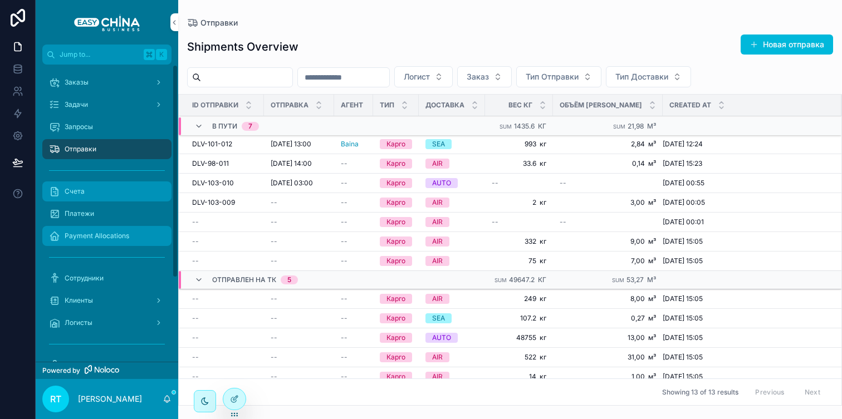
click at [82, 190] on span "Счета" at bounding box center [75, 191] width 20 height 9
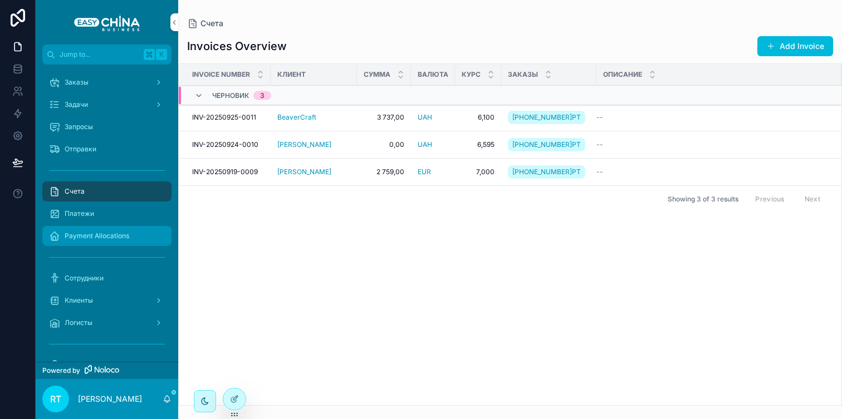
click at [239, 115] on span "INV-20250925-0011" at bounding box center [224, 117] width 64 height 9
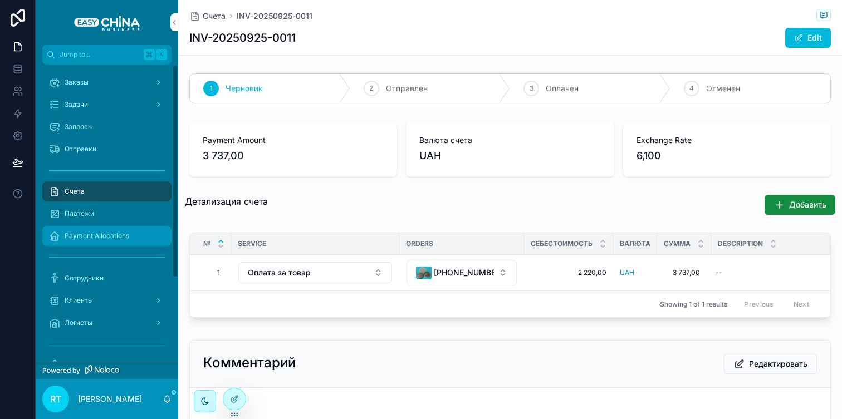
click at [110, 190] on div "Счета" at bounding box center [107, 192] width 116 height 18
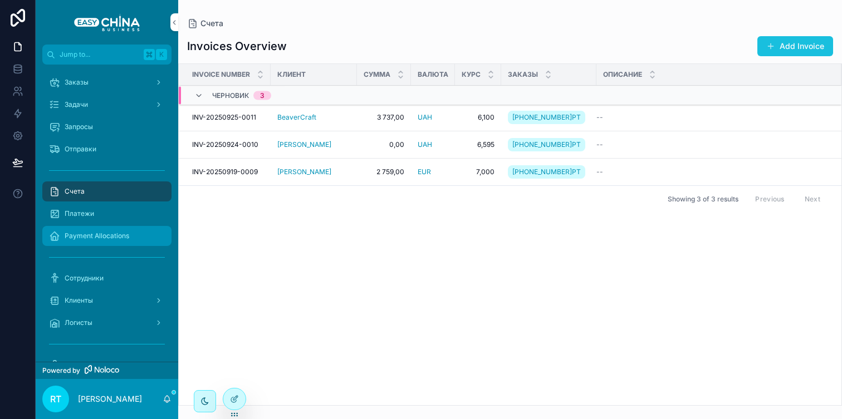
click at [791, 51] on button "Add Invoice" at bounding box center [795, 46] width 76 height 20
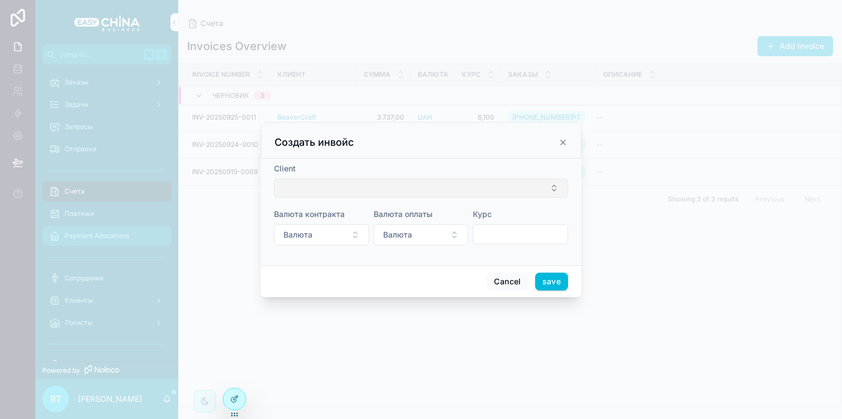
click at [369, 192] on button "Select Button" at bounding box center [421, 188] width 294 height 19
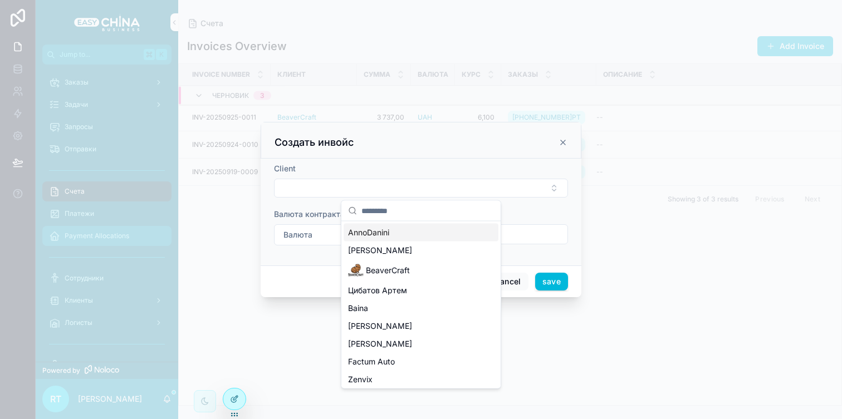
click at [387, 153] on div "Создать инвойс" at bounding box center [421, 140] width 321 height 37
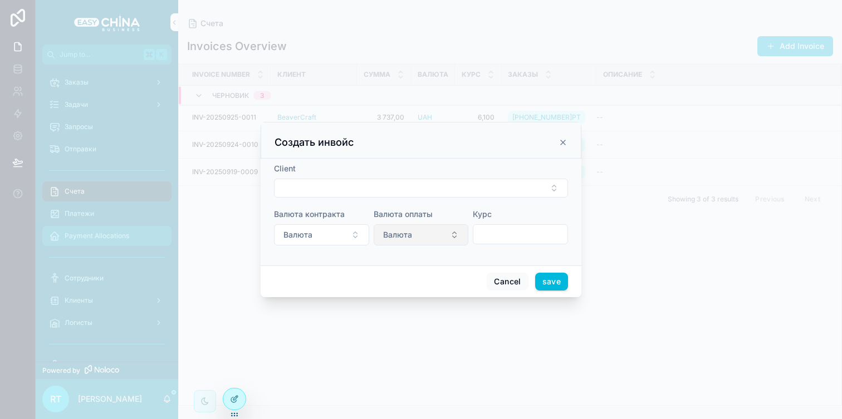
click at [420, 233] on button "Валюта" at bounding box center [421, 234] width 95 height 21
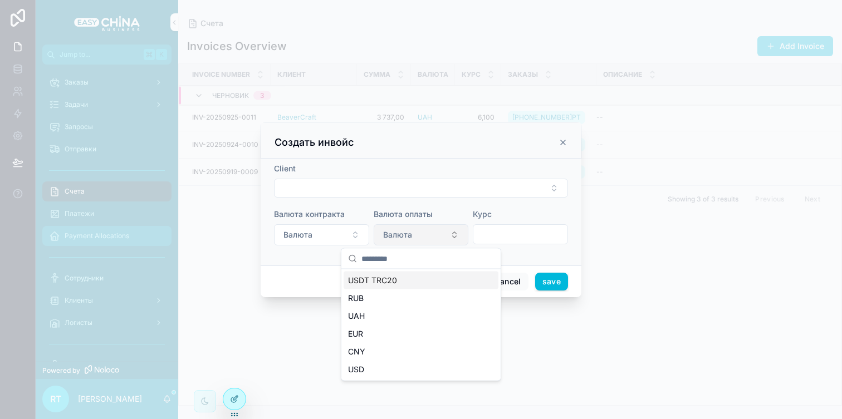
click at [420, 233] on button "Валюта" at bounding box center [421, 234] width 95 height 21
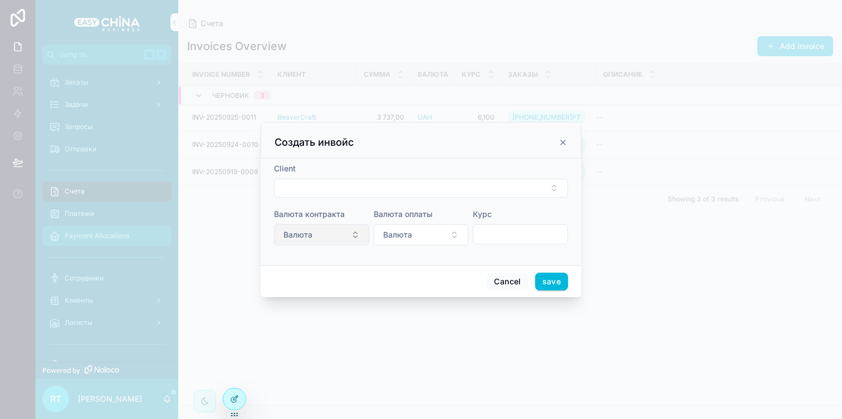
click at [346, 237] on button "Валюта" at bounding box center [321, 234] width 95 height 21
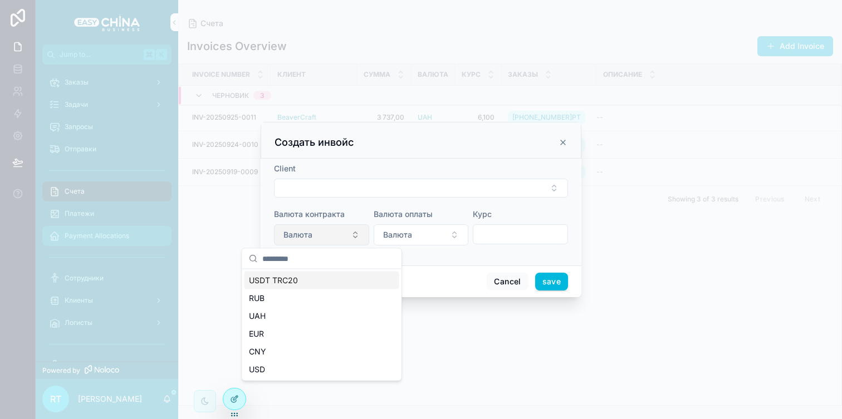
click at [346, 237] on button "Валюта" at bounding box center [321, 234] width 95 height 21
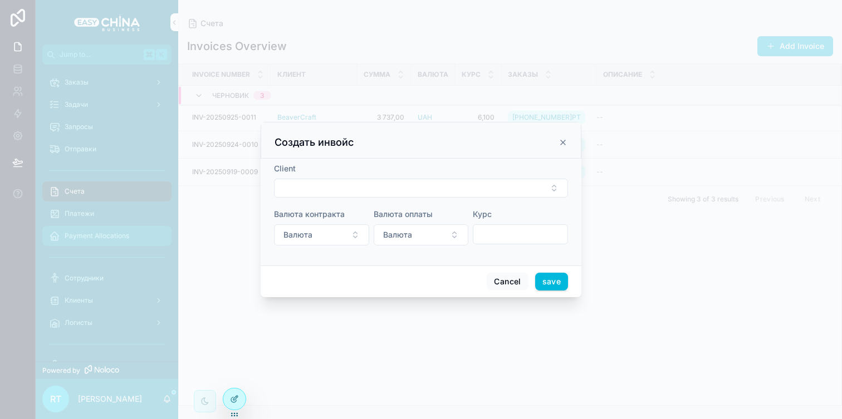
click at [561, 143] on icon "scrollable content" at bounding box center [562, 142] width 9 height 9
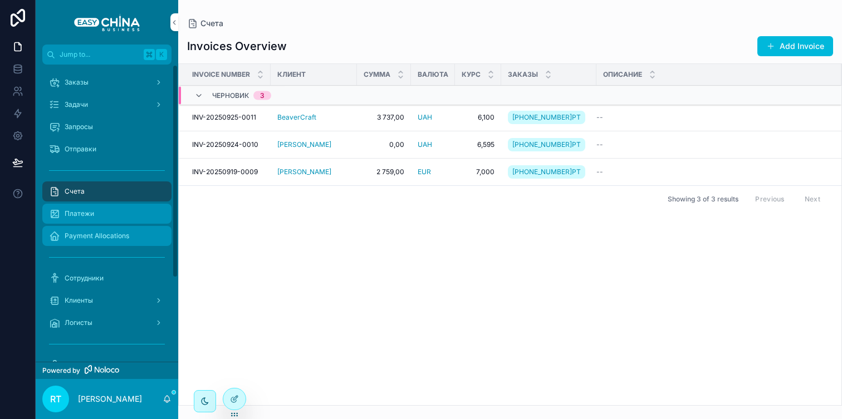
click at [112, 215] on div "Платежи" at bounding box center [107, 214] width 116 height 18
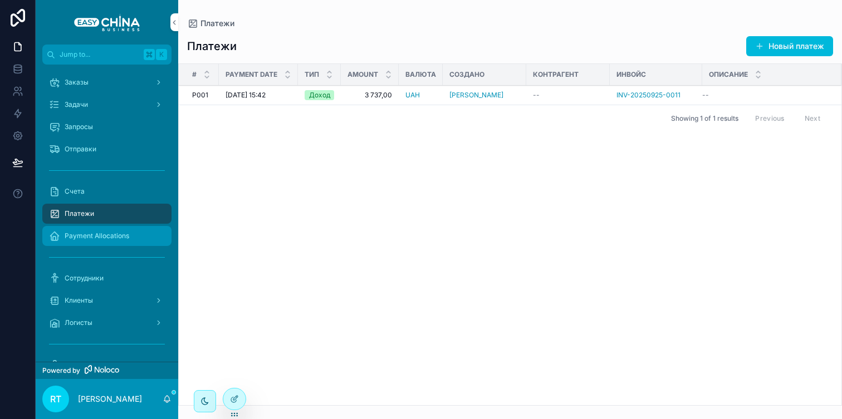
click at [261, 95] on span "[DATE] 15:42" at bounding box center [245, 95] width 40 height 9
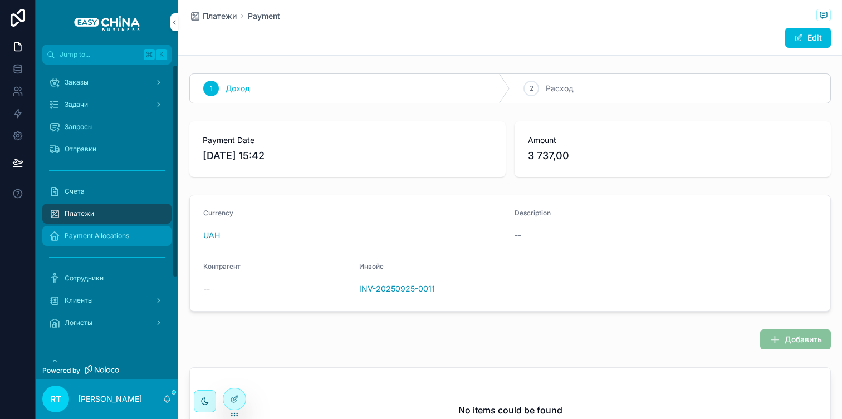
click at [97, 216] on div "Платежи" at bounding box center [107, 214] width 116 height 18
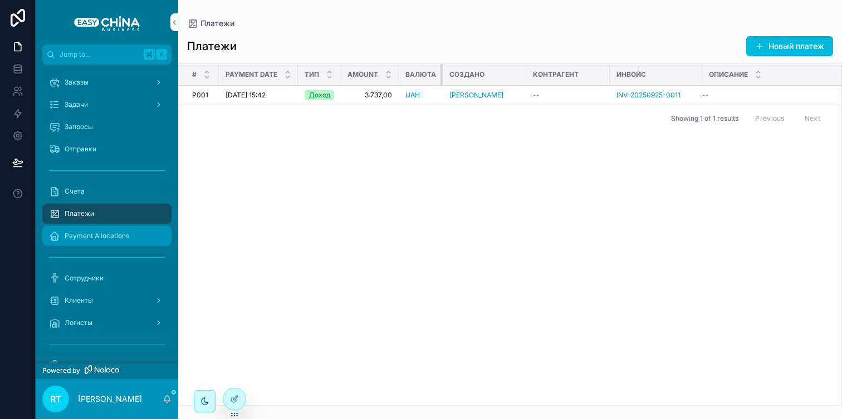
drag, startPoint x: 442, startPoint y: 79, endPoint x: 434, endPoint y: 79, distance: 7.2
click at [434, 79] on th "Валюта" at bounding box center [421, 75] width 44 height 22
click at [394, 79] on th "Amount" at bounding box center [370, 75] width 58 height 22
drag, startPoint x: 339, startPoint y: 71, endPoint x: 326, endPoint y: 71, distance: 12.8
click at [326, 71] on th "Тип" at bounding box center [319, 75] width 42 height 22
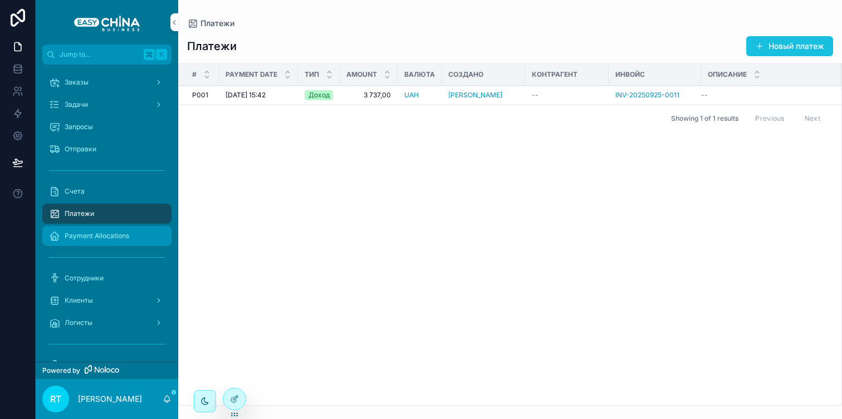
click at [792, 39] on button "Новый платеж" at bounding box center [789, 46] width 87 height 20
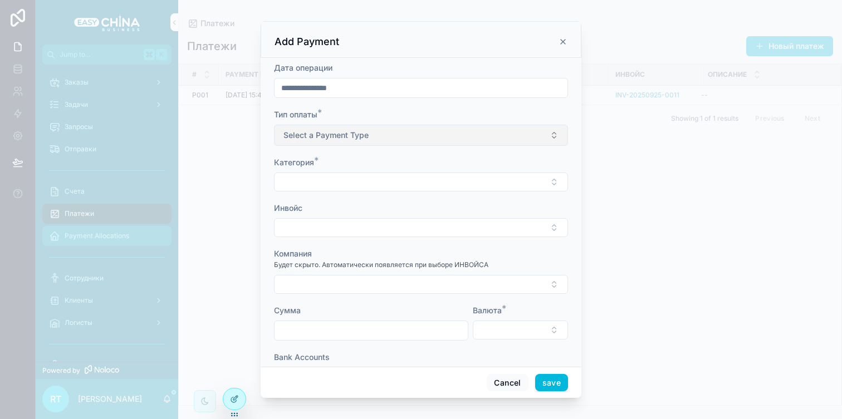
click at [382, 139] on button "Select a Payment Type" at bounding box center [421, 135] width 294 height 21
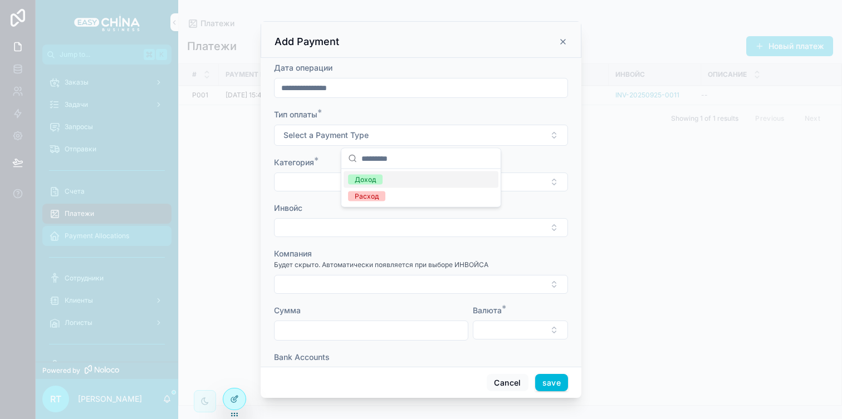
click at [386, 187] on div "Доход" at bounding box center [421, 179] width 155 height 17
click at [367, 187] on button "Select Button" at bounding box center [421, 182] width 294 height 19
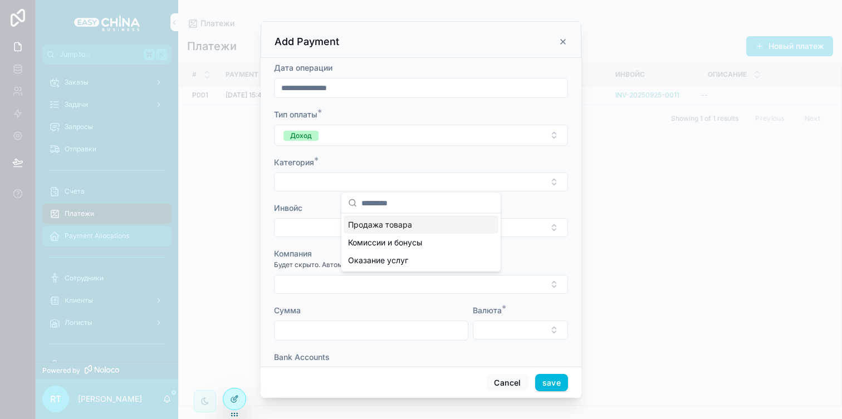
click at [385, 148] on form "**********" at bounding box center [421, 259] width 294 height 395
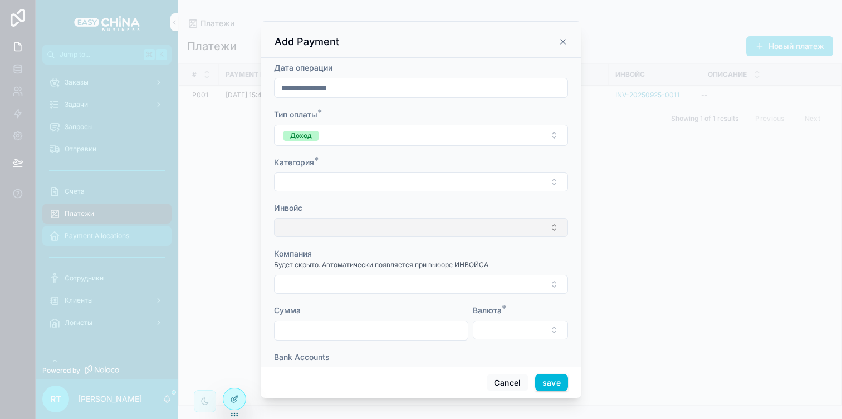
click at [377, 218] on button "Select Button" at bounding box center [421, 227] width 294 height 19
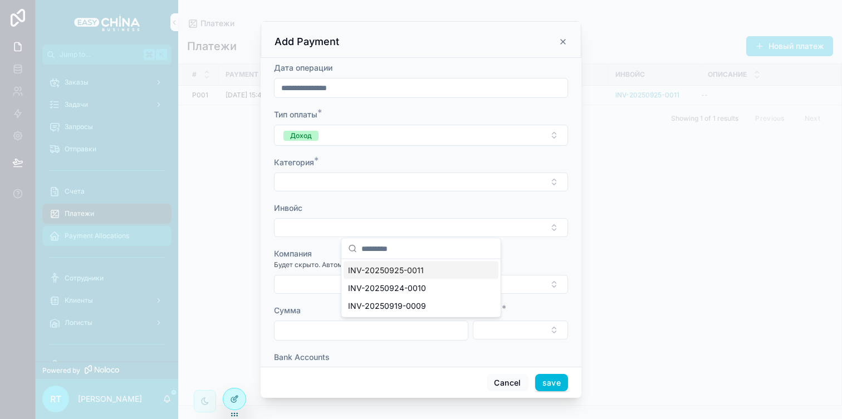
click at [384, 272] on span "INV-20250925-0011" at bounding box center [386, 270] width 76 height 11
type input "********"
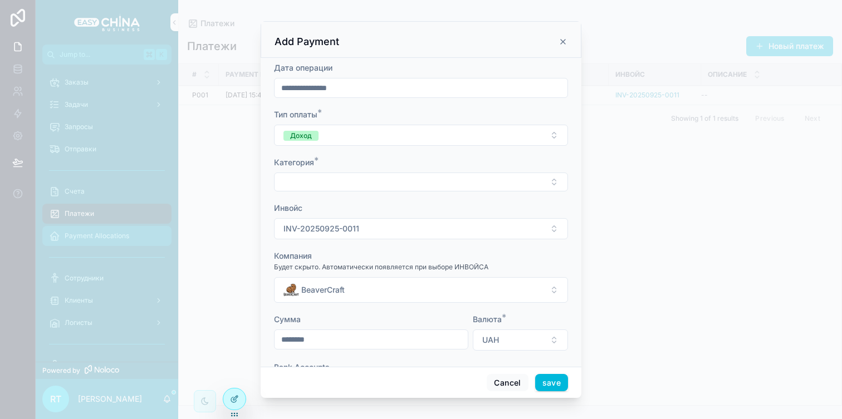
click at [561, 40] on icon "scrollable content" at bounding box center [563, 42] width 4 height 4
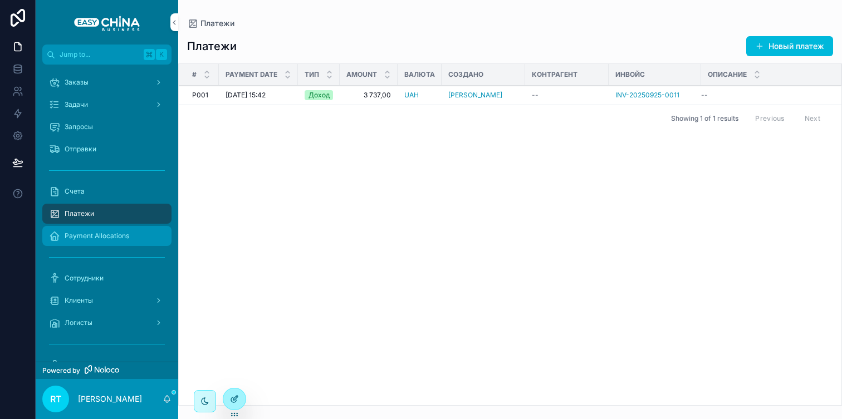
click at [237, 396] on icon at bounding box center [234, 399] width 9 height 9
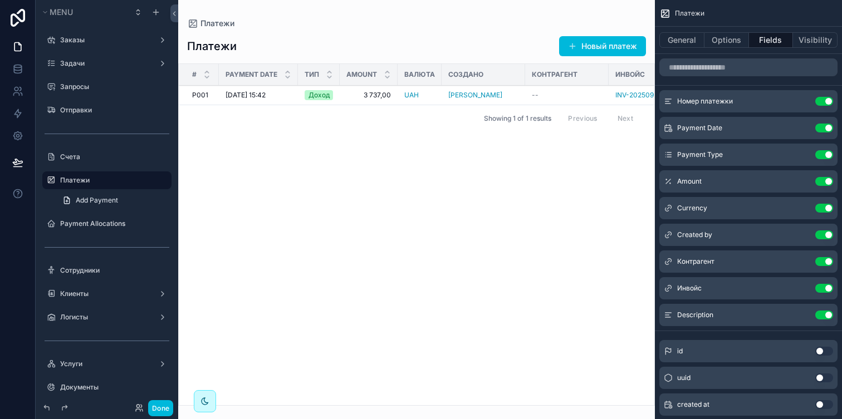
click at [0, 0] on icon "scrollable content" at bounding box center [0, 0] width 0 height 0
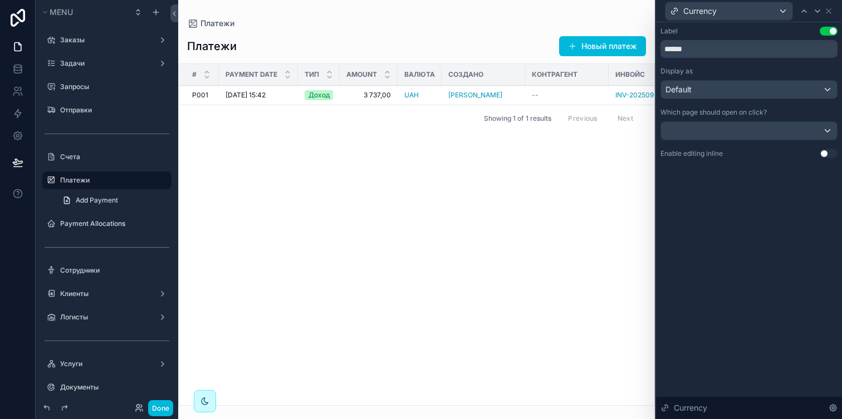
click at [728, 121] on div "Which page should open on click?" at bounding box center [748, 124] width 177 height 32
click at [725, 128] on div at bounding box center [749, 131] width 176 height 18
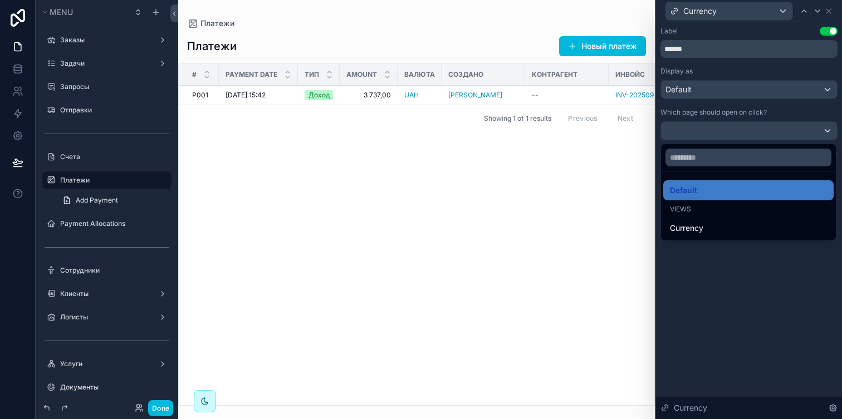
click at [725, 128] on div at bounding box center [749, 209] width 186 height 419
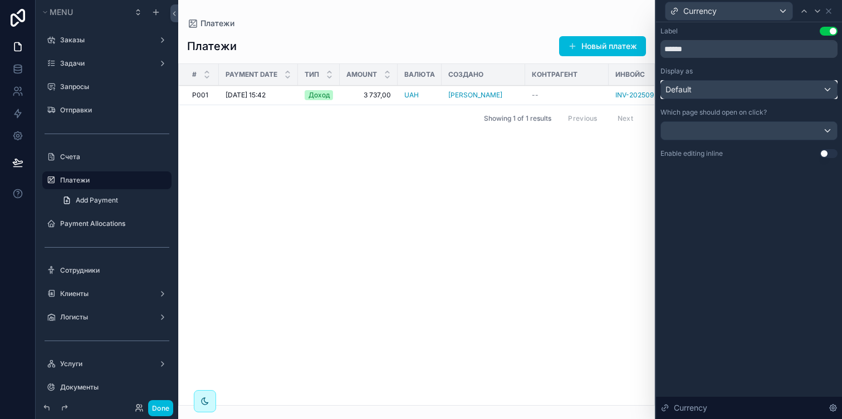
click at [735, 89] on div "Default" at bounding box center [749, 90] width 176 height 18
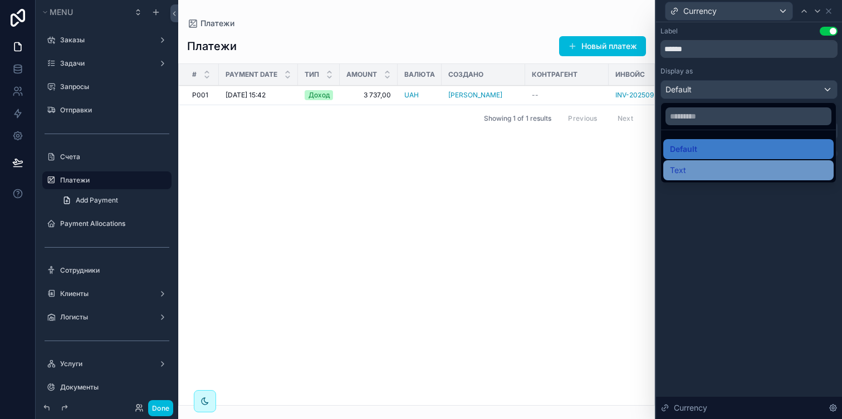
click at [715, 172] on div "Text" at bounding box center [748, 170] width 157 height 13
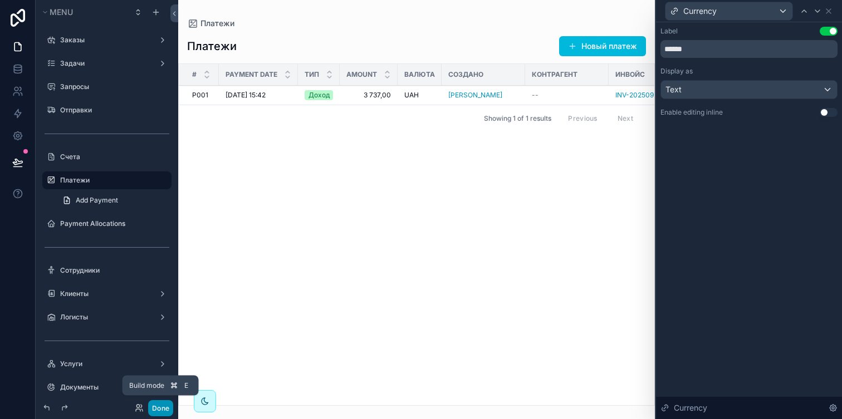
click at [162, 404] on button "Done" at bounding box center [160, 408] width 25 height 16
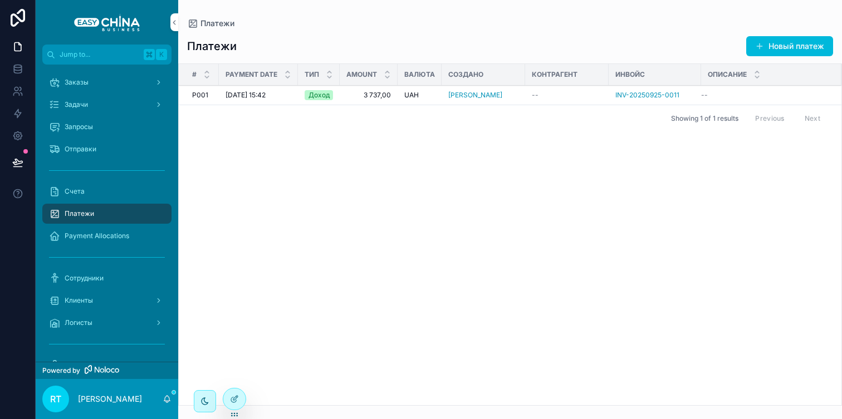
click at [522, 76] on div "Создано" at bounding box center [484, 75] width 84 height 18
click at [525, 73] on div "Контрагент" at bounding box center [567, 75] width 84 height 18
drag, startPoint x: 524, startPoint y: 72, endPoint x: 517, endPoint y: 72, distance: 7.2
click at [517, 72] on div "scrollable content" at bounding box center [518, 74] width 4 height 21
click at [619, 93] on span "INV-20250925-0011" at bounding box center [640, 95] width 64 height 9
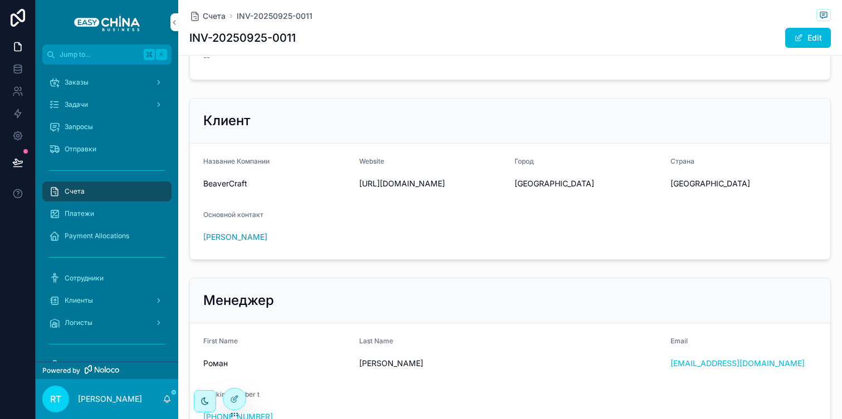
scroll to position [354, 0]
click at [235, 395] on icon at bounding box center [234, 399] width 9 height 9
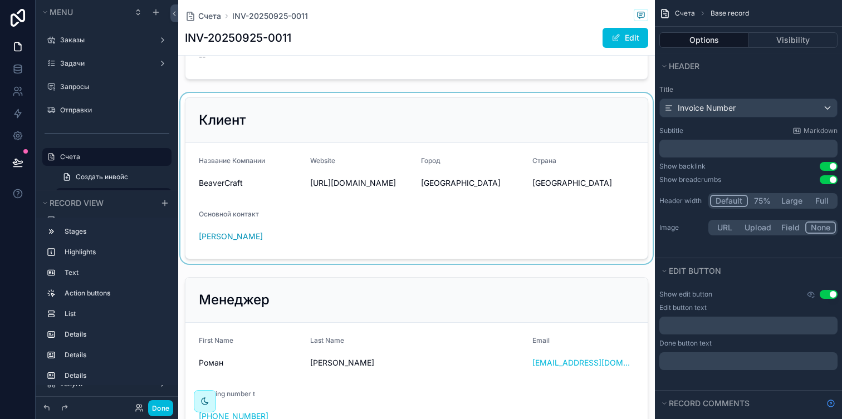
click at [531, 205] on div "scrollable content" at bounding box center [416, 178] width 477 height 171
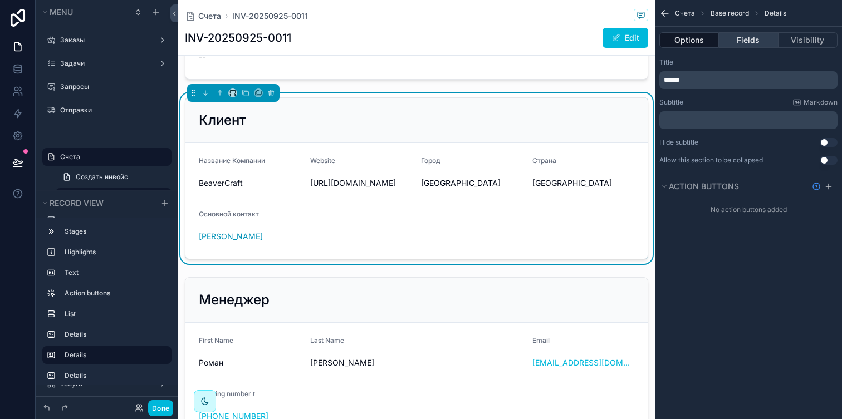
click at [750, 45] on button "Fields" at bounding box center [748, 40] width 59 height 16
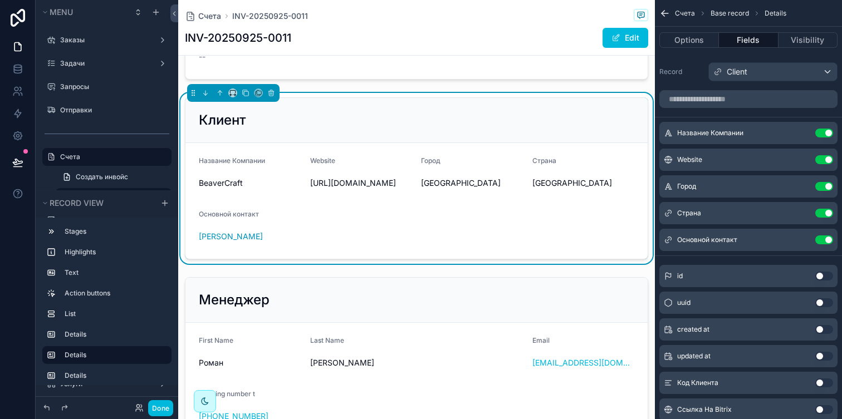
click at [818, 242] on button "Use setting" at bounding box center [824, 240] width 18 height 9
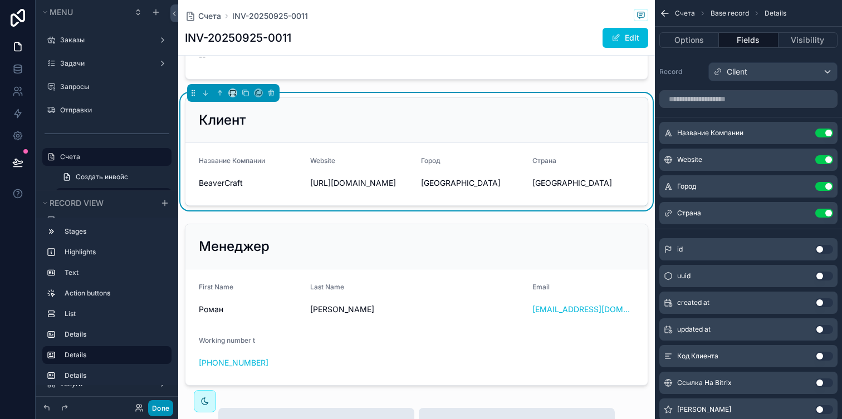
click at [164, 403] on button "Done" at bounding box center [160, 408] width 25 height 16
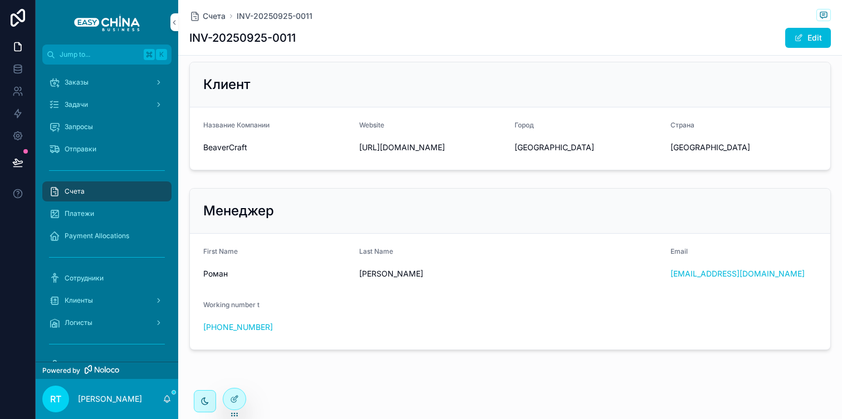
scroll to position [394, 0]
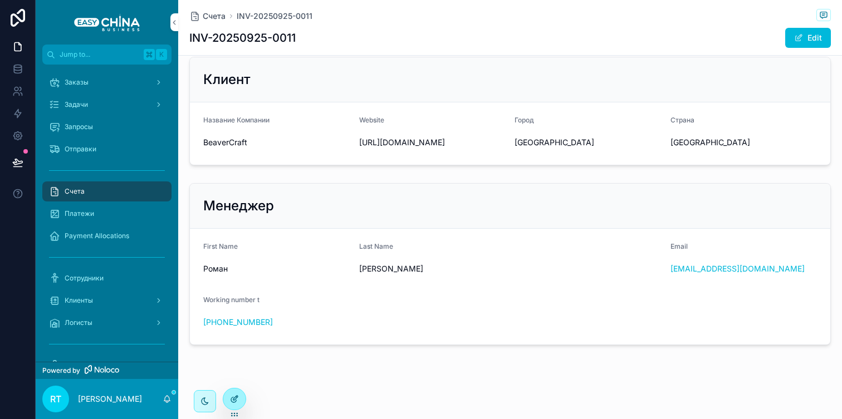
click at [237, 407] on div at bounding box center [234, 399] width 22 height 21
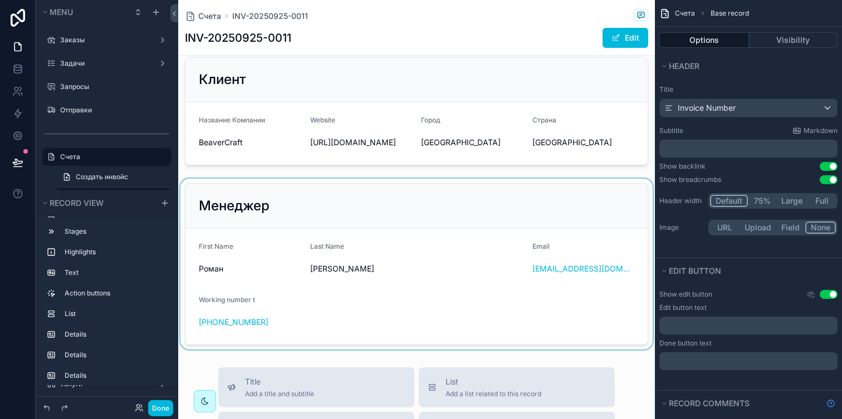
click at [479, 196] on div "scrollable content" at bounding box center [416, 264] width 477 height 171
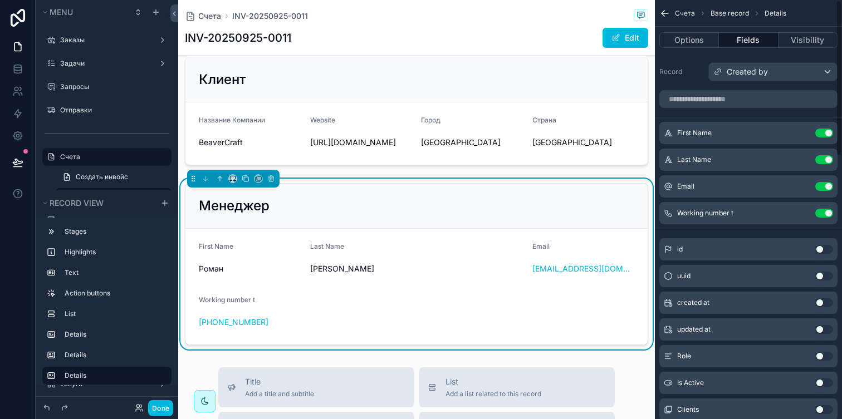
click at [803, 192] on div "Email Use setting" at bounding box center [748, 186] width 178 height 22
click at [0, 0] on icon "scrollable content" at bounding box center [0, 0] width 0 height 0
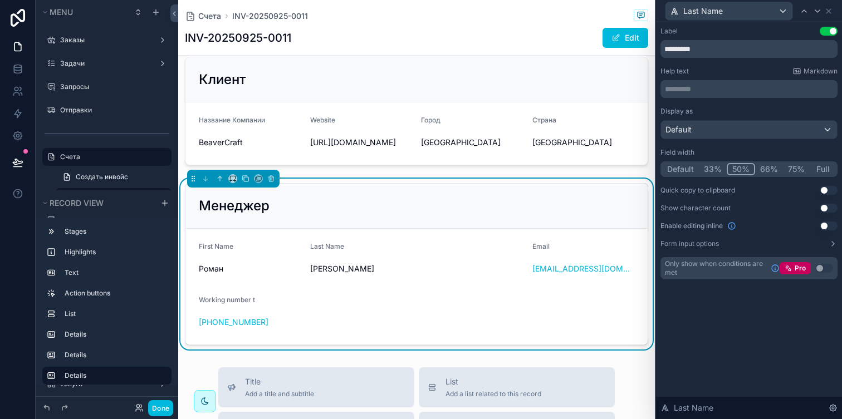
click at [688, 168] on button "Default" at bounding box center [680, 169] width 37 height 12
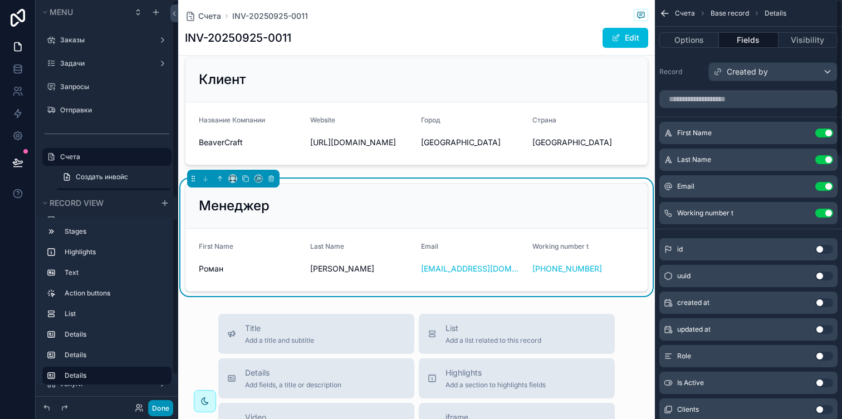
click at [150, 411] on button "Done" at bounding box center [160, 408] width 25 height 16
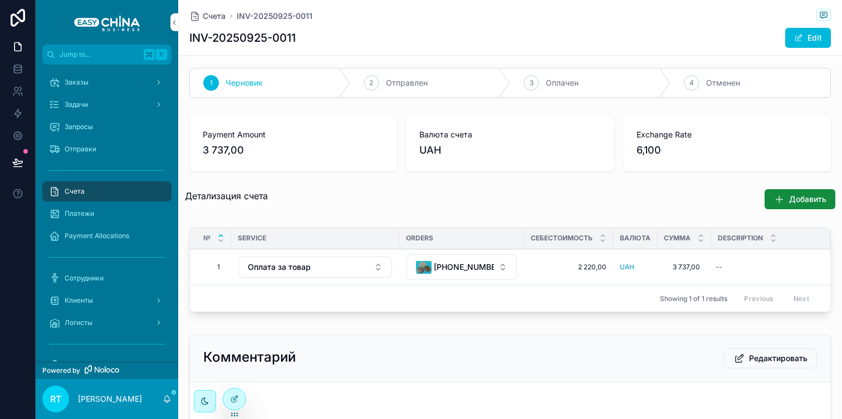
scroll to position [0, 0]
